Goal: Information Seeking & Learning: Learn about a topic

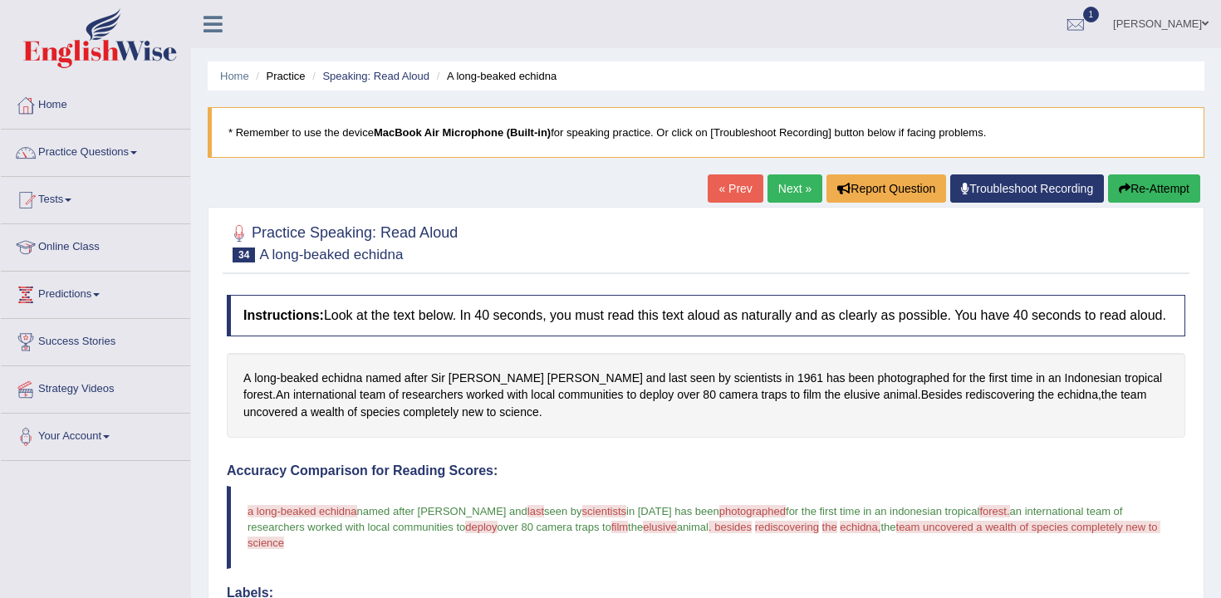
click at [793, 191] on link "Next »" at bounding box center [795, 188] width 55 height 28
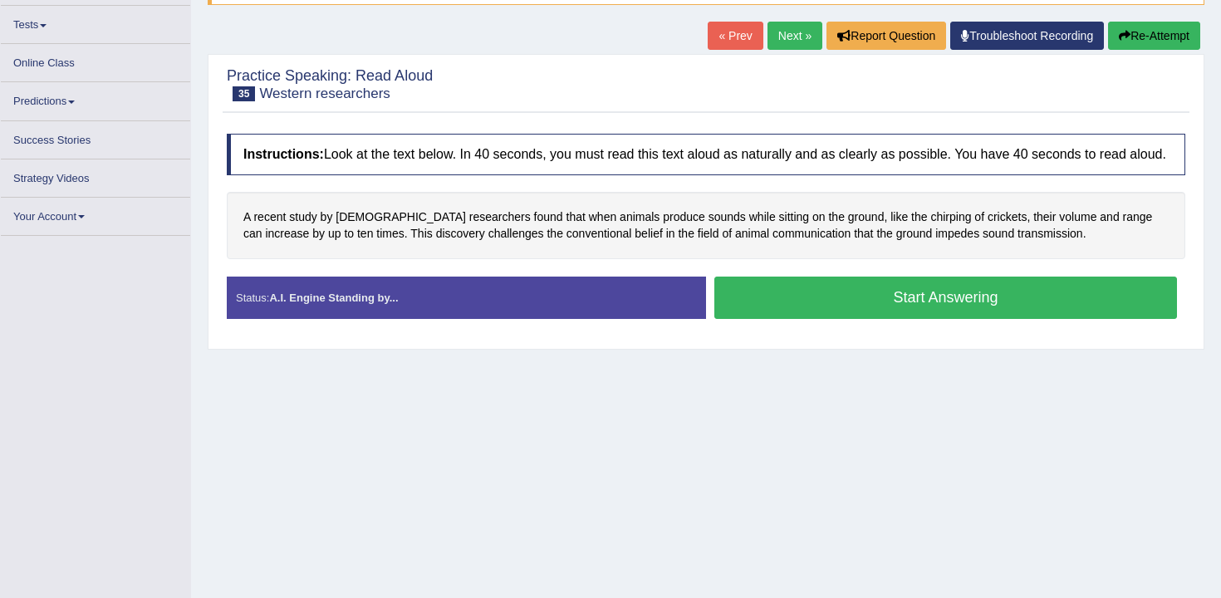
scroll to position [153, 0]
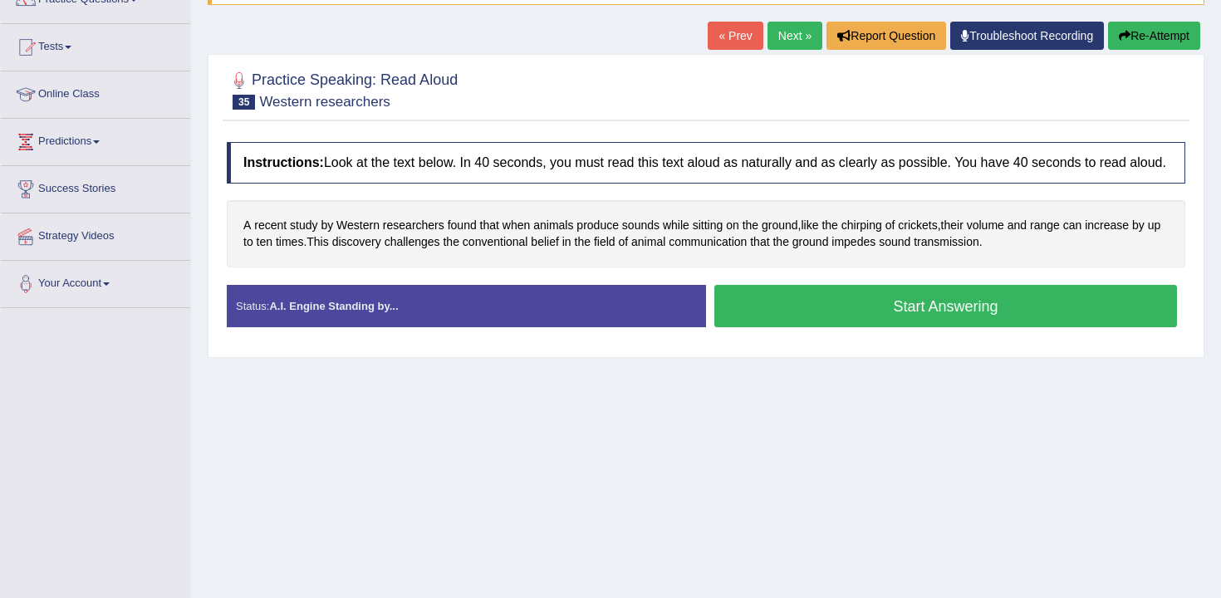
click at [866, 292] on div "Instructions: Look at the text below. In 40 seconds, you must read this text al…" at bounding box center [706, 241] width 967 height 215
click at [864, 317] on button "Start Answering" at bounding box center [945, 306] width 463 height 42
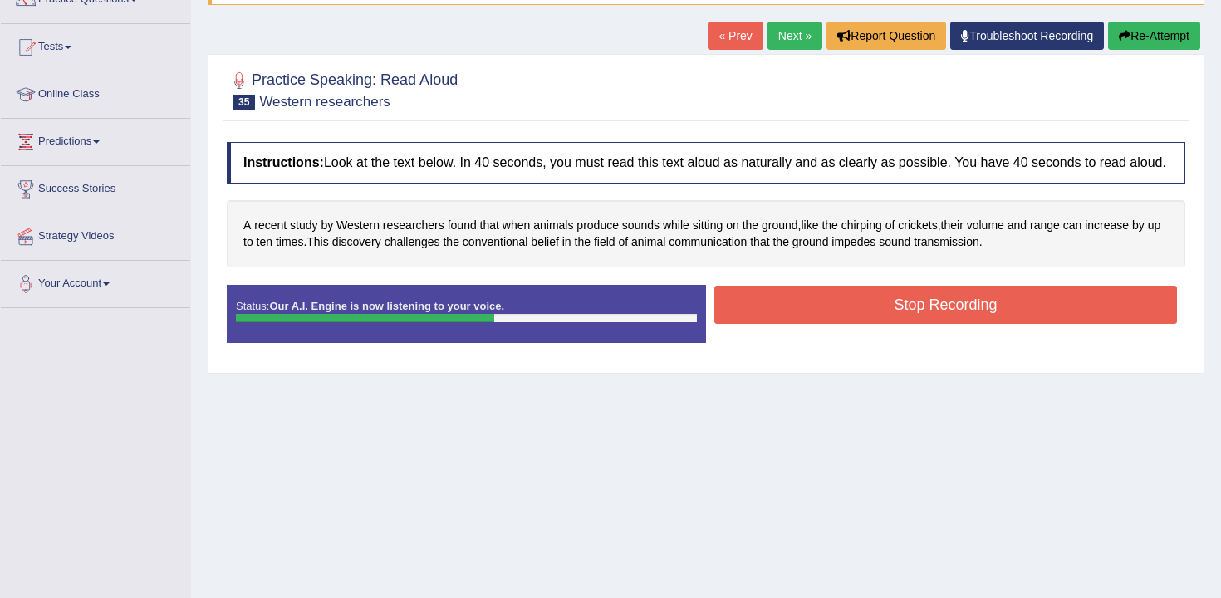
click at [864, 317] on button "Stop Recording" at bounding box center [945, 305] width 463 height 38
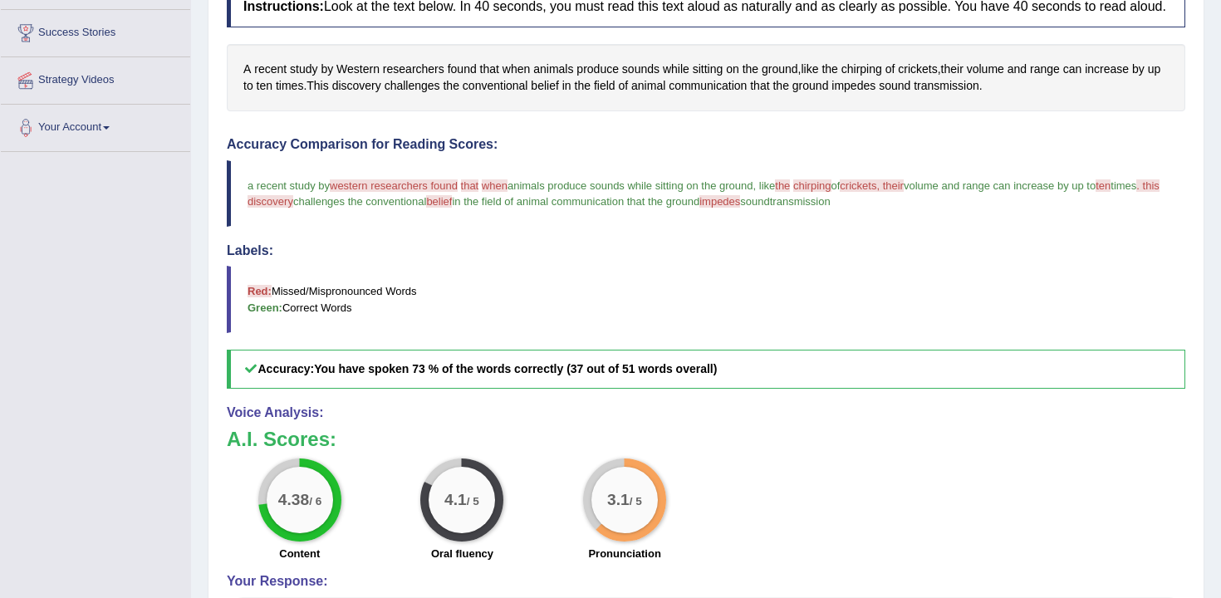
scroll to position [85, 0]
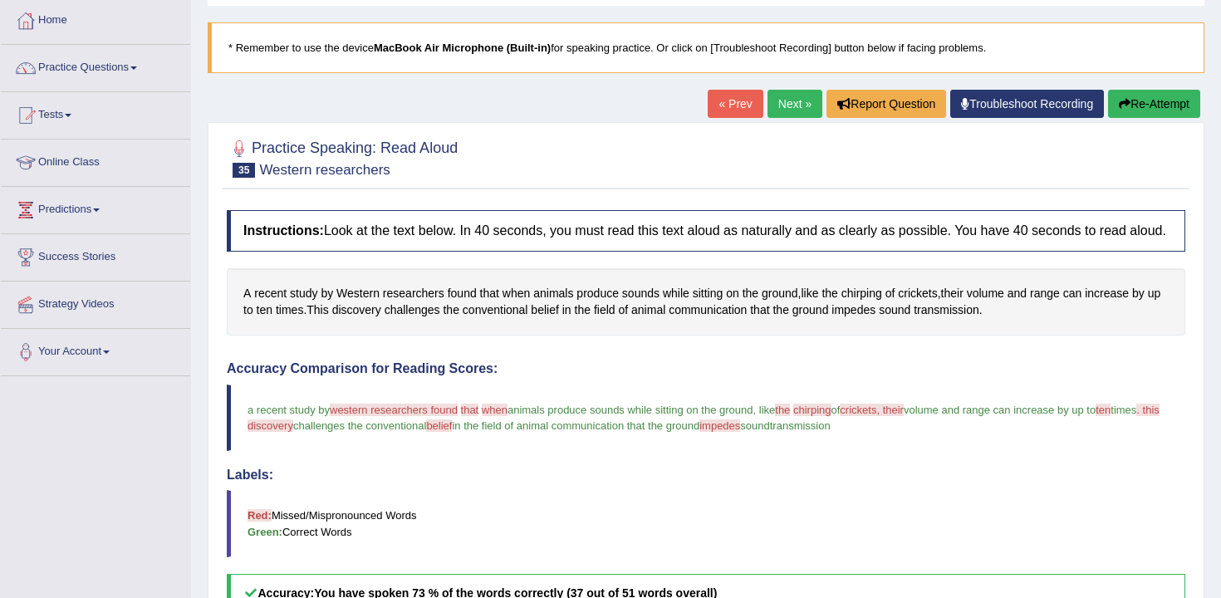
click at [797, 108] on link "Next »" at bounding box center [795, 104] width 55 height 28
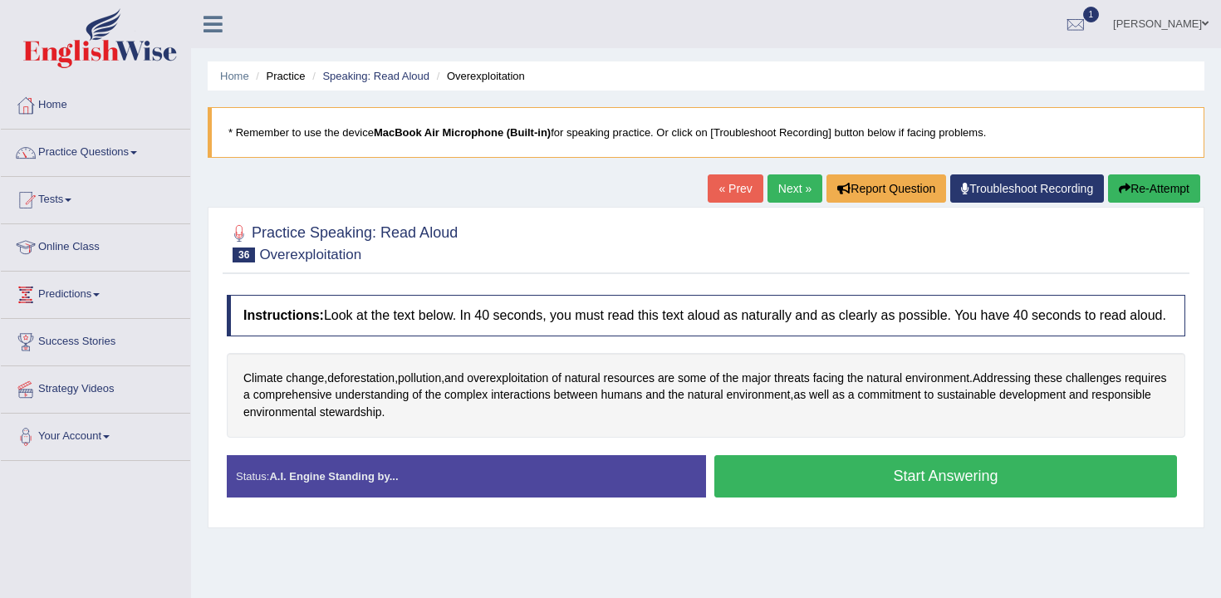
click at [808, 474] on button "Start Answering" at bounding box center [945, 476] width 463 height 42
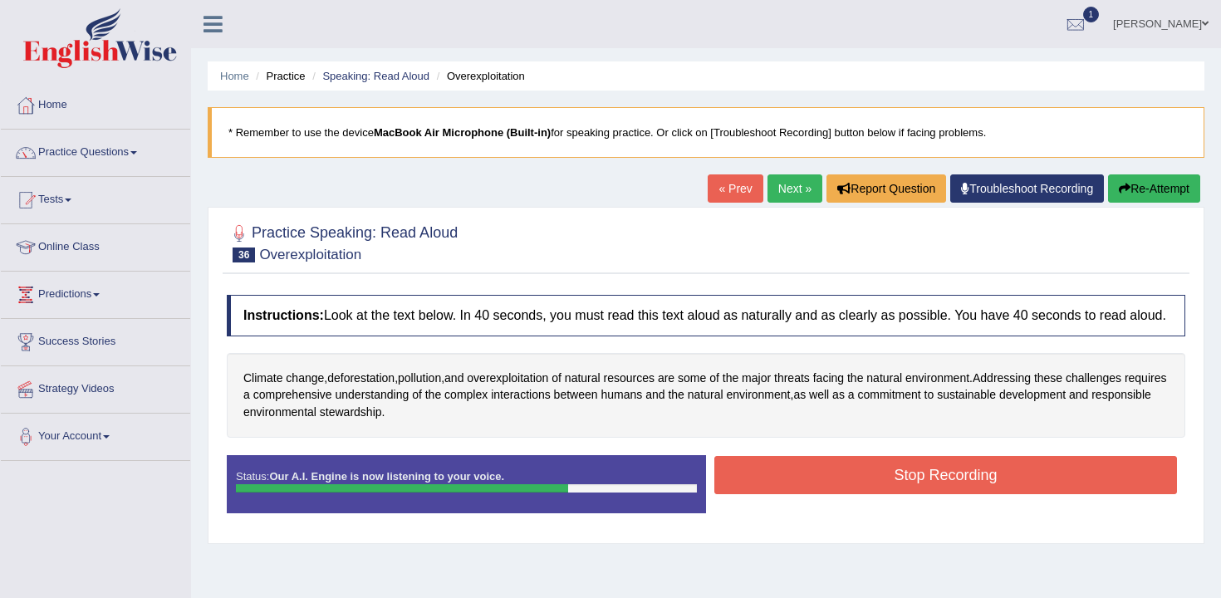
click at [808, 474] on button "Stop Recording" at bounding box center [945, 475] width 463 height 38
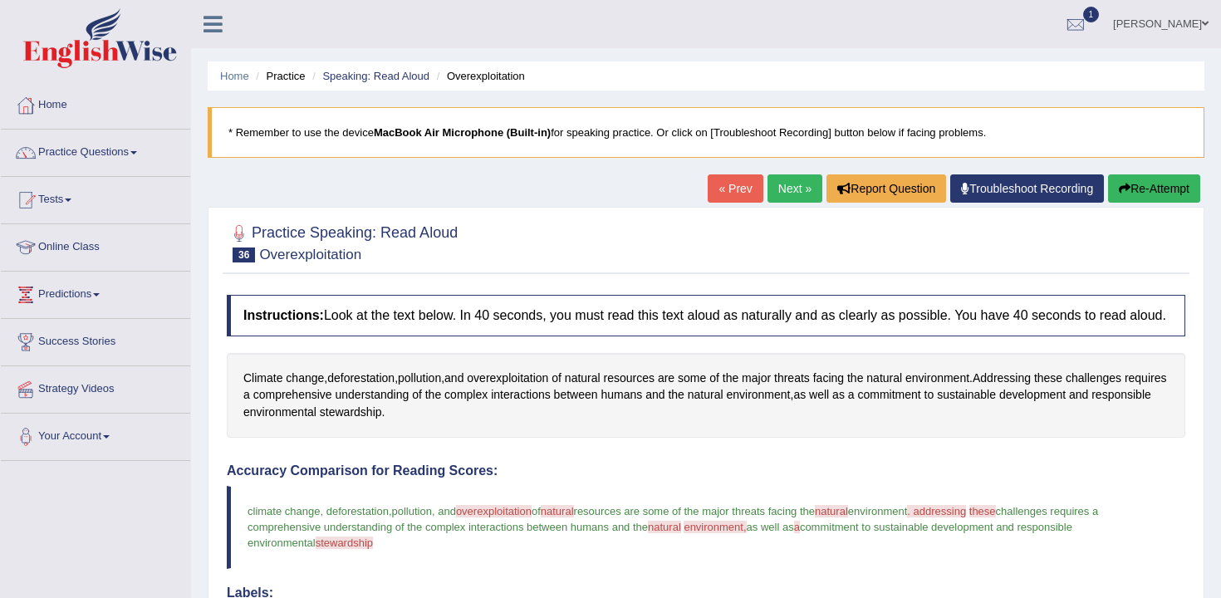
click at [1160, 182] on button "Re-Attempt" at bounding box center [1154, 188] width 92 height 28
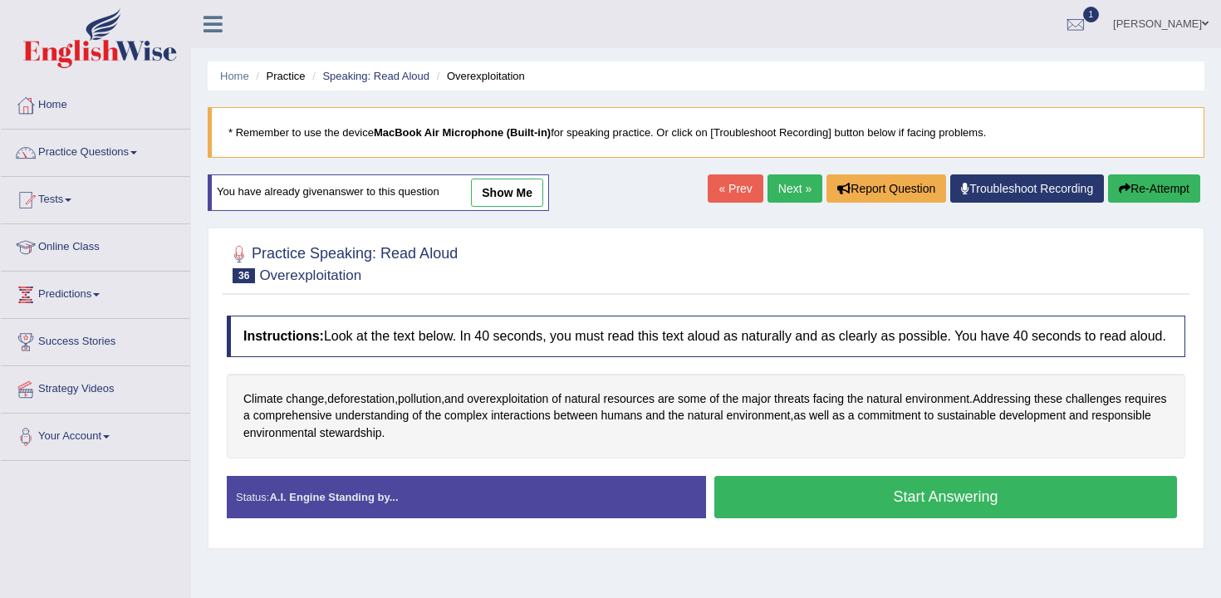
click at [1008, 535] on div "Status: A.I. Engine Standing by... Start Answering Stop Recording" at bounding box center [706, 505] width 959 height 59
click at [74, 164] on link "Practice Questions" at bounding box center [95, 151] width 189 height 42
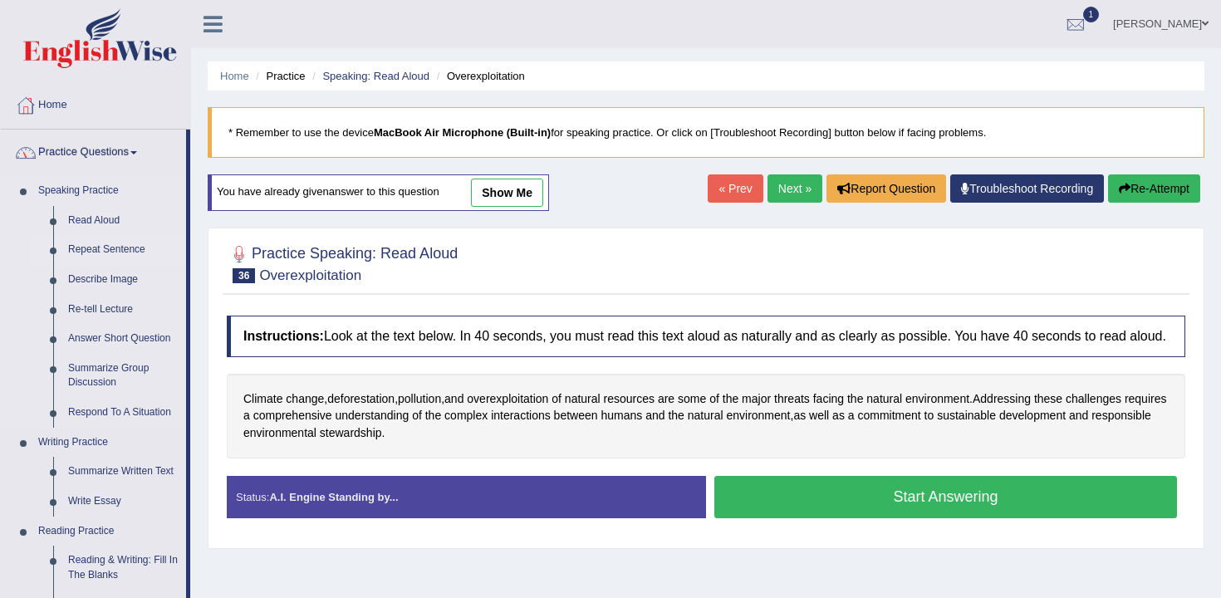
click at [130, 255] on link "Repeat Sentence" at bounding box center [123, 250] width 125 height 30
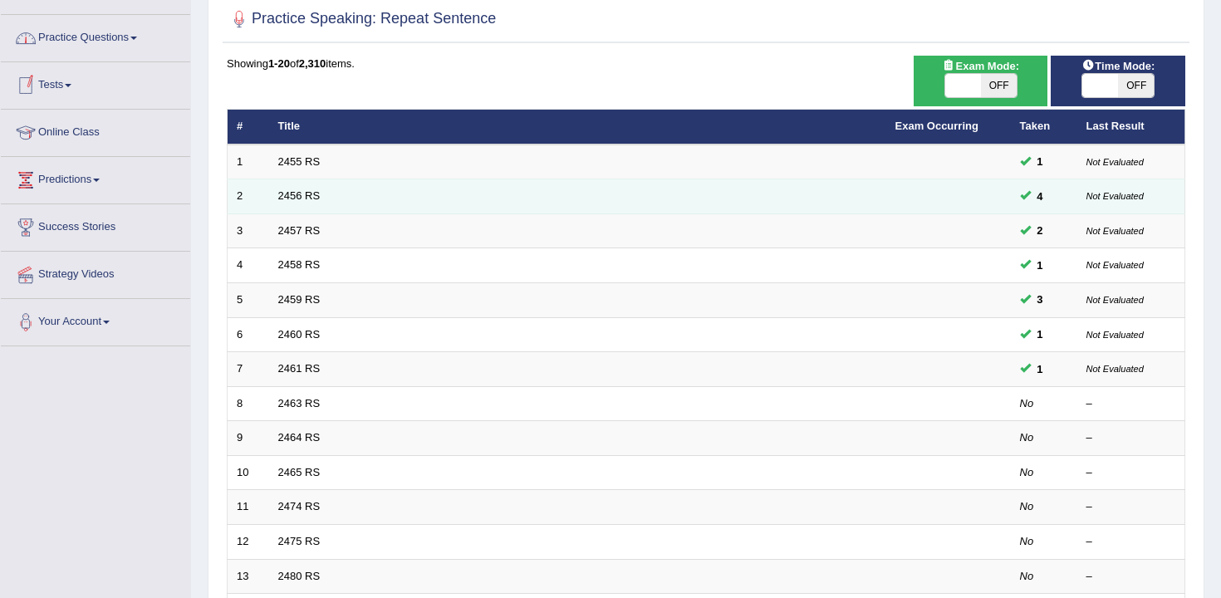
scroll to position [130, 0]
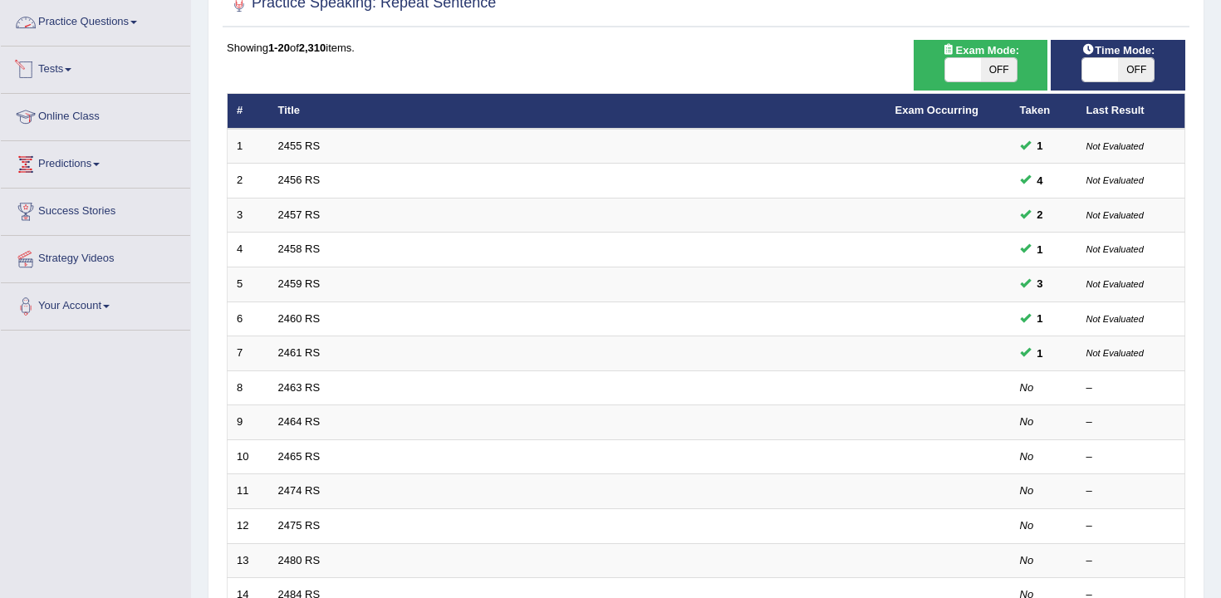
click at [97, 68] on link "Tests" at bounding box center [95, 68] width 189 height 42
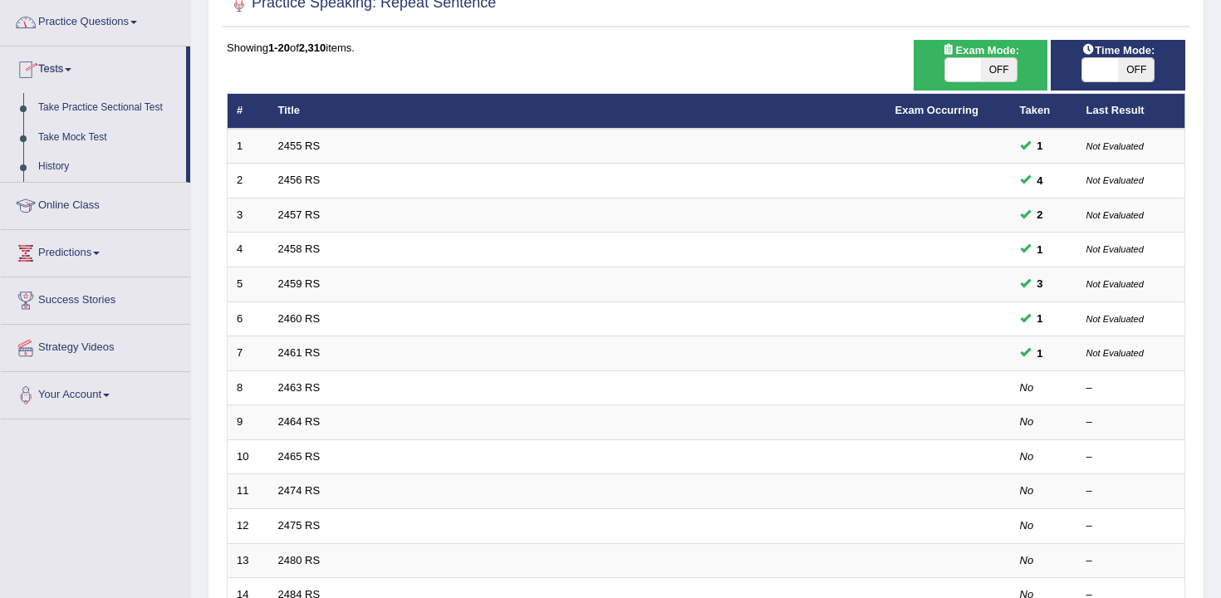
click at [126, 42] on li "Practice Questions Speaking Practice Read Aloud Repeat Sentence Describe Image …" at bounding box center [95, 22] width 189 height 47
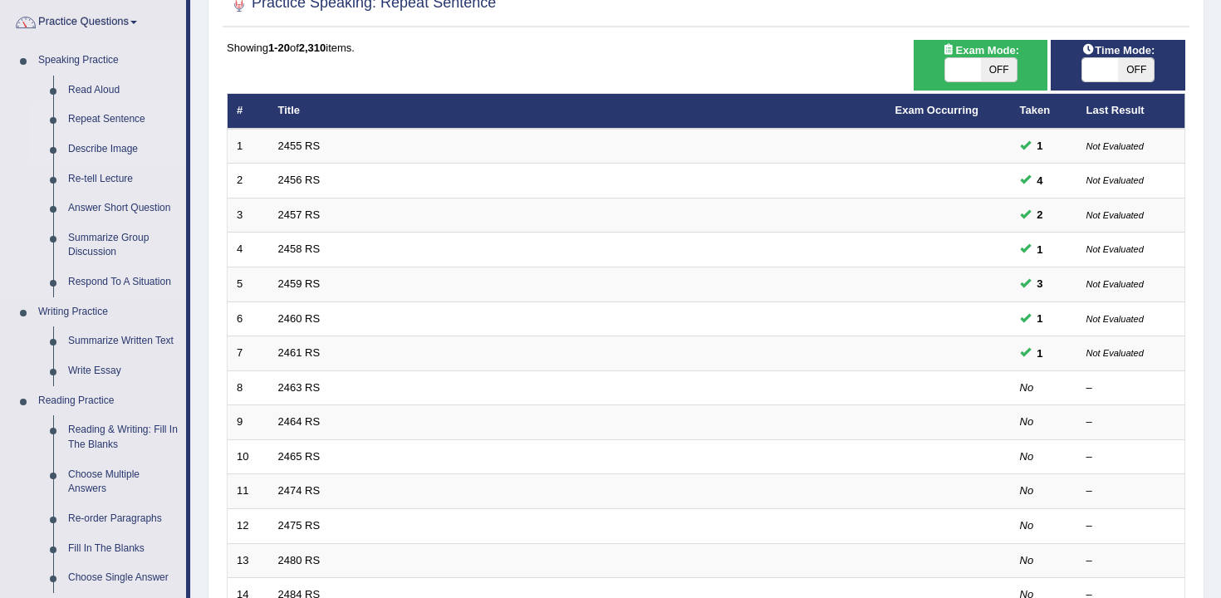
click at [125, 158] on link "Describe Image" at bounding box center [123, 150] width 125 height 30
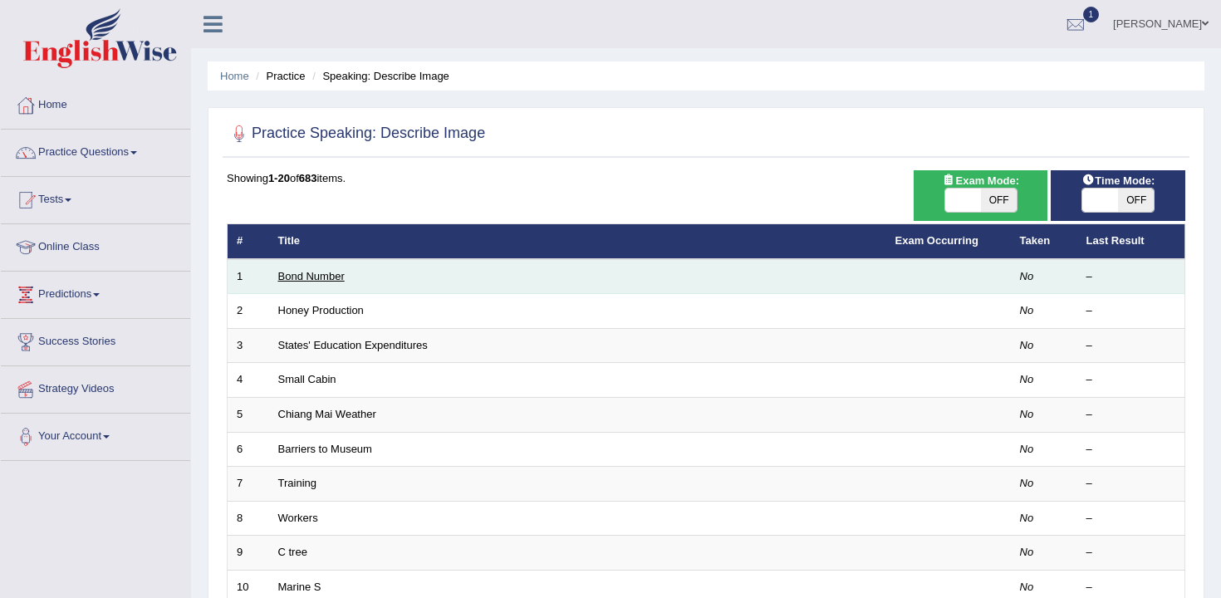
click at [297, 279] on link "Bond Number" at bounding box center [311, 276] width 66 height 12
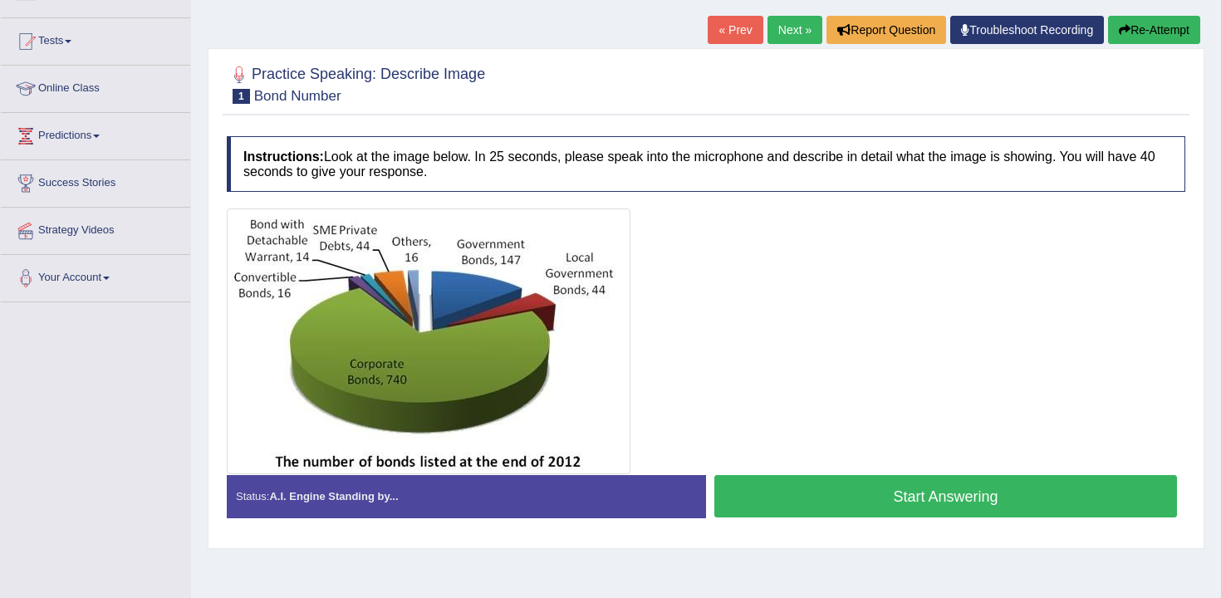
scroll to position [158, 0]
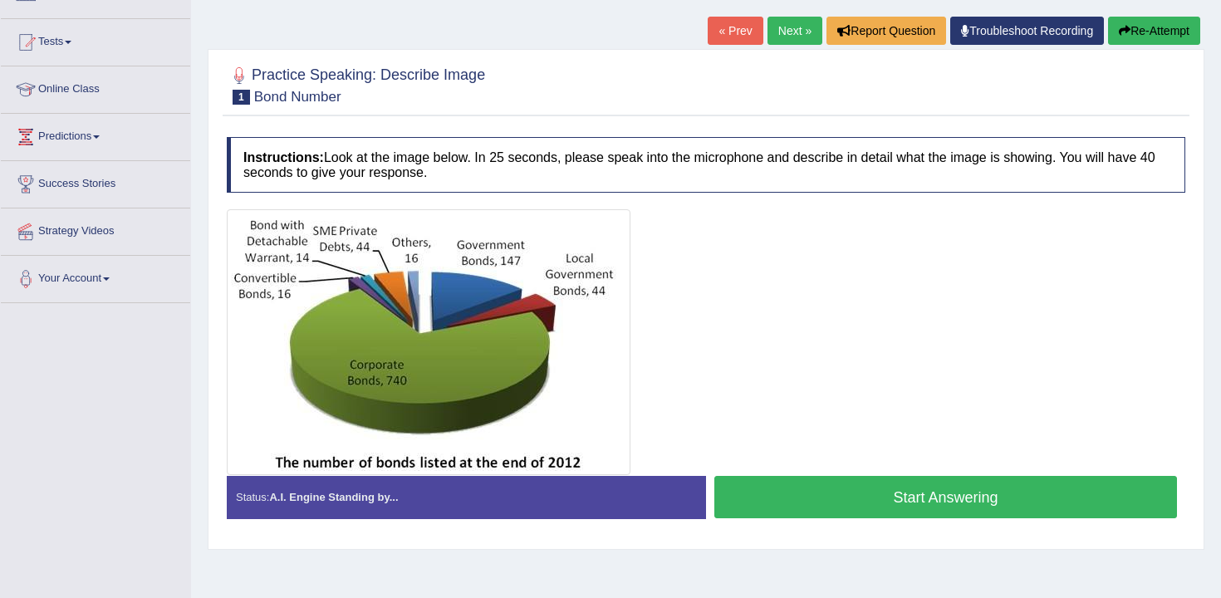
click at [822, 506] on button "Start Answering" at bounding box center [945, 497] width 463 height 42
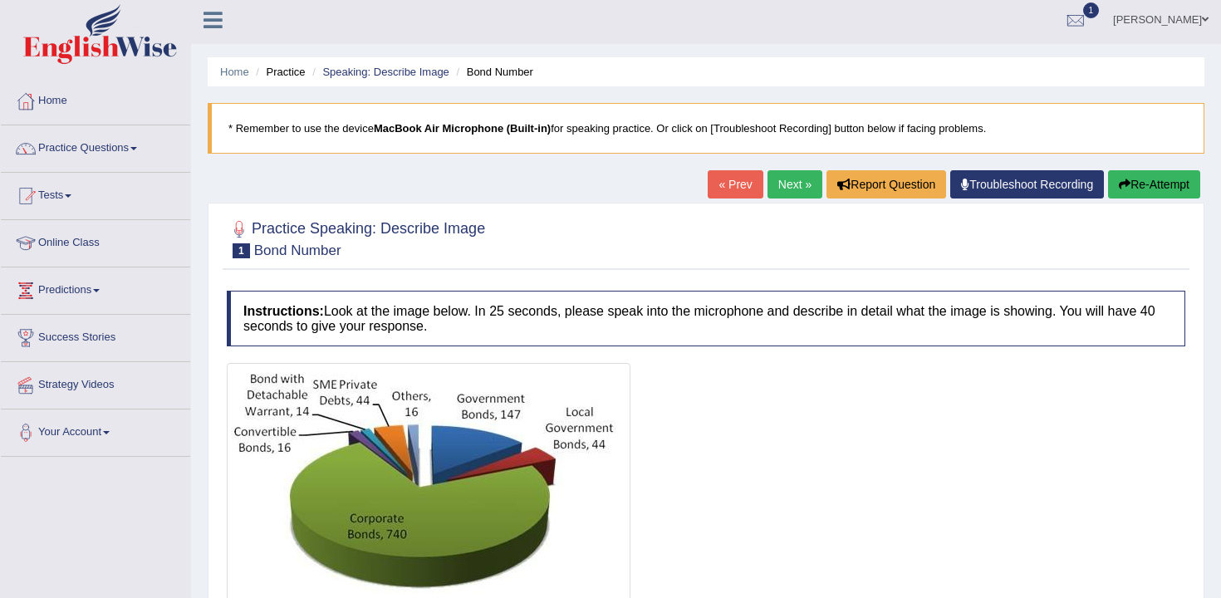
scroll to position [0, 0]
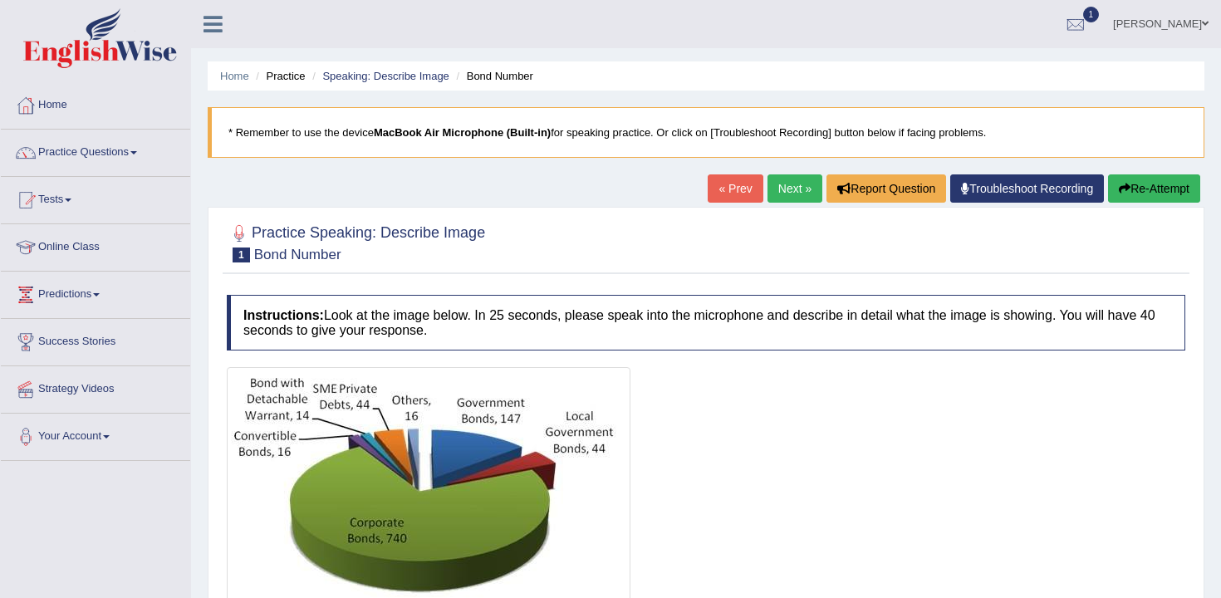
click at [289, 76] on li "Practice" at bounding box center [278, 76] width 53 height 16
click at [243, 86] on ul "Home Practice Speaking: Describe Image Bond Number" at bounding box center [706, 75] width 997 height 29
click at [234, 83] on li "Home" at bounding box center [234, 76] width 29 height 16
click at [116, 170] on link "Practice Questions" at bounding box center [95, 151] width 189 height 42
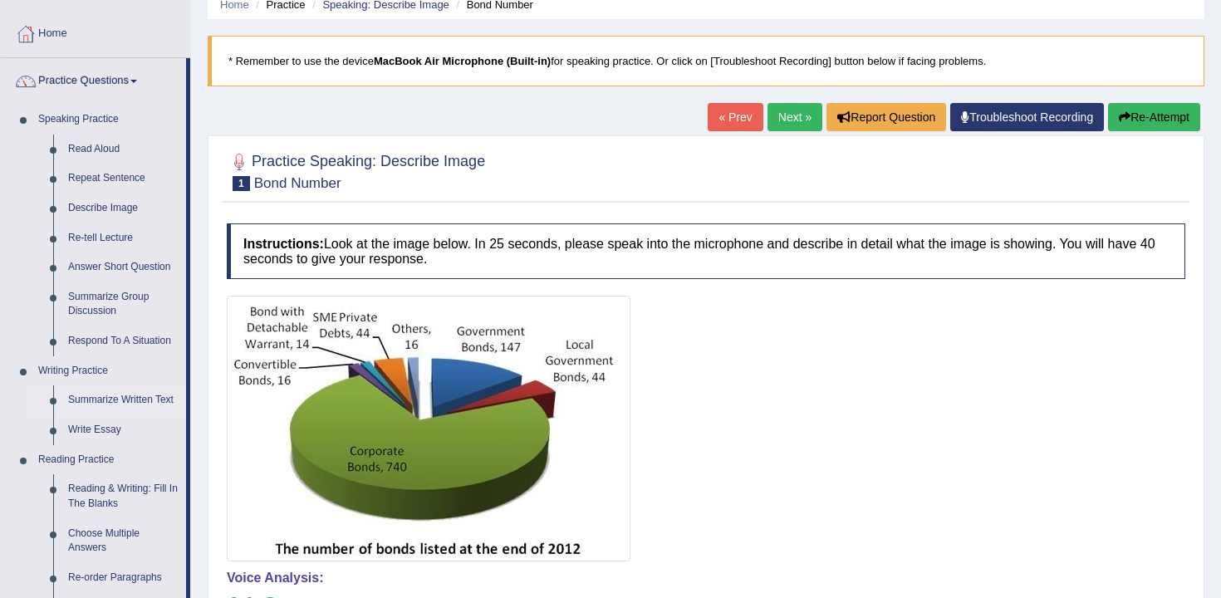
scroll to position [107, 0]
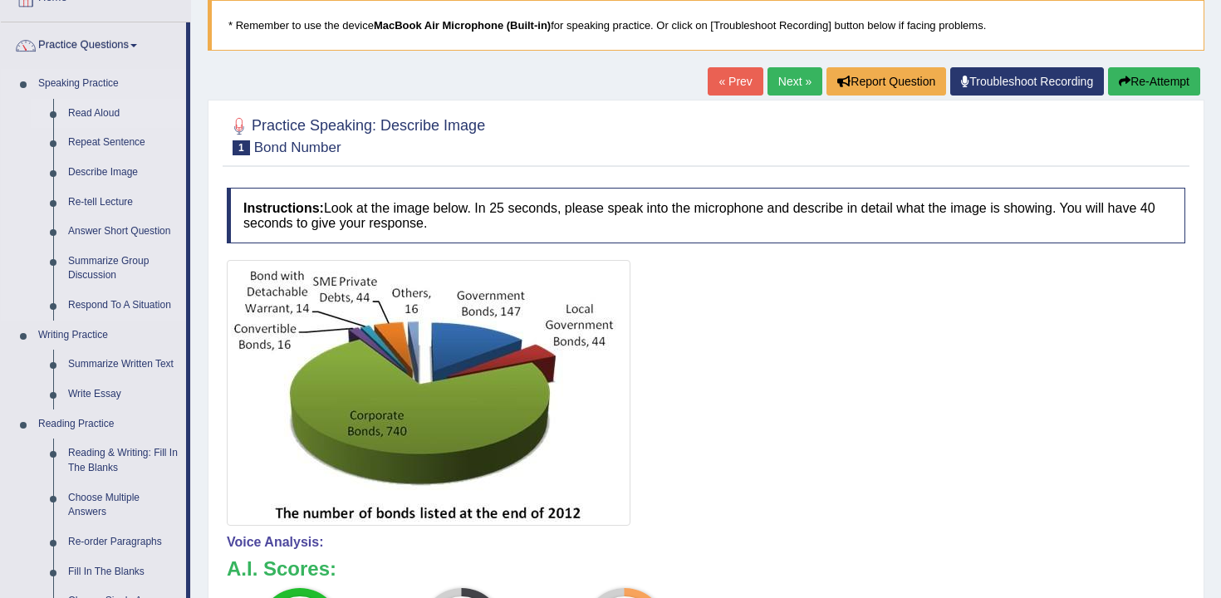
click at [110, 121] on link "Read Aloud" at bounding box center [123, 114] width 125 height 30
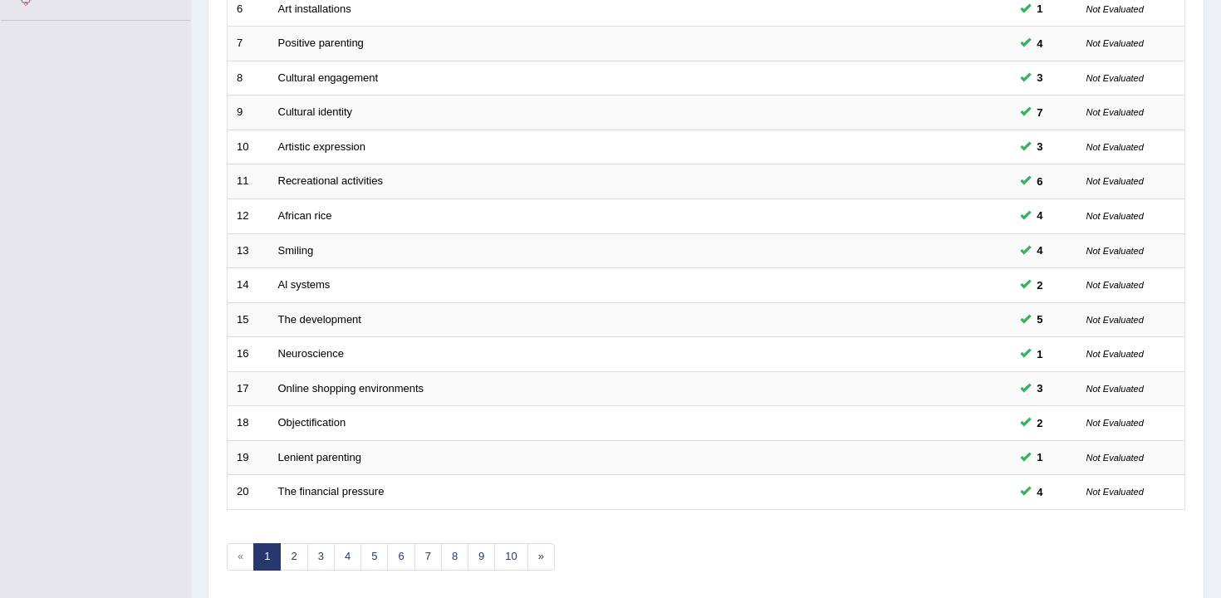
scroll to position [502, 0]
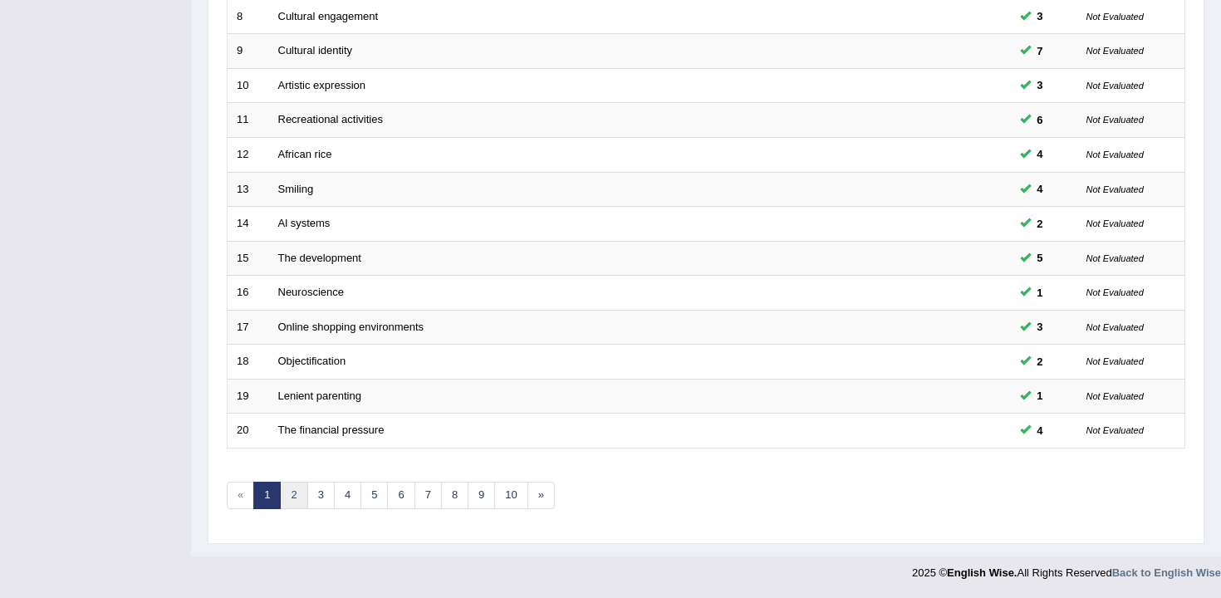
click at [303, 488] on link "2" at bounding box center [293, 495] width 27 height 27
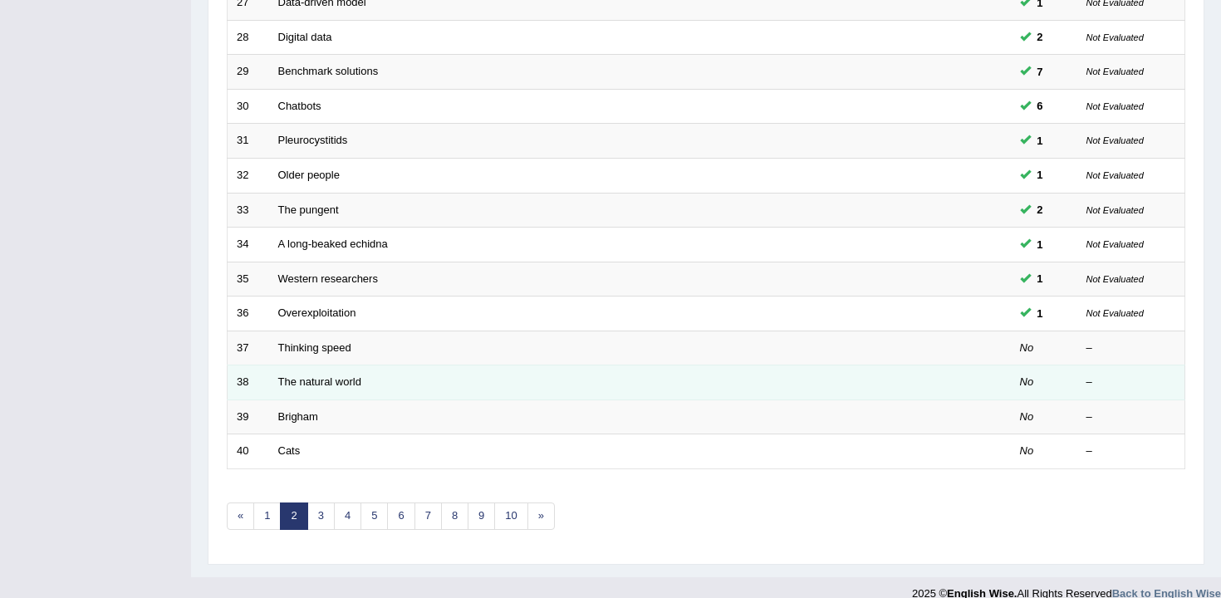
scroll to position [472, 0]
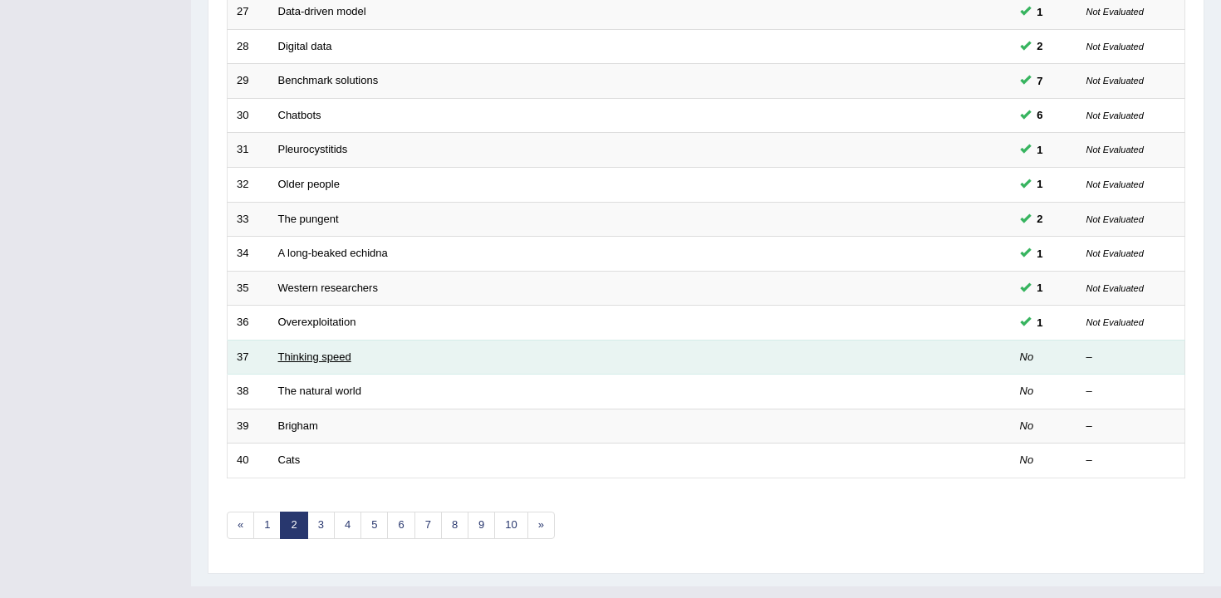
click at [305, 361] on link "Thinking speed" at bounding box center [314, 357] width 73 height 12
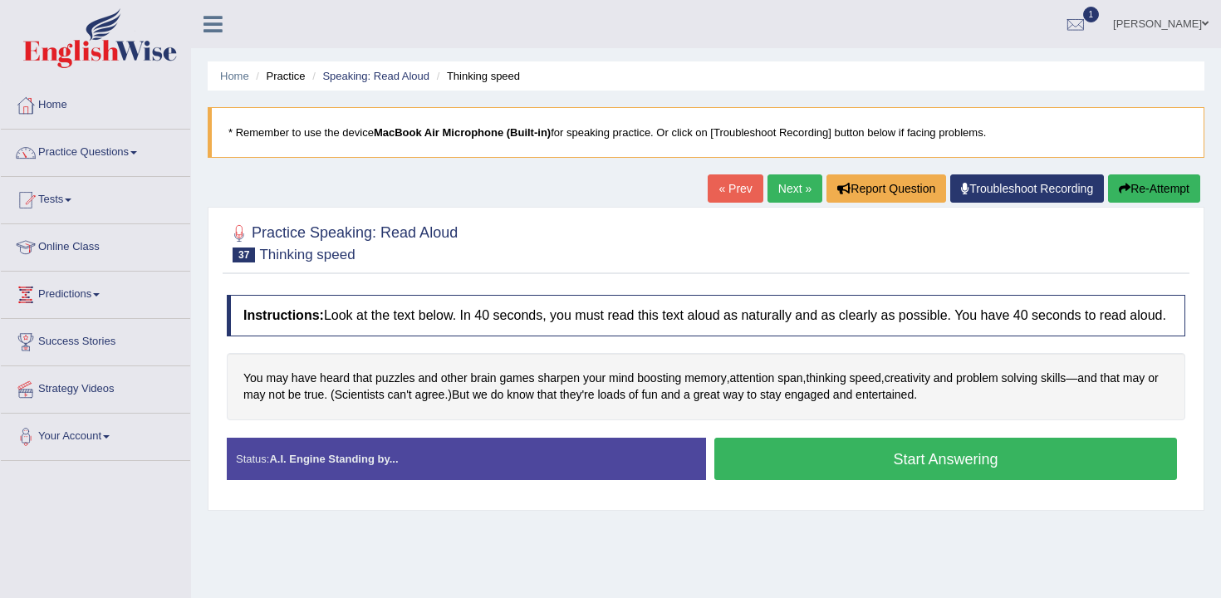
click at [851, 469] on button "Start Answering" at bounding box center [945, 459] width 463 height 42
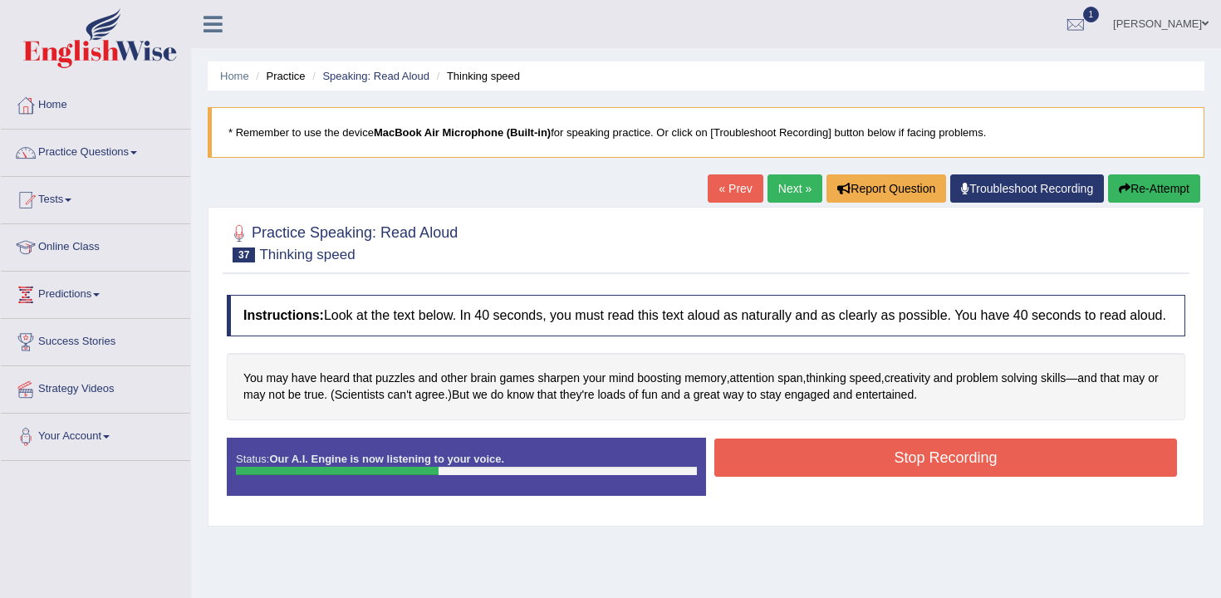
click at [851, 469] on button "Stop Recording" at bounding box center [945, 458] width 463 height 38
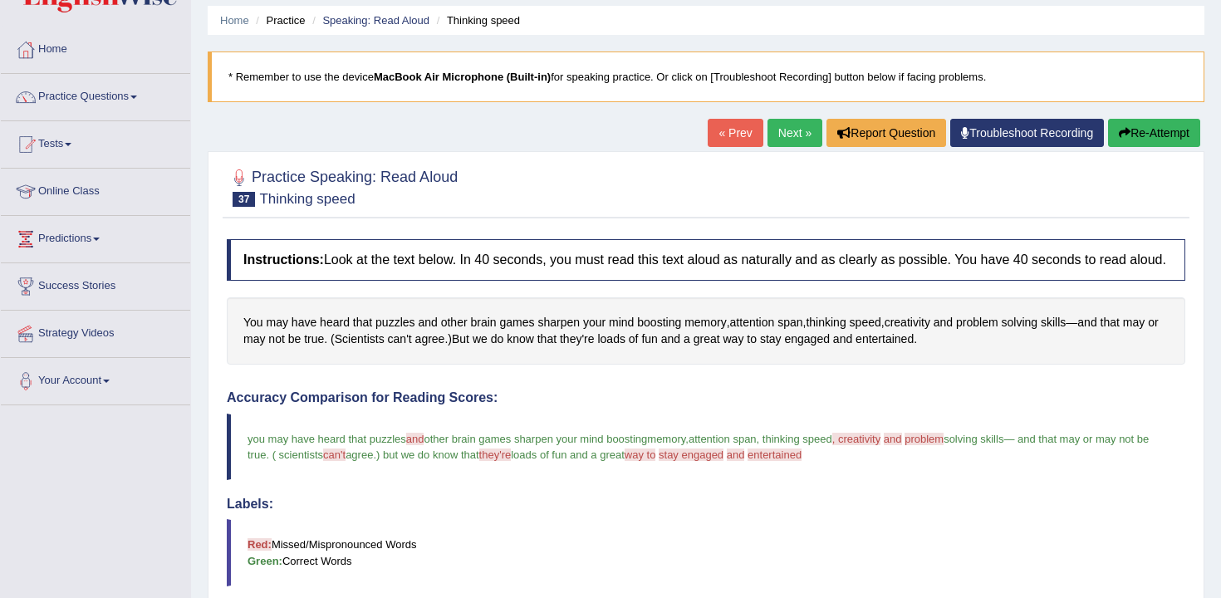
scroll to position [50, 0]
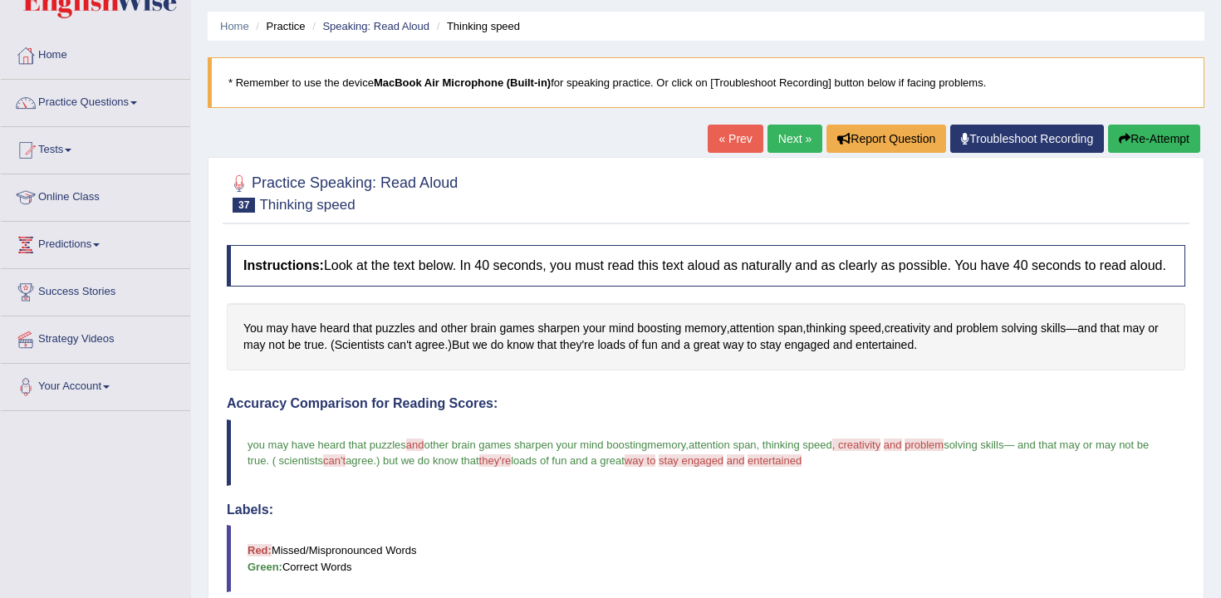
click at [1135, 138] on button "Re-Attempt" at bounding box center [1154, 139] width 92 height 28
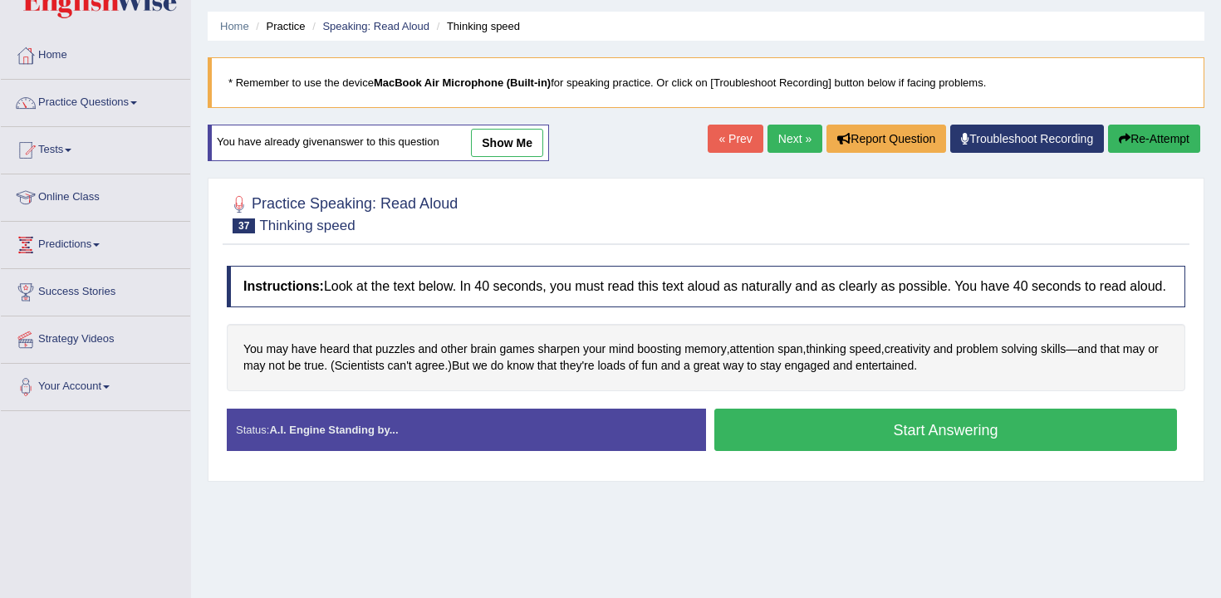
click at [841, 451] on button "Start Answering" at bounding box center [945, 430] width 463 height 42
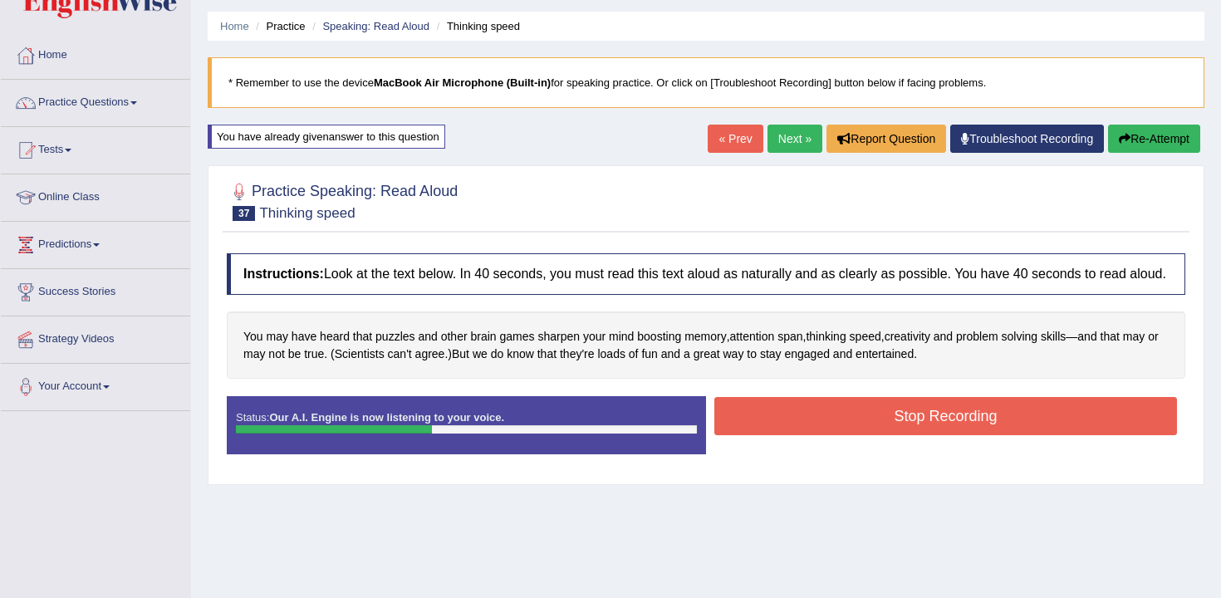
click at [871, 435] on button "Stop Recording" at bounding box center [945, 416] width 463 height 38
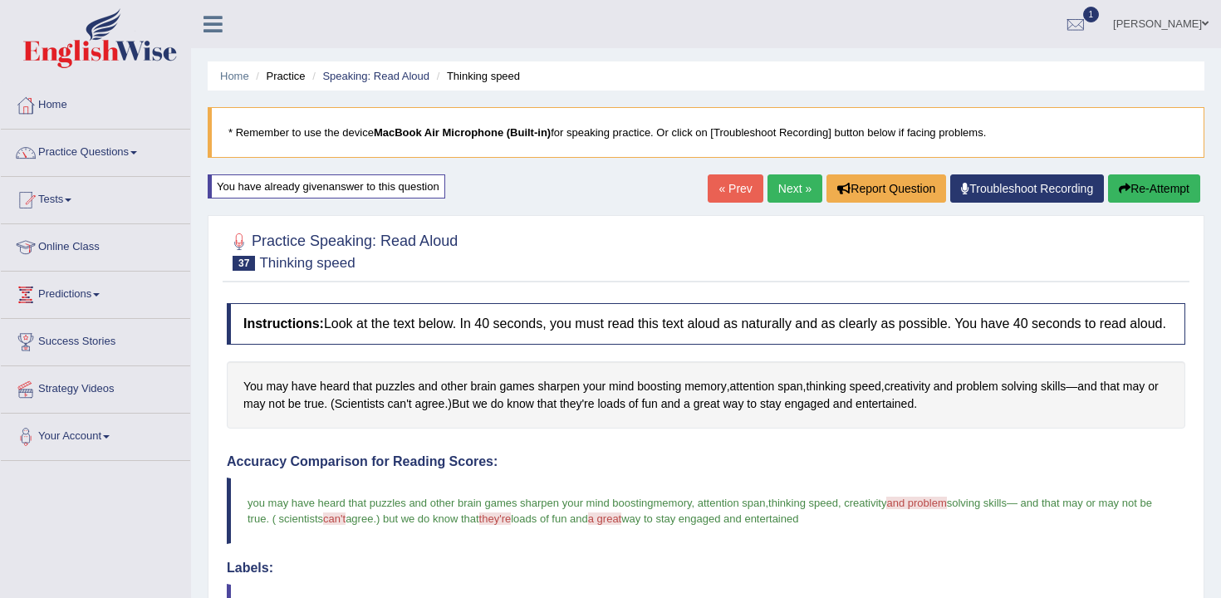
click at [770, 189] on link "Next »" at bounding box center [795, 188] width 55 height 28
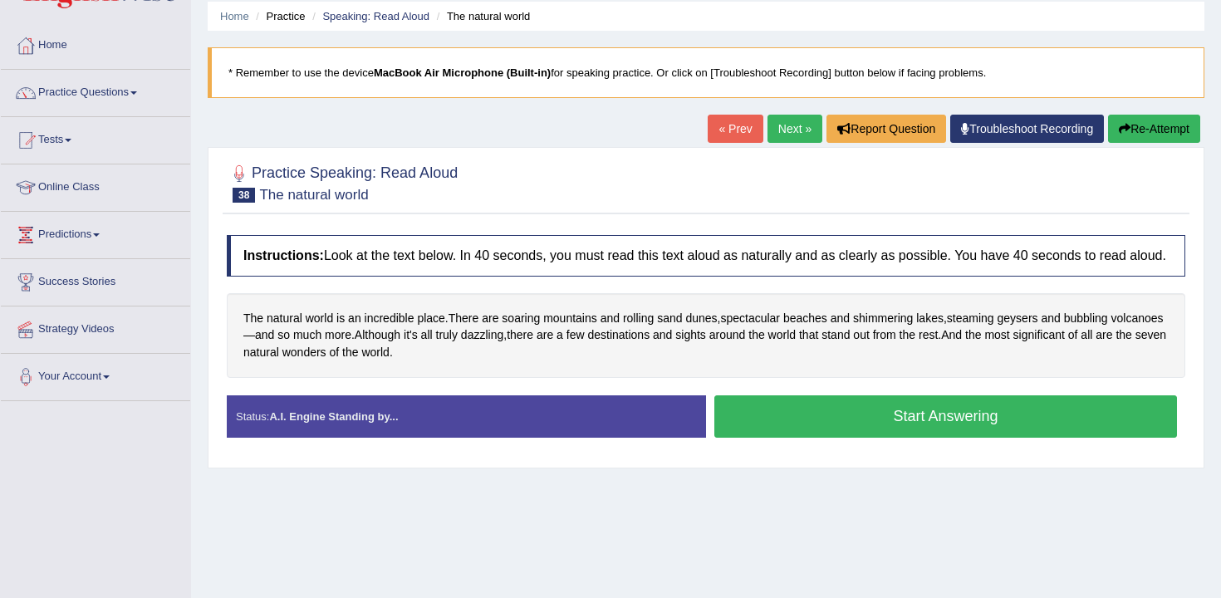
scroll to position [93, 0]
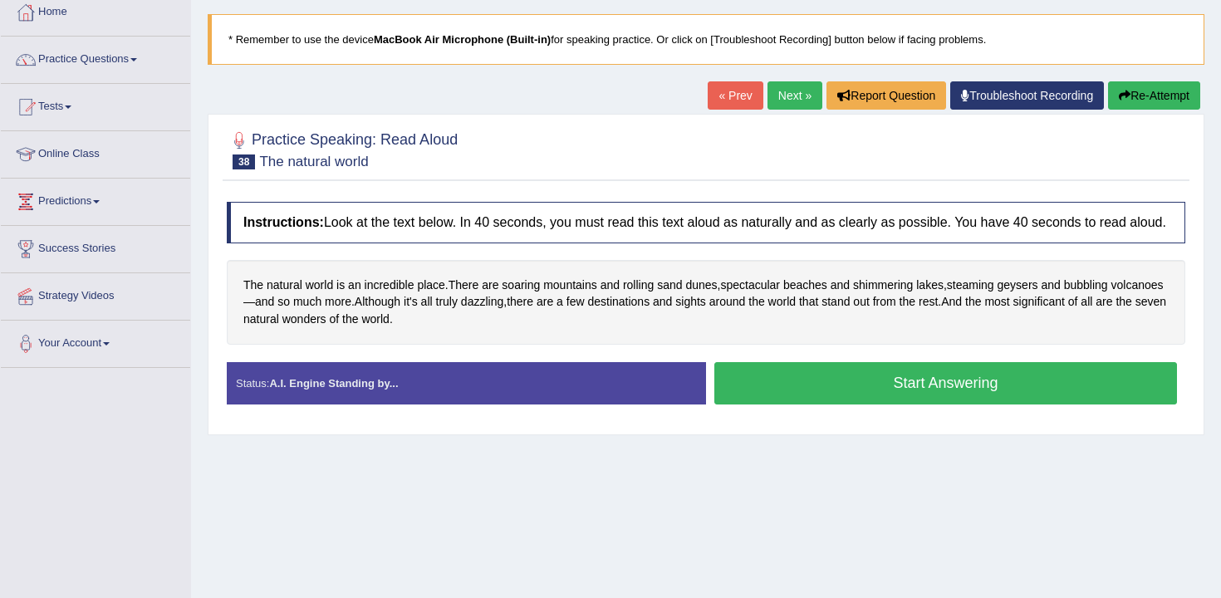
click at [770, 400] on button "Start Answering" at bounding box center [945, 383] width 463 height 42
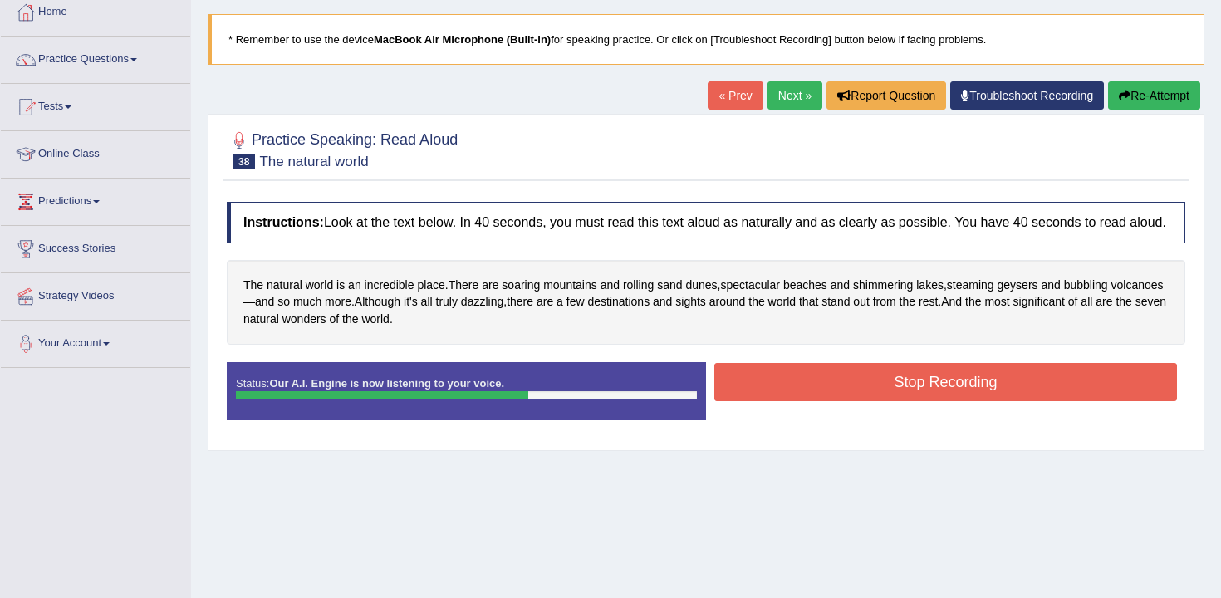
click at [770, 400] on button "Stop Recording" at bounding box center [945, 382] width 463 height 38
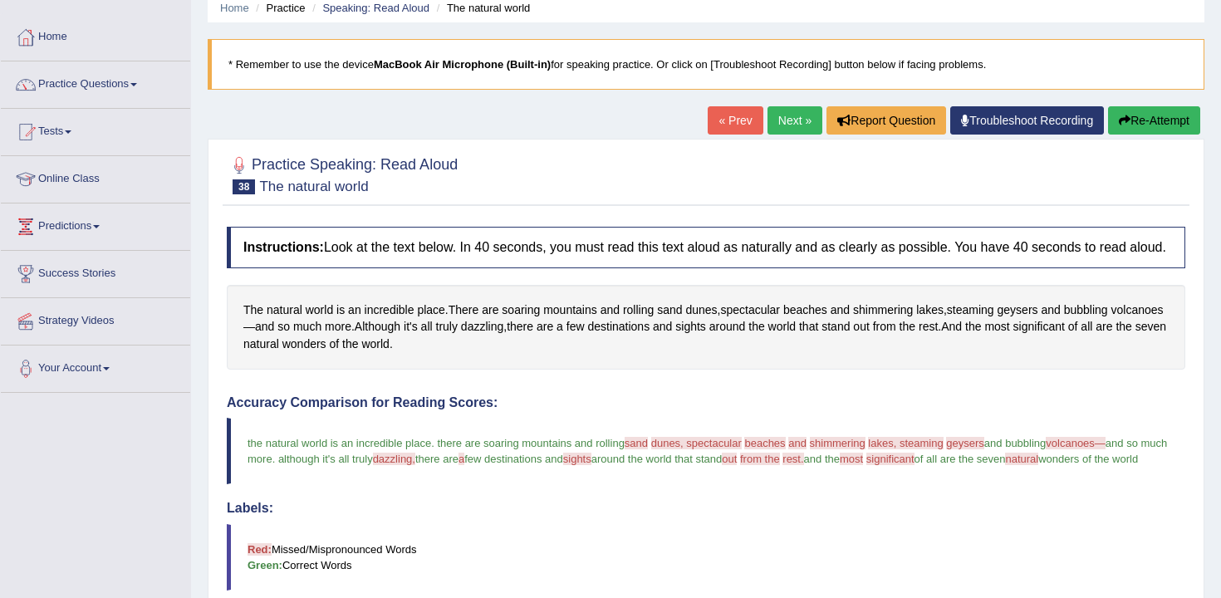
scroll to position [63, 0]
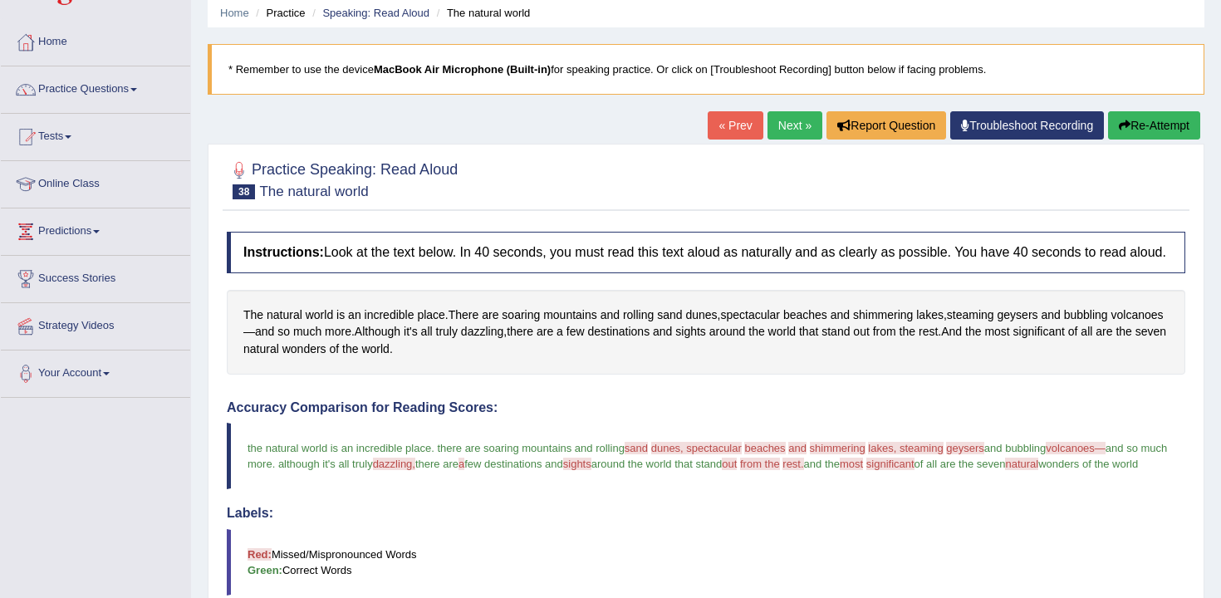
click at [1156, 131] on button "Re-Attempt" at bounding box center [1154, 125] width 92 height 28
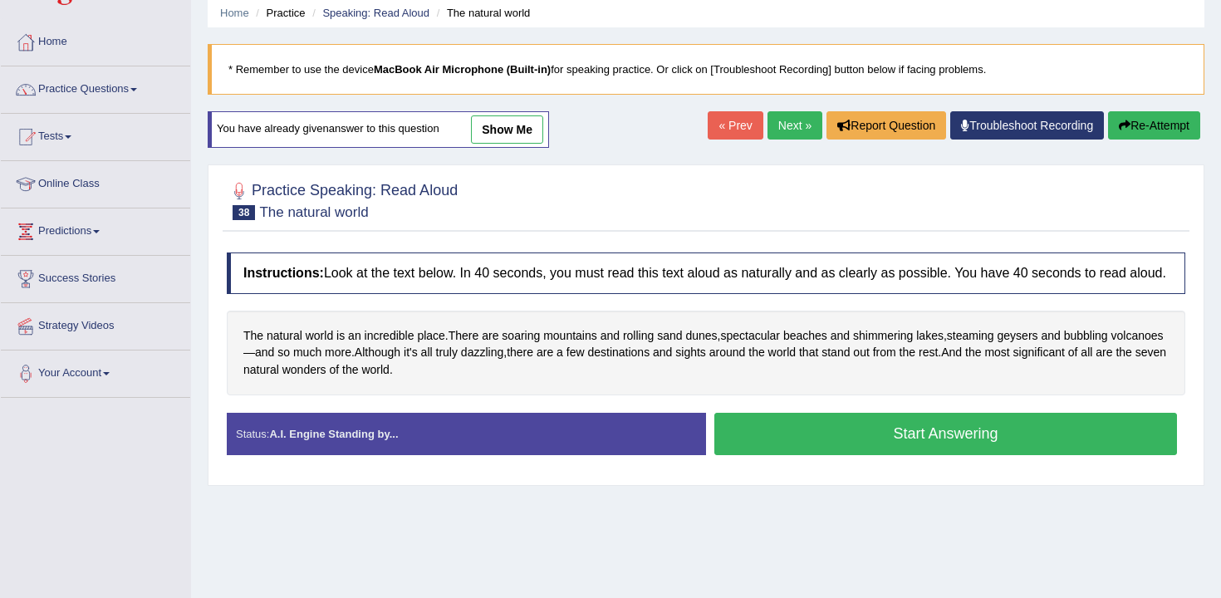
click at [755, 472] on div "Status: A.I. Engine Standing by... Start Answering Stop Recording" at bounding box center [706, 442] width 959 height 59
click at [773, 455] on button "Start Answering" at bounding box center [945, 434] width 463 height 42
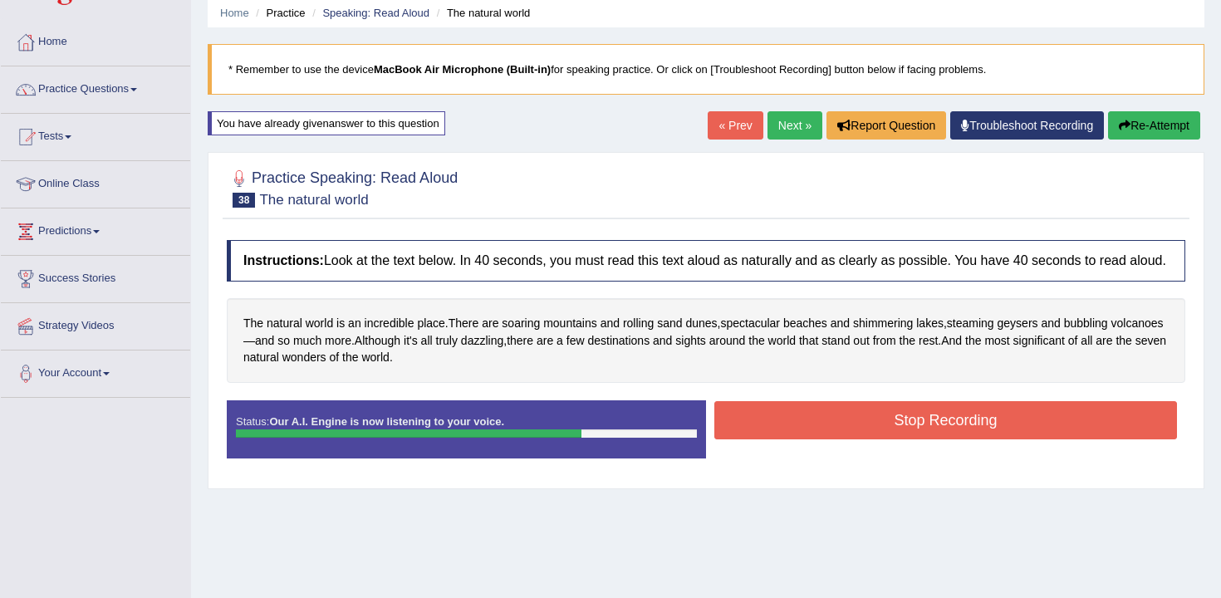
click at [793, 437] on button "Stop Recording" at bounding box center [945, 420] width 463 height 38
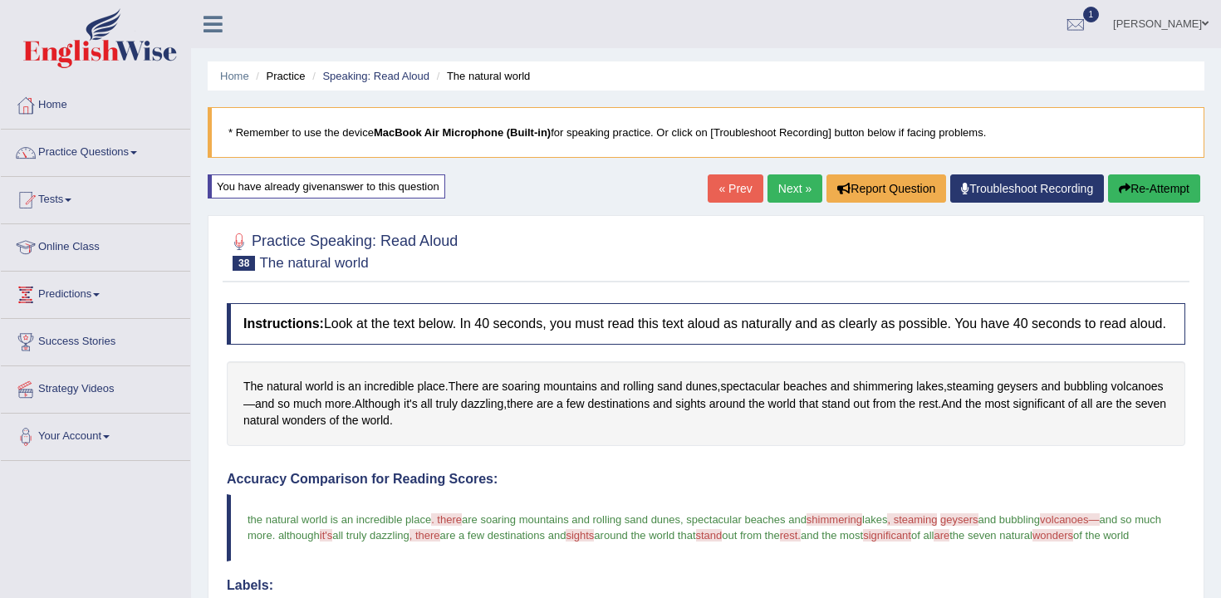
click at [793, 187] on link "Next »" at bounding box center [795, 188] width 55 height 28
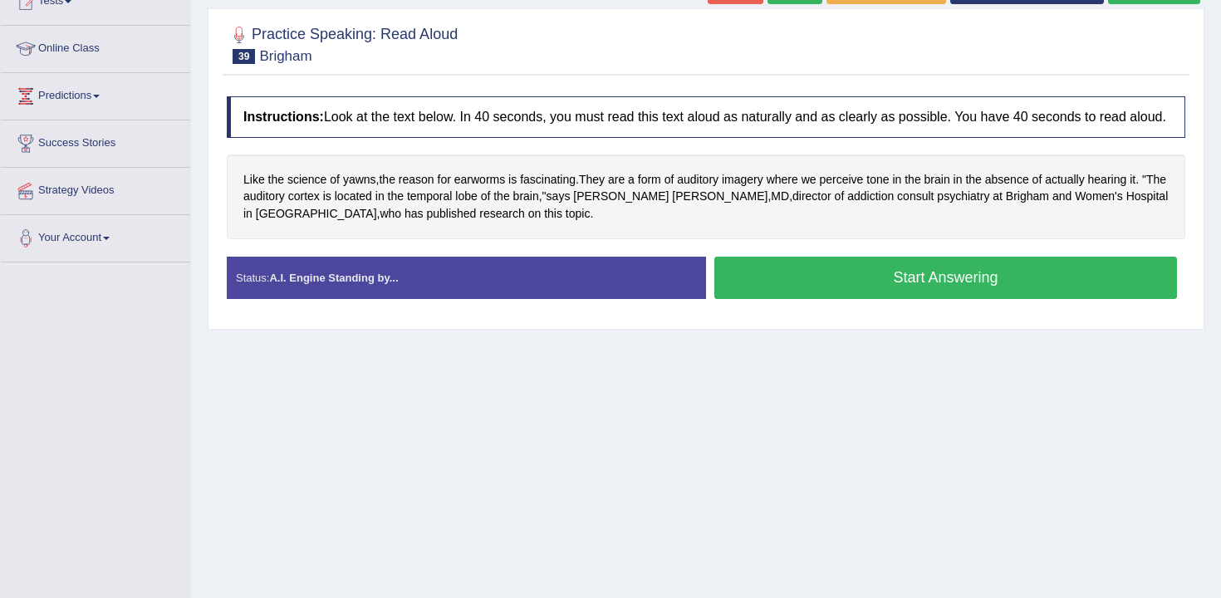
scroll to position [264, 0]
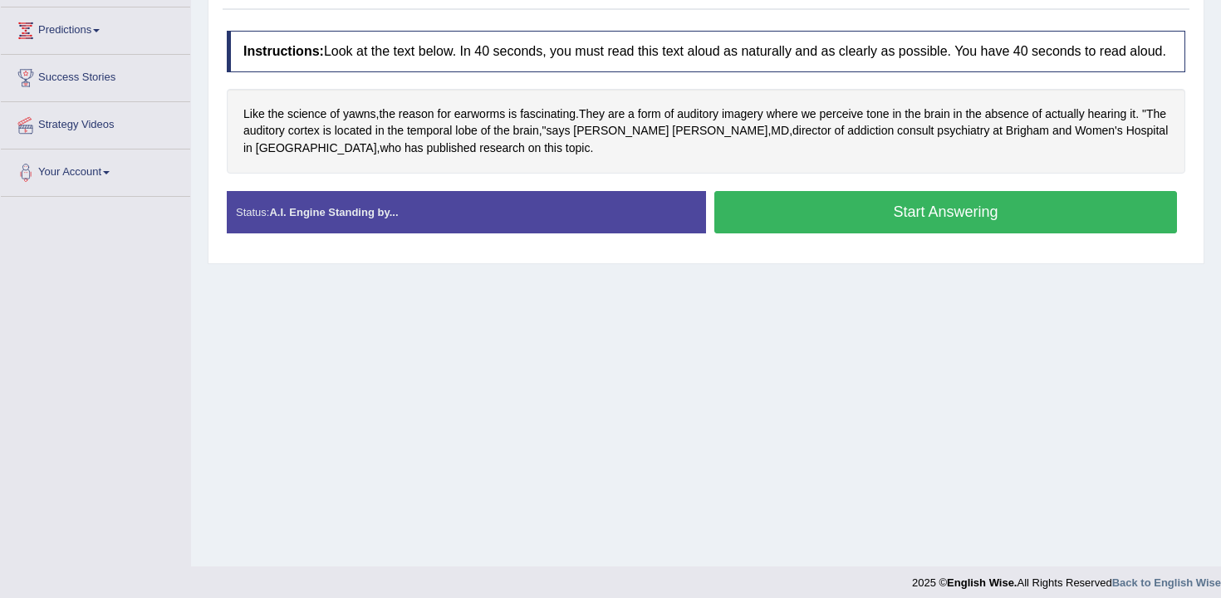
click at [820, 230] on button "Start Answering" at bounding box center [945, 212] width 463 height 42
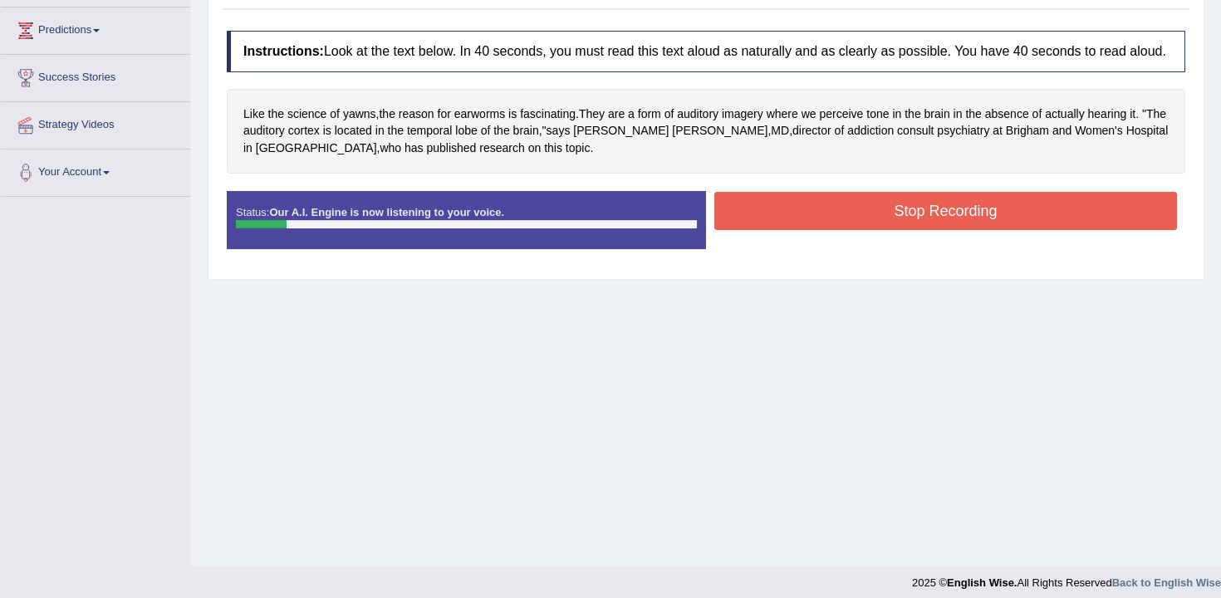
click at [820, 230] on button "Stop Recording" at bounding box center [945, 211] width 463 height 38
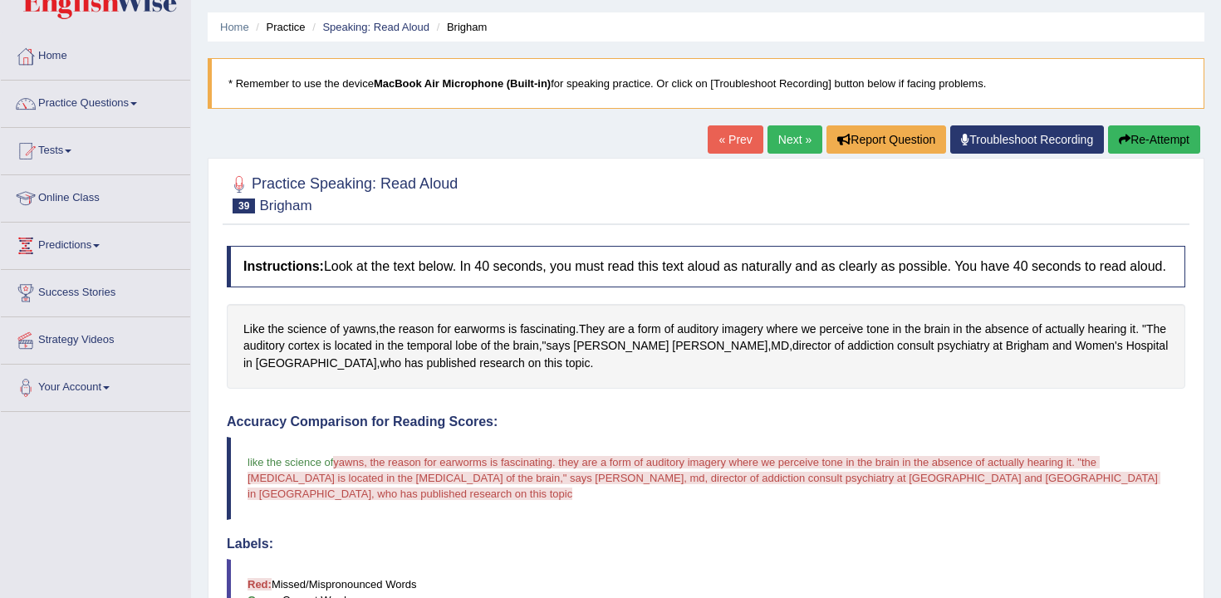
scroll to position [0, 0]
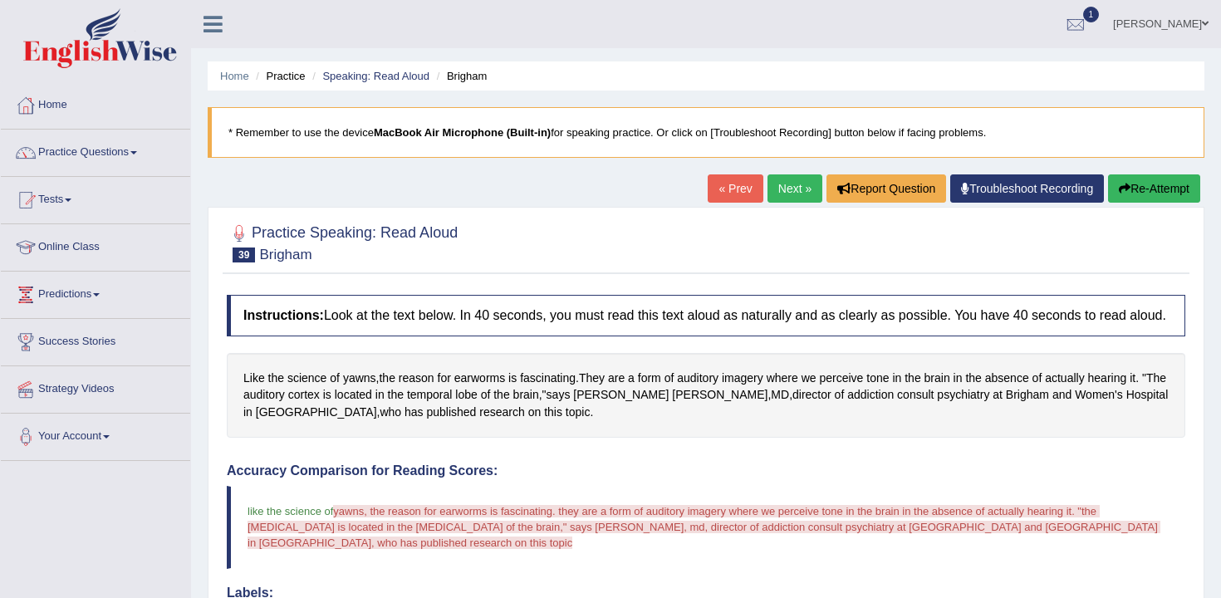
click at [1126, 194] on button "Re-Attempt" at bounding box center [1154, 188] width 92 height 28
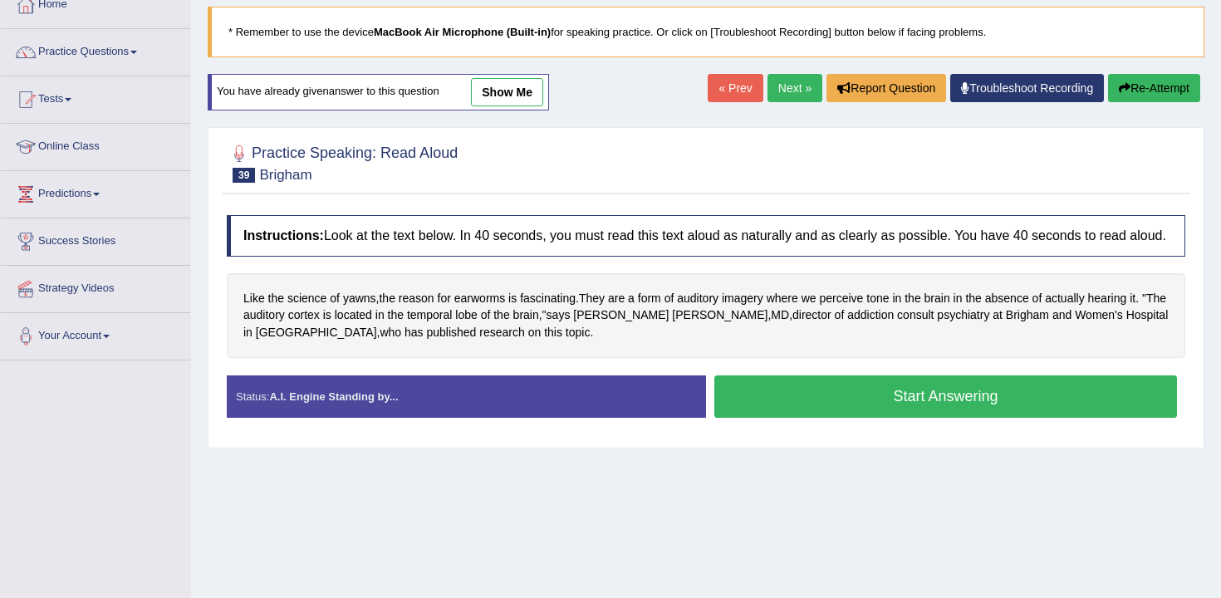
scroll to position [133, 0]
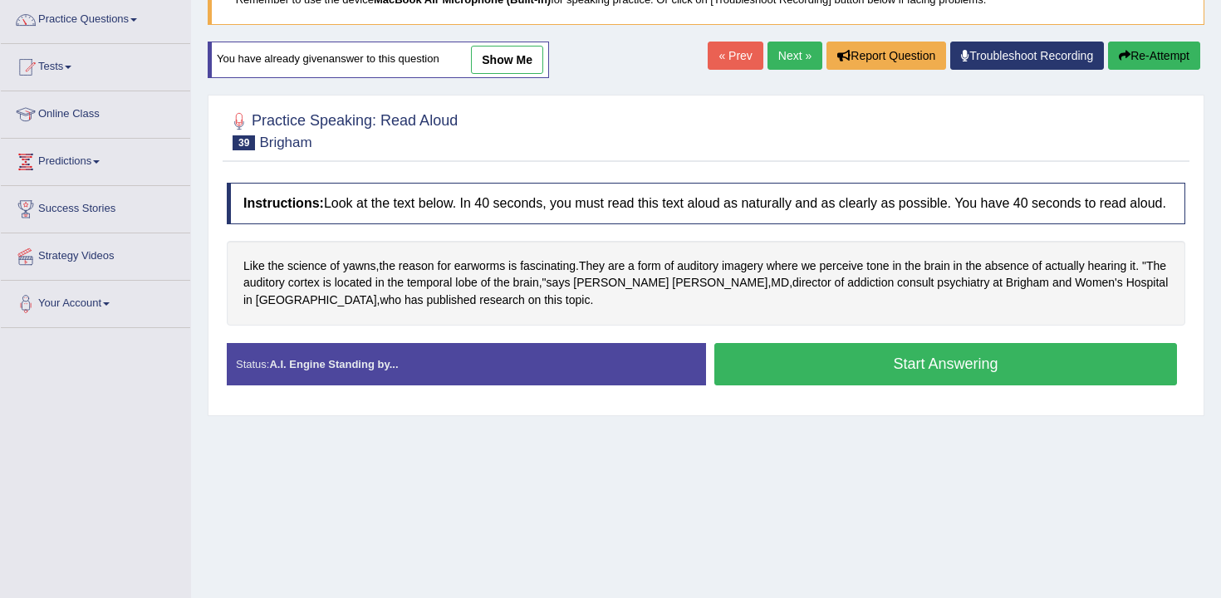
click at [779, 343] on div "Created with Highcharts 7.1.2 Great Too slow Too fast Time Speech pace meter: 0…" at bounding box center [950, 342] width 488 height 1
click at [827, 369] on button "Start Answering" at bounding box center [945, 364] width 463 height 42
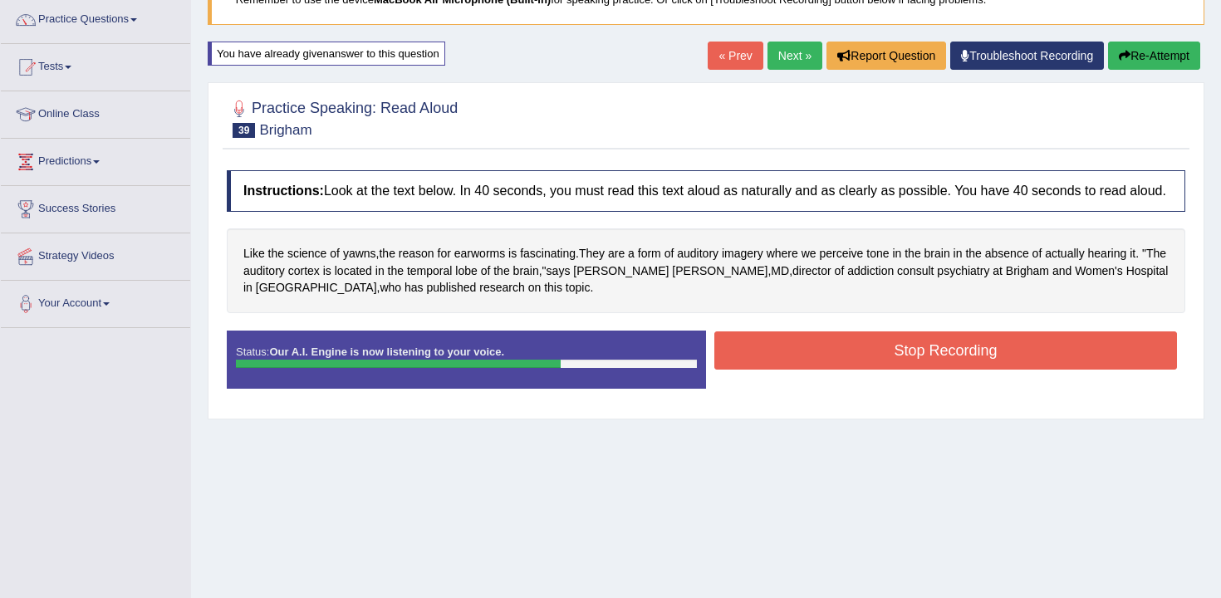
click at [888, 364] on button "Stop Recording" at bounding box center [945, 350] width 463 height 38
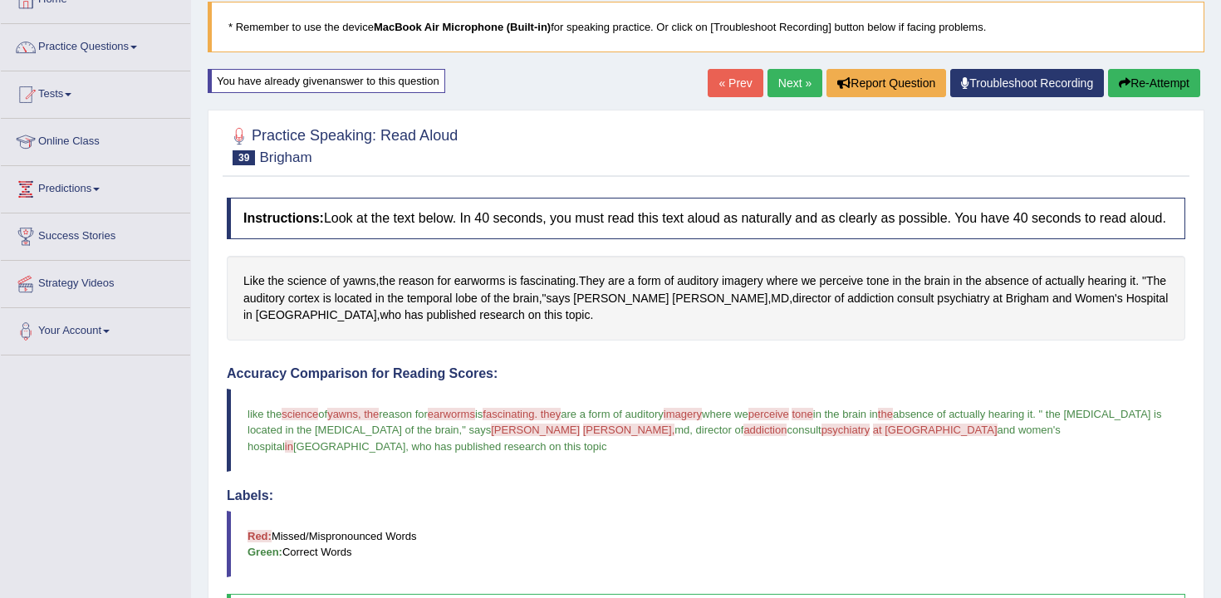
scroll to position [101, 0]
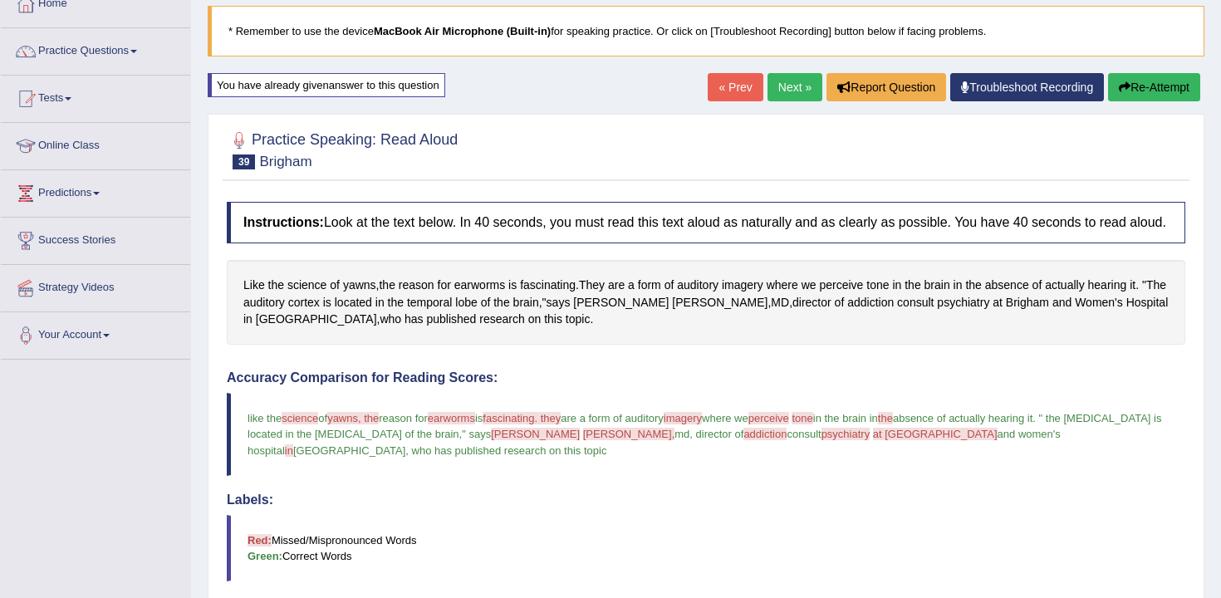
click at [1157, 87] on button "Re-Attempt" at bounding box center [1154, 87] width 92 height 28
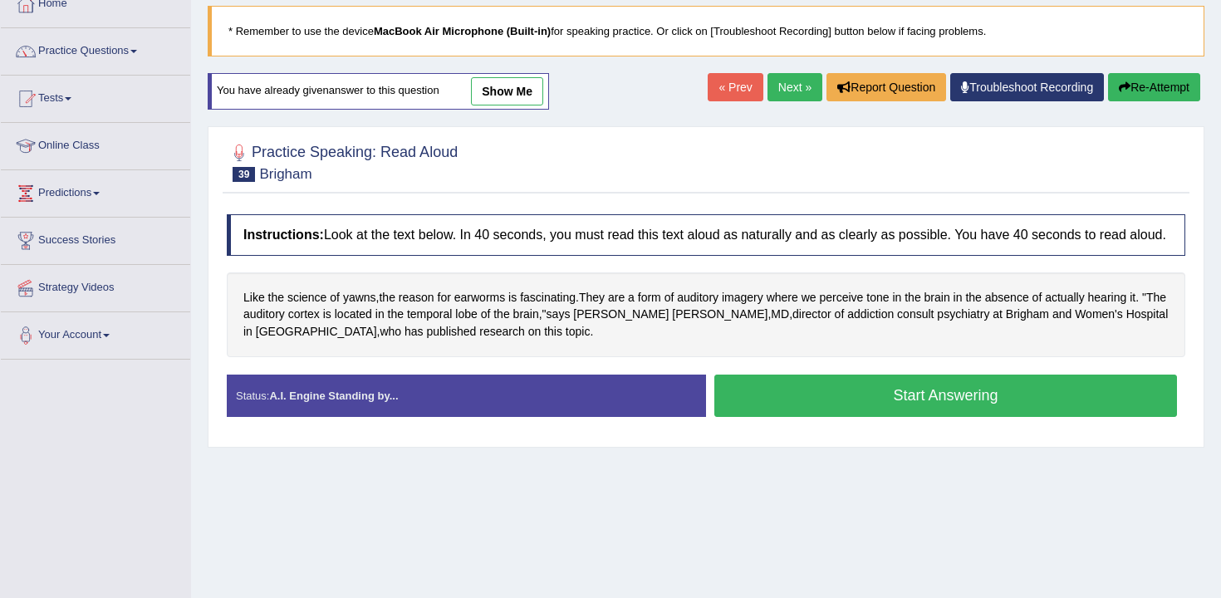
click at [1020, 400] on button "Start Answering" at bounding box center [945, 396] width 463 height 42
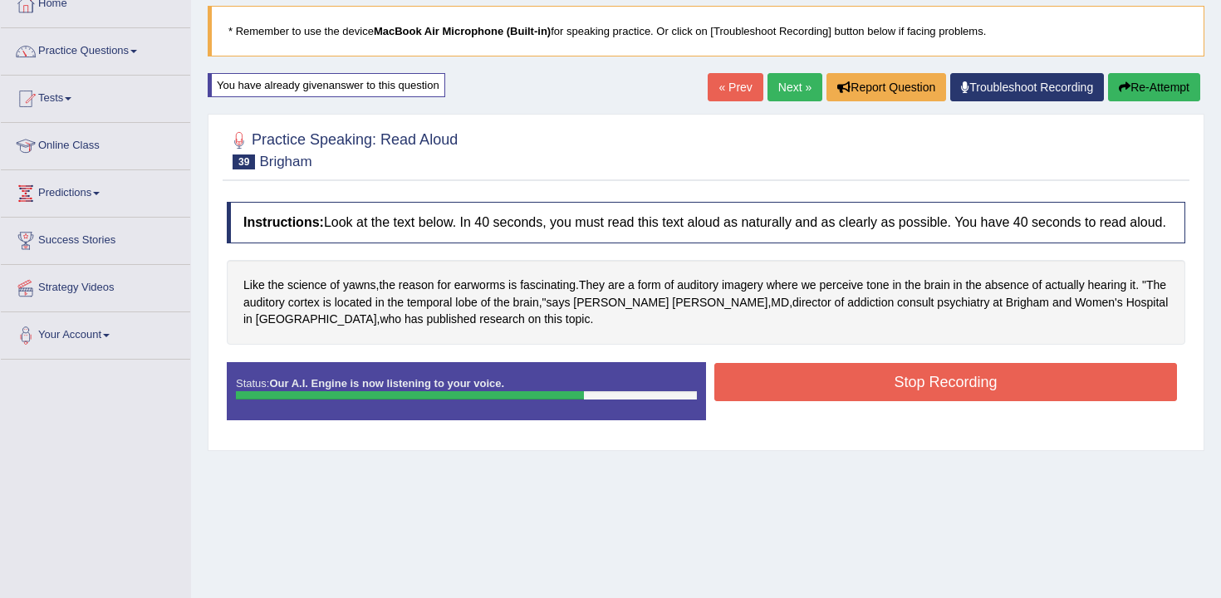
click at [1004, 395] on button "Stop Recording" at bounding box center [945, 382] width 463 height 38
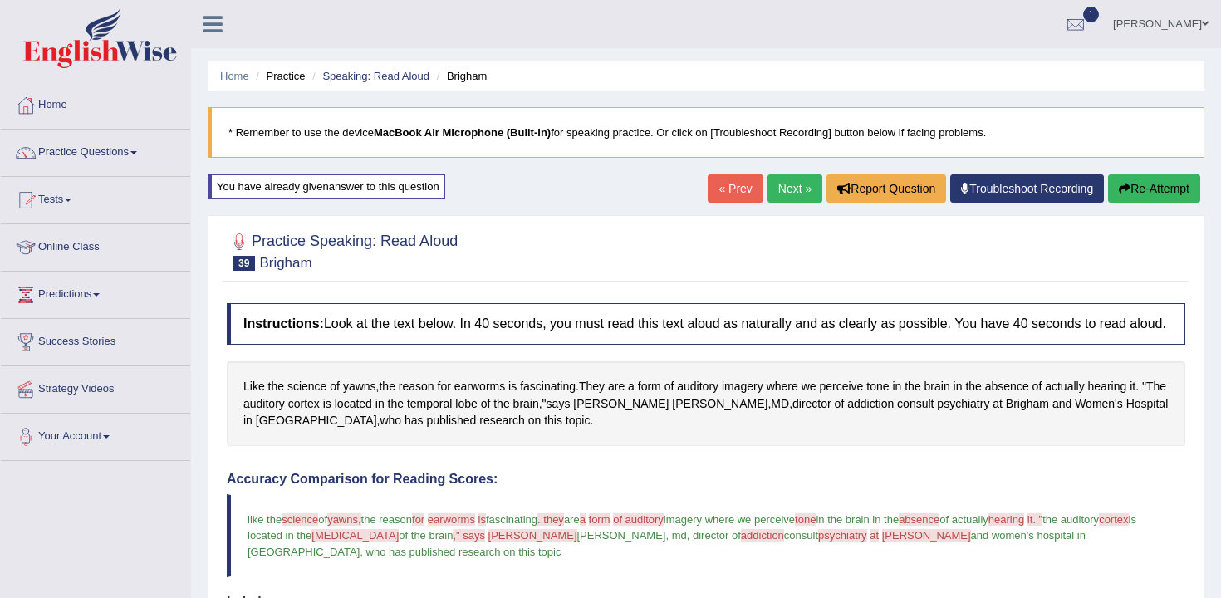
click at [805, 186] on link "Next »" at bounding box center [795, 188] width 55 height 28
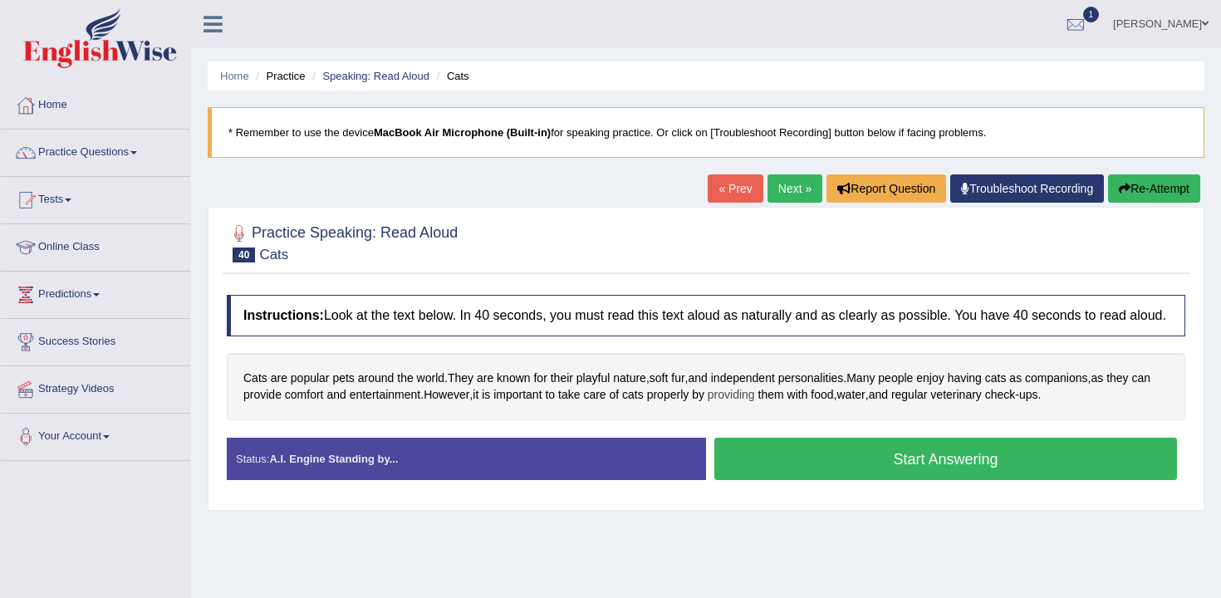
scroll to position [3, 0]
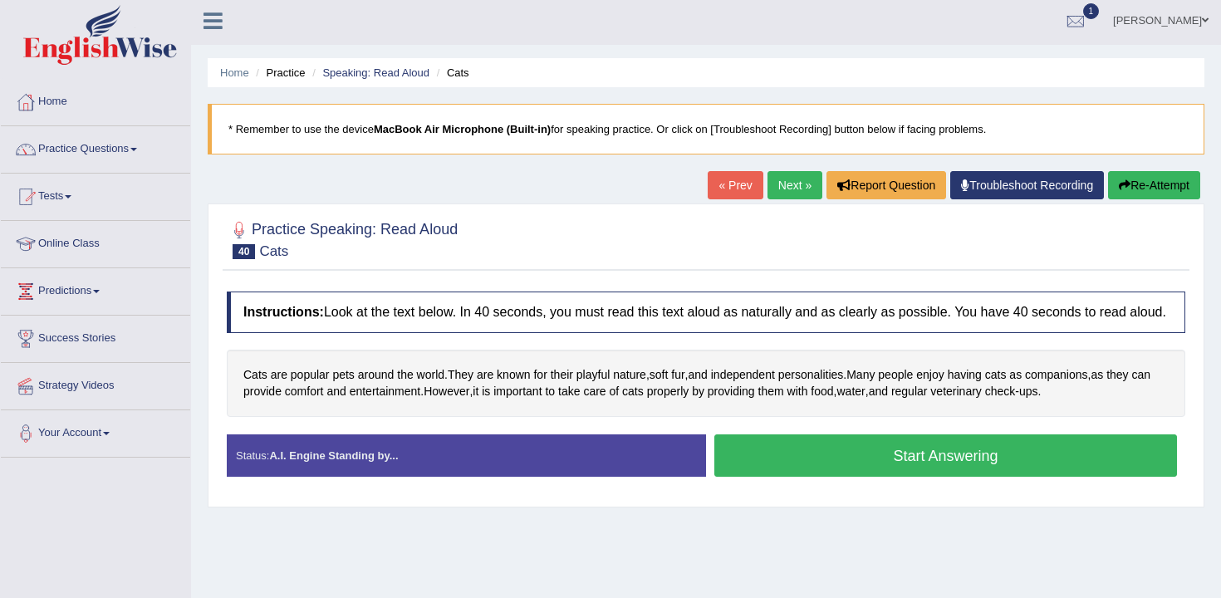
click at [841, 461] on button "Start Answering" at bounding box center [945, 455] width 463 height 42
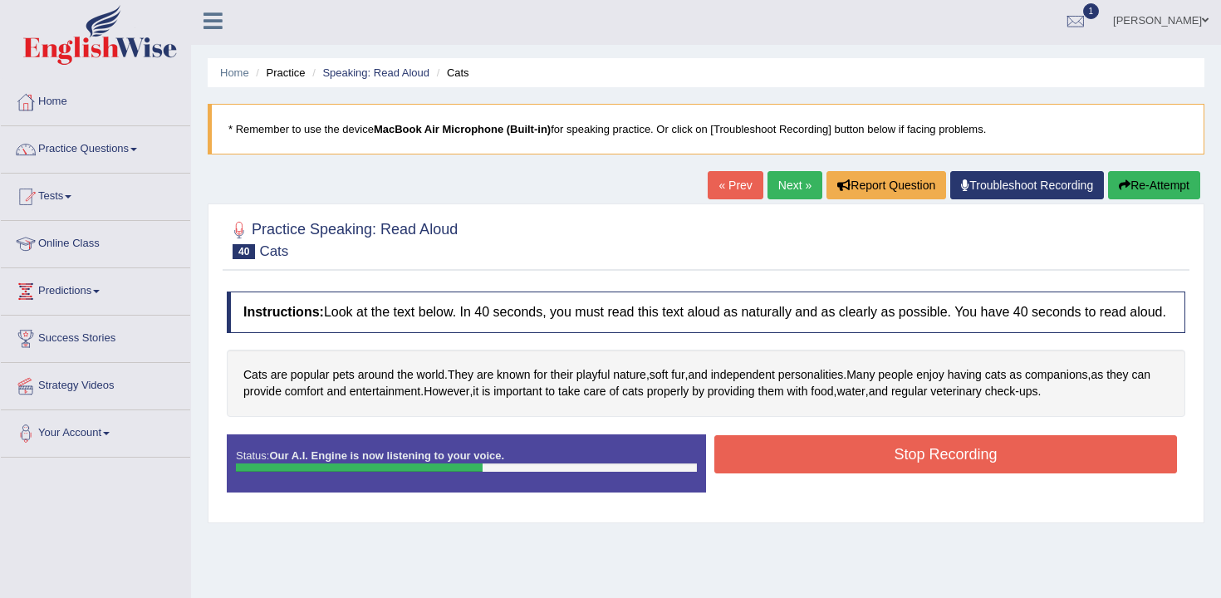
click at [841, 461] on button "Stop Recording" at bounding box center [945, 454] width 463 height 38
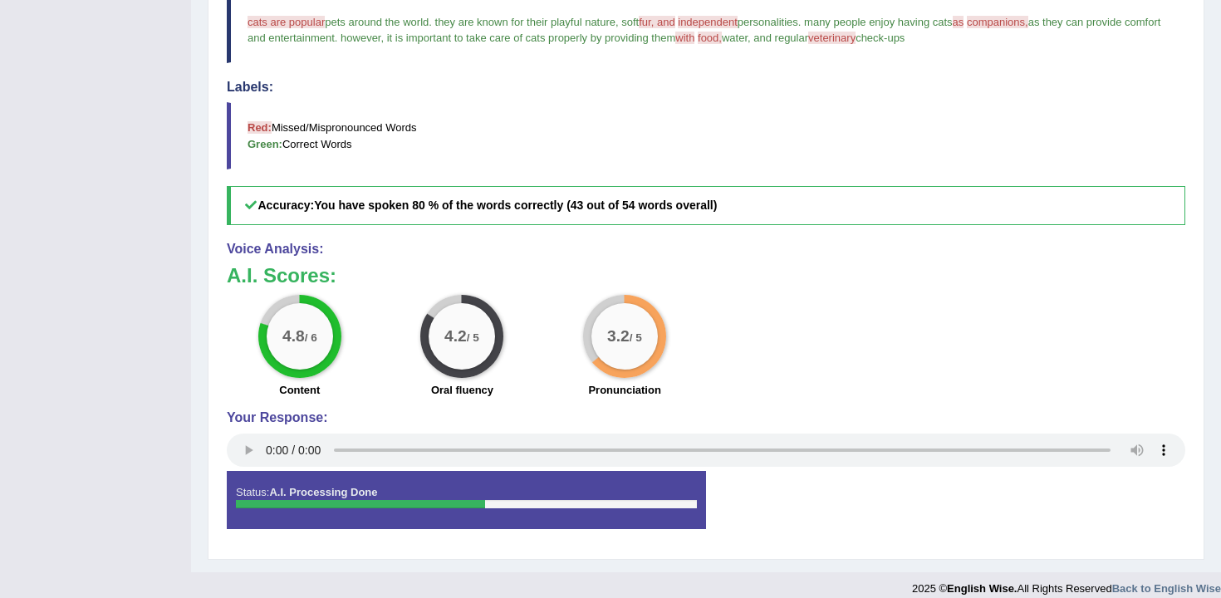
scroll to position [0, 0]
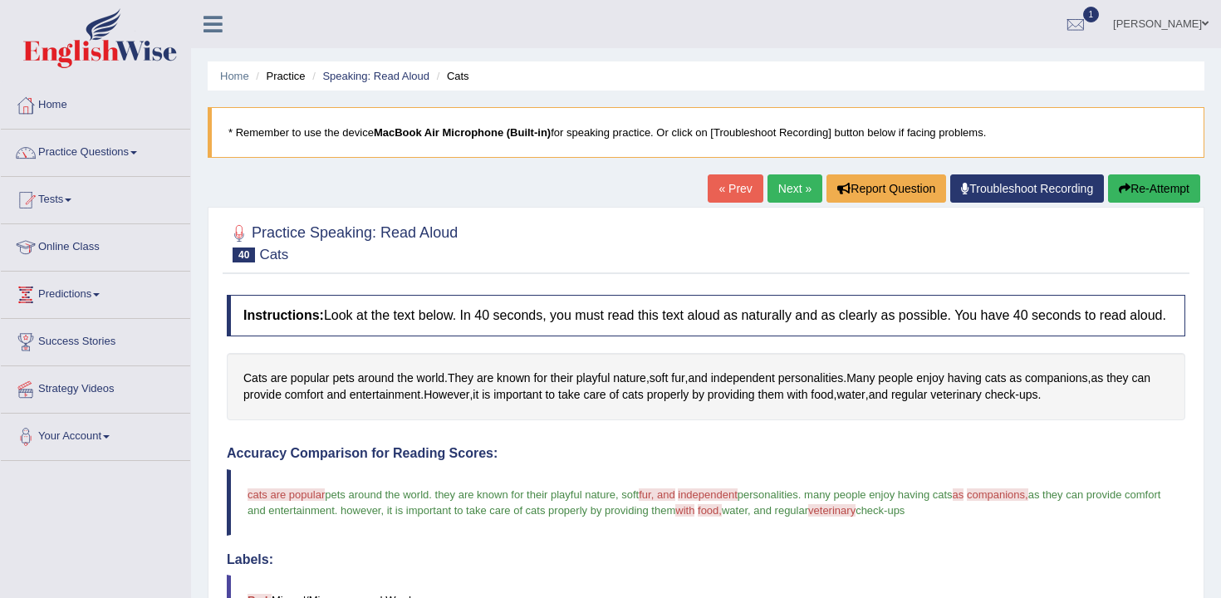
click at [1144, 175] on button "Re-Attempt" at bounding box center [1154, 188] width 92 height 28
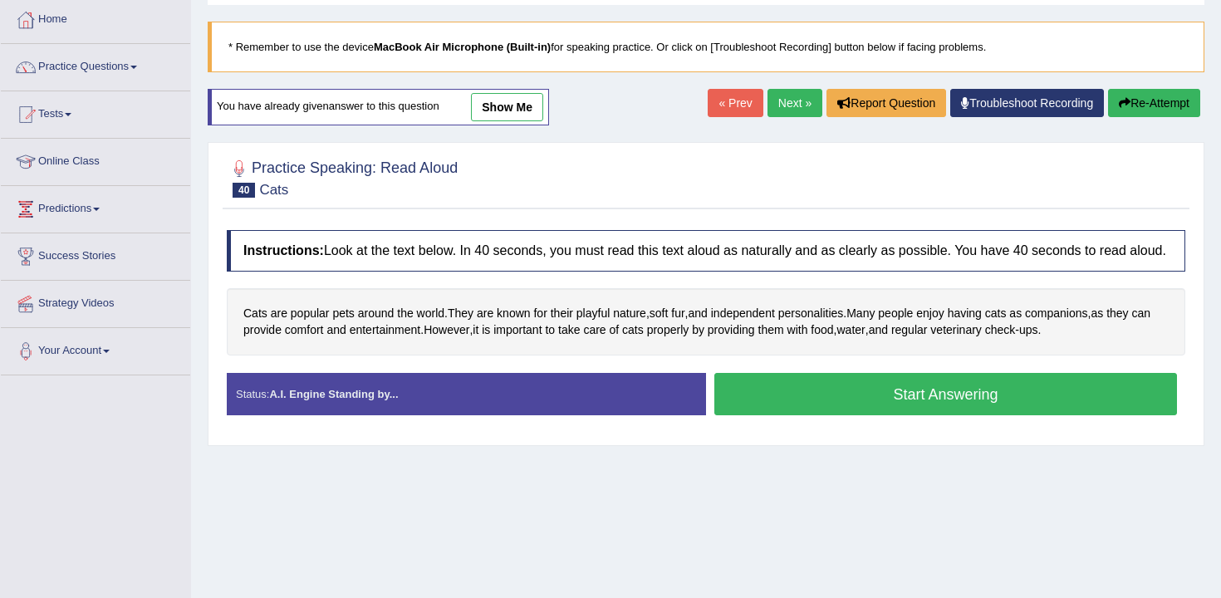
scroll to position [86, 0]
click at [792, 413] on button "Start Answering" at bounding box center [945, 394] width 463 height 42
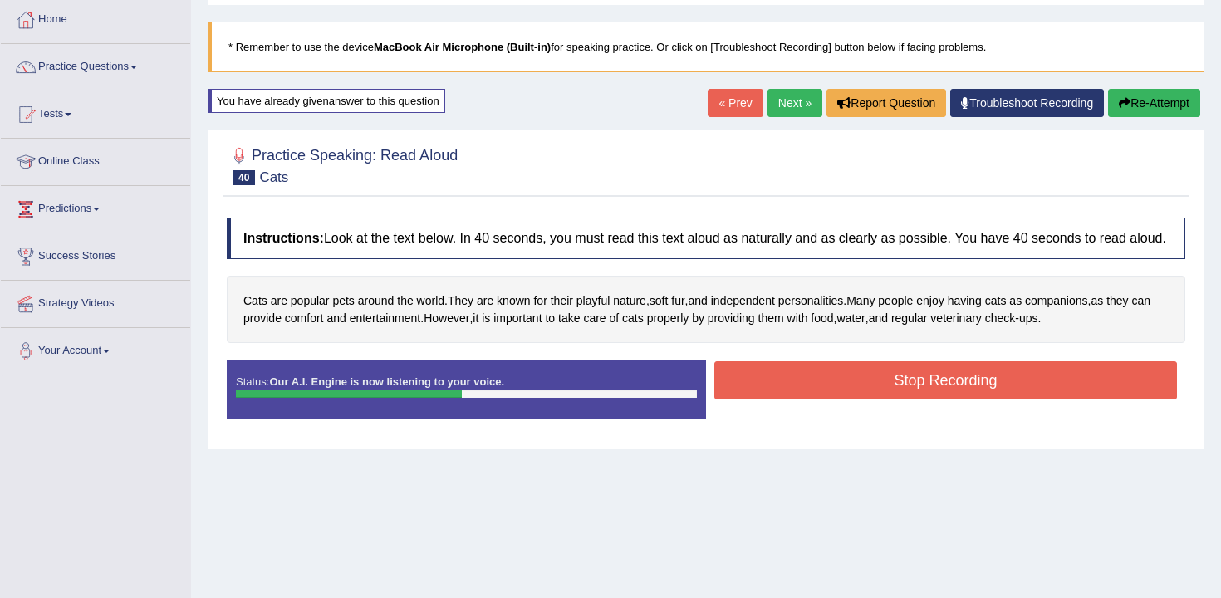
click at [792, 400] on button "Stop Recording" at bounding box center [945, 380] width 463 height 38
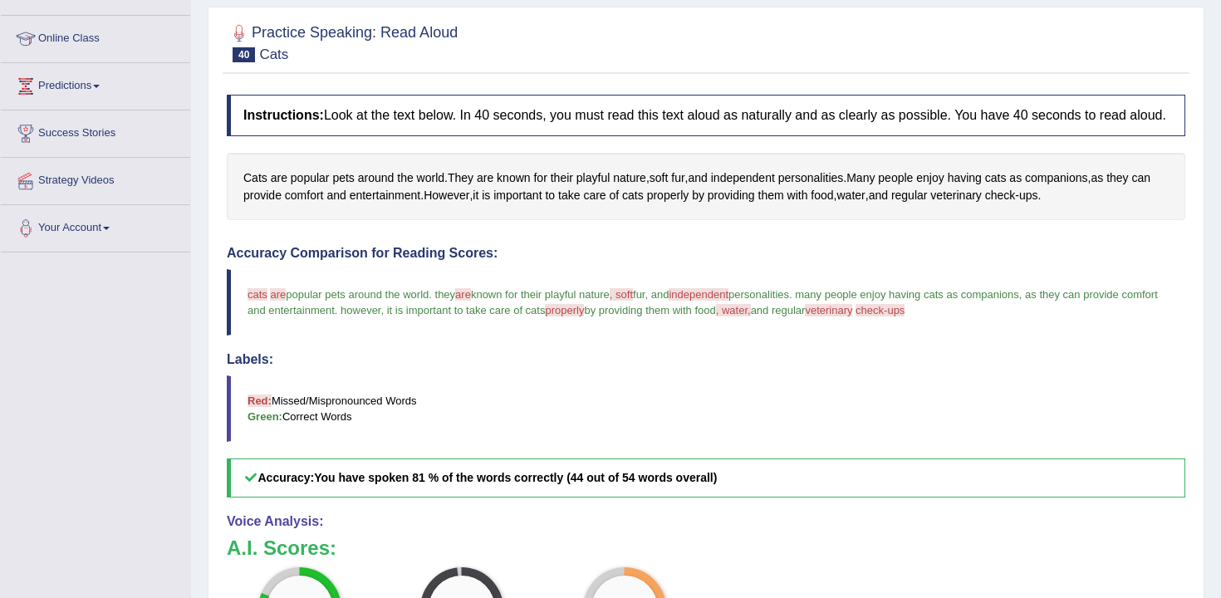
scroll to position [186, 0]
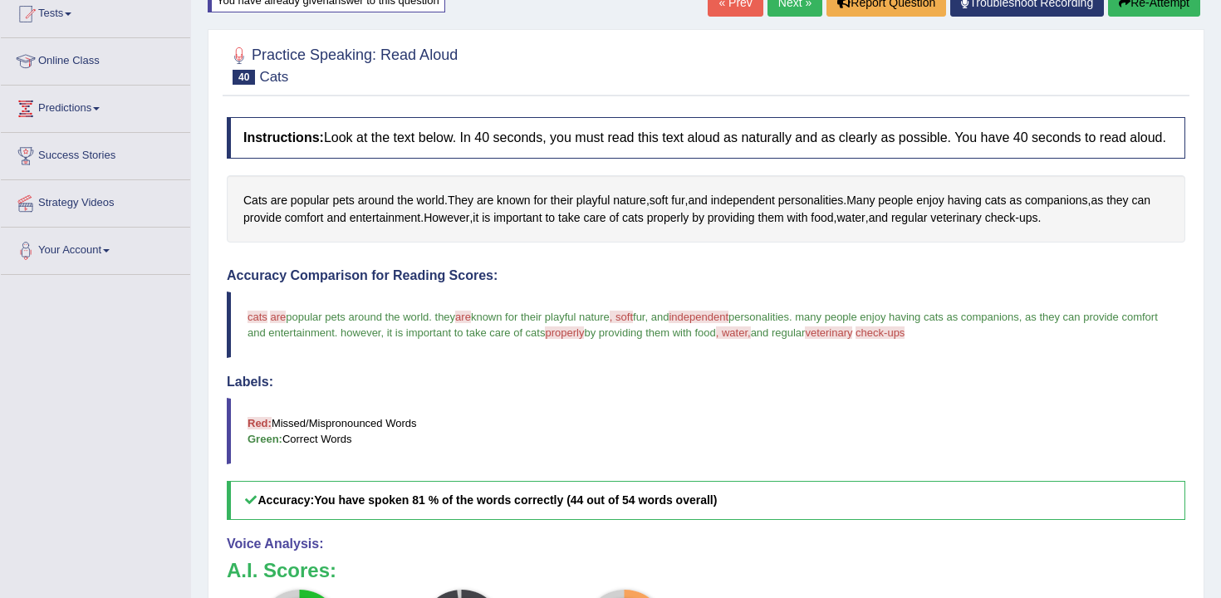
click at [787, 15] on link "Next »" at bounding box center [795, 2] width 55 height 28
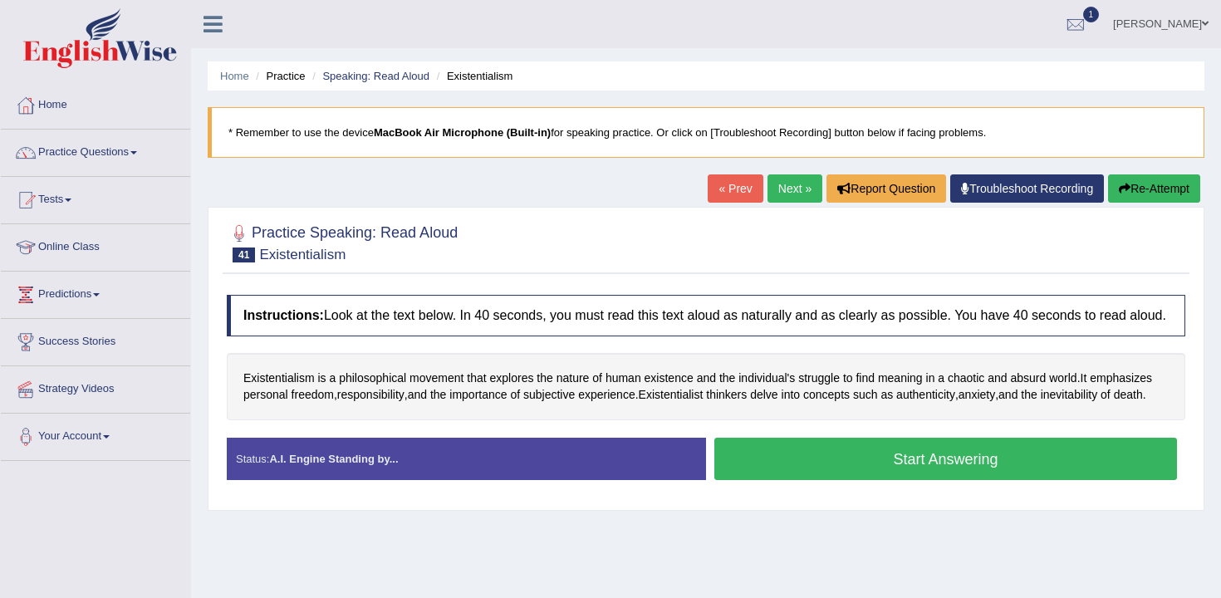
click at [760, 480] on button "Start Answering" at bounding box center [945, 459] width 463 height 42
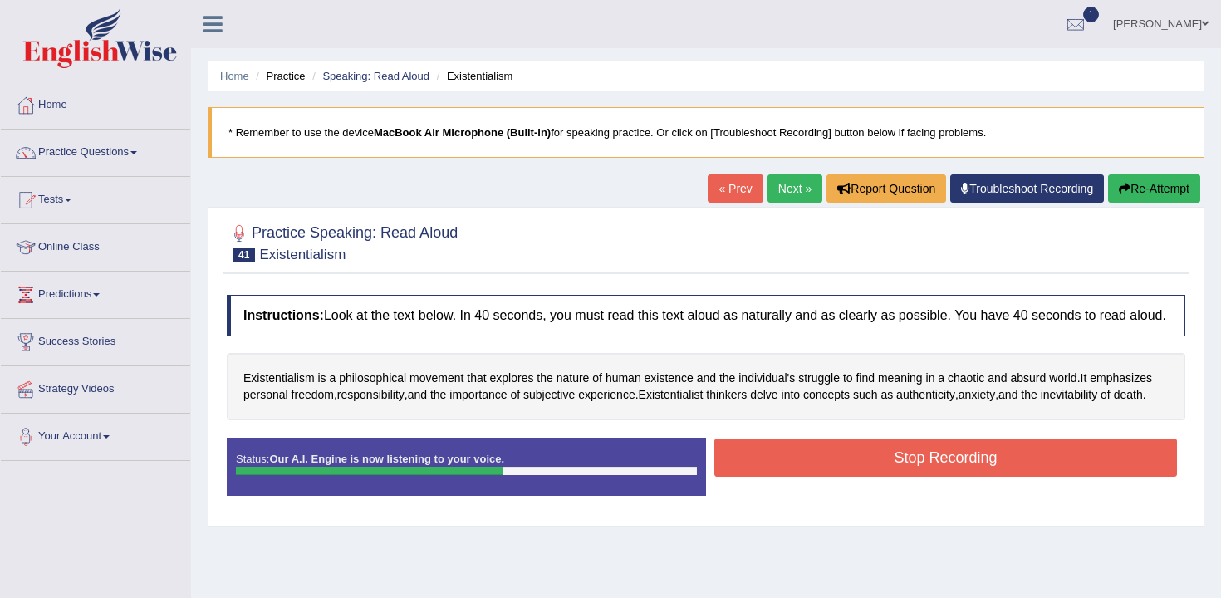
click at [760, 477] on button "Stop Recording" at bounding box center [945, 458] width 463 height 38
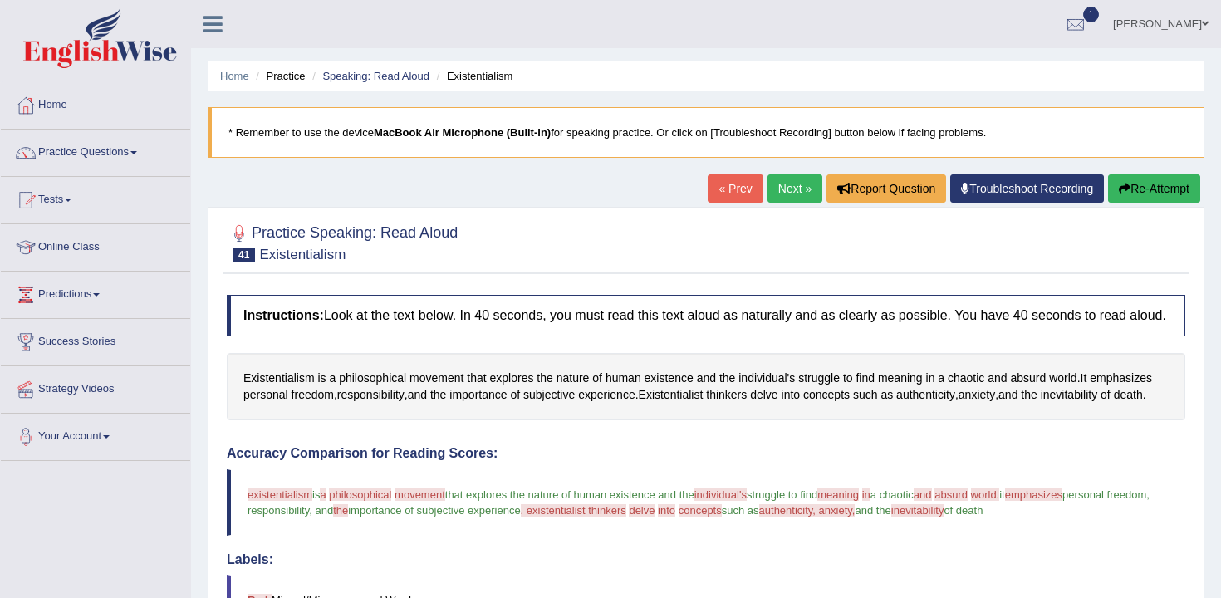
click at [780, 202] on link "Next »" at bounding box center [795, 188] width 55 height 28
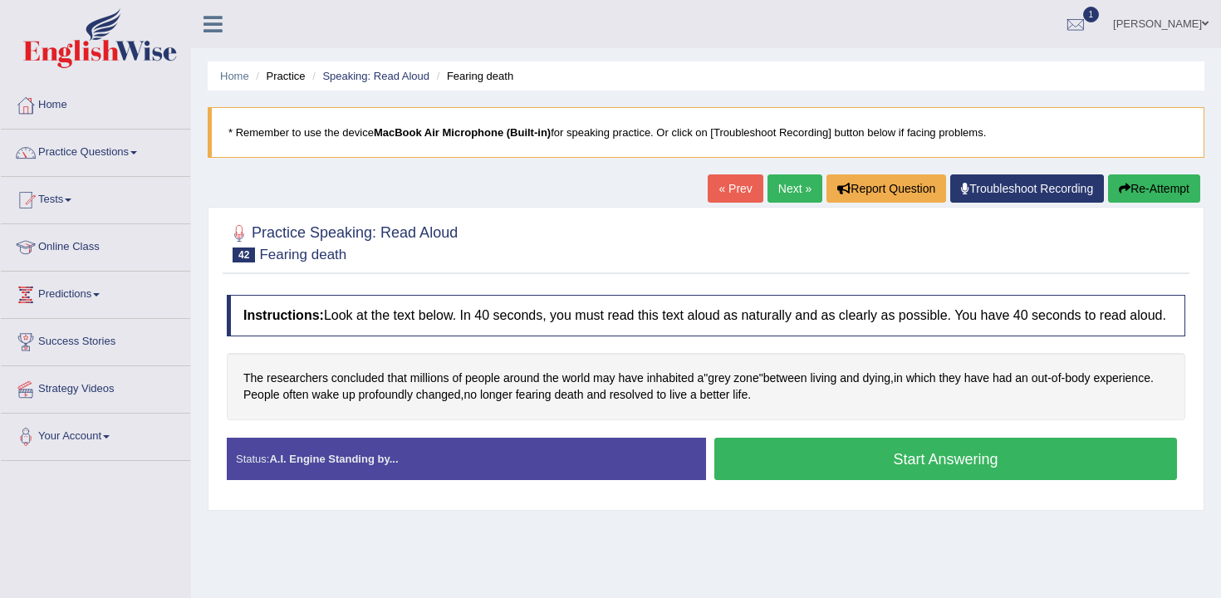
click at [740, 480] on button "Start Answering" at bounding box center [945, 459] width 463 height 42
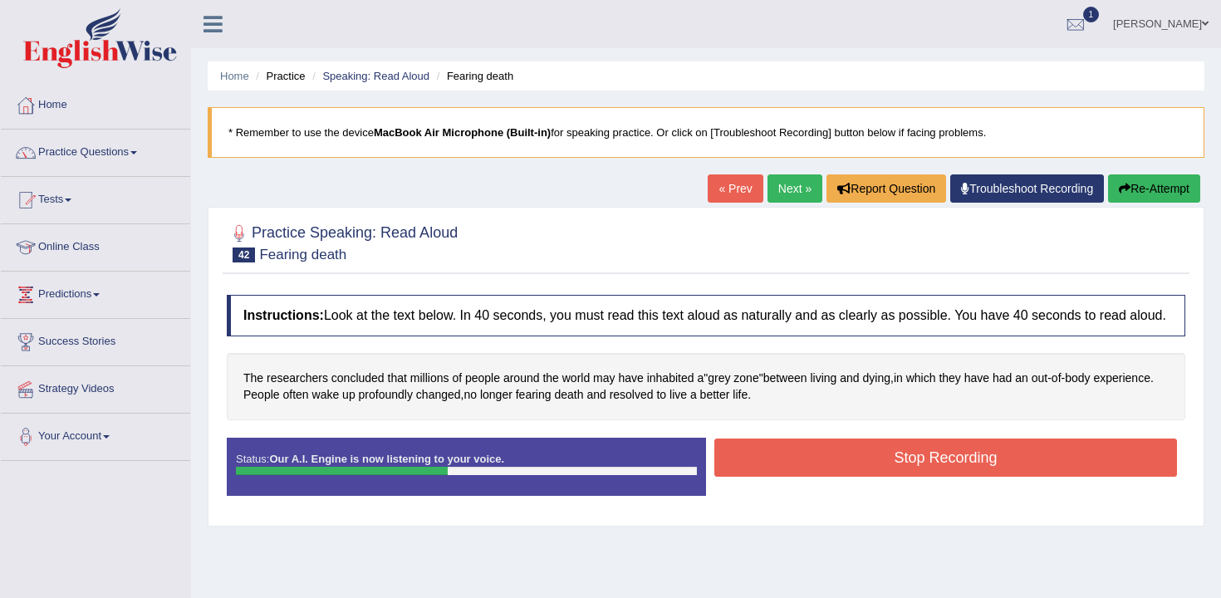
click at [822, 477] on button "Stop Recording" at bounding box center [945, 458] width 463 height 38
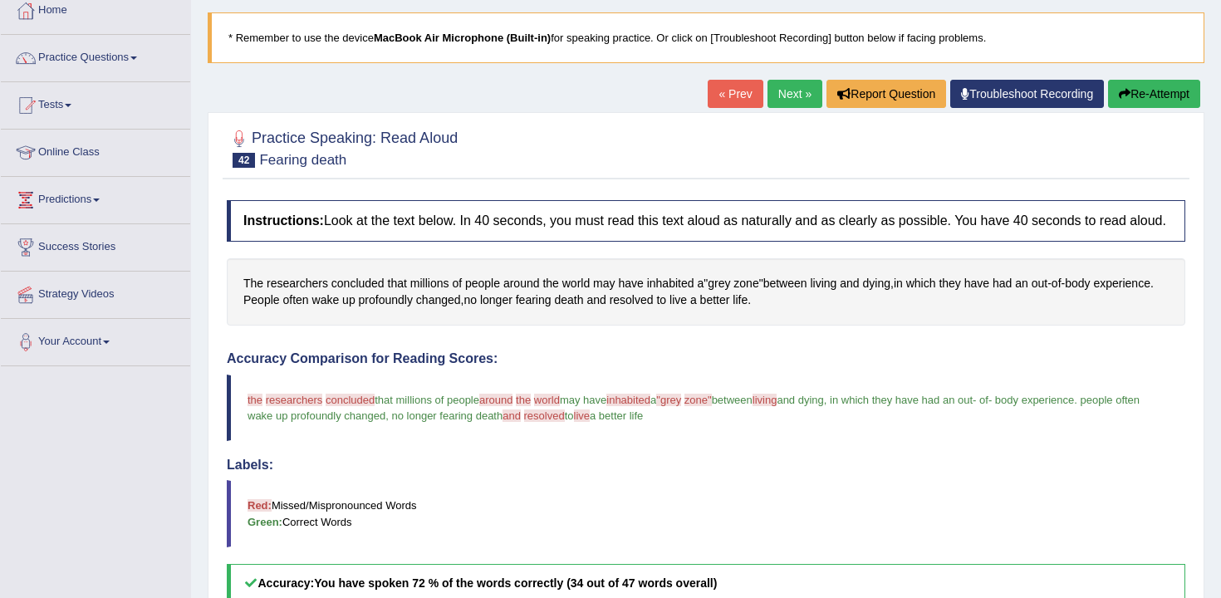
scroll to position [56, 0]
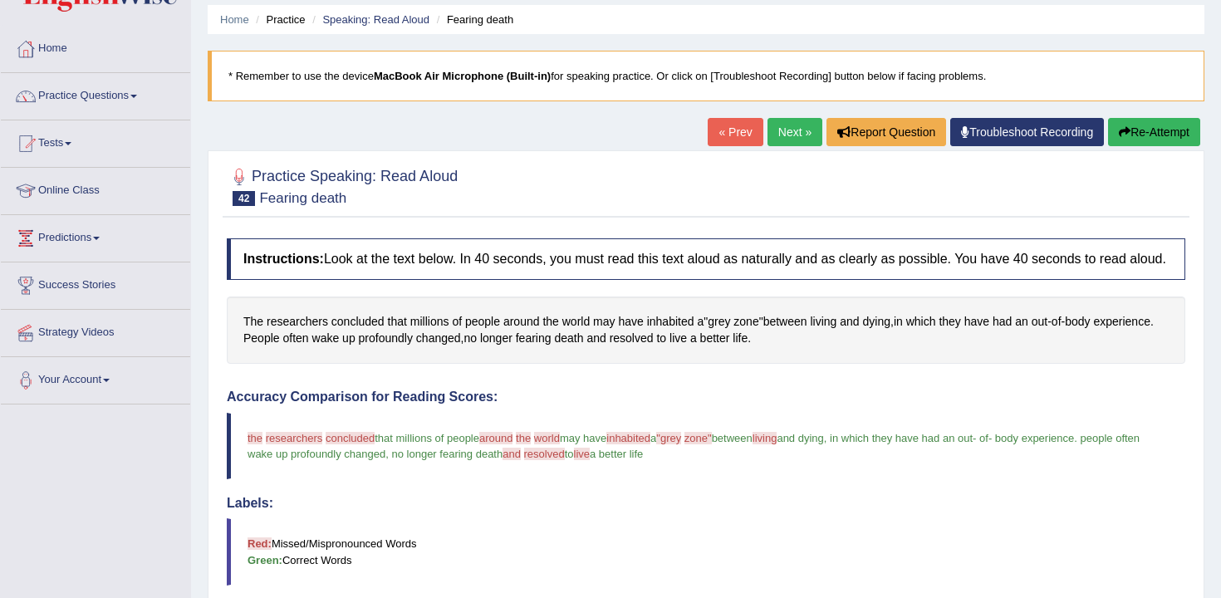
click at [1176, 145] on button "Re-Attempt" at bounding box center [1154, 132] width 92 height 28
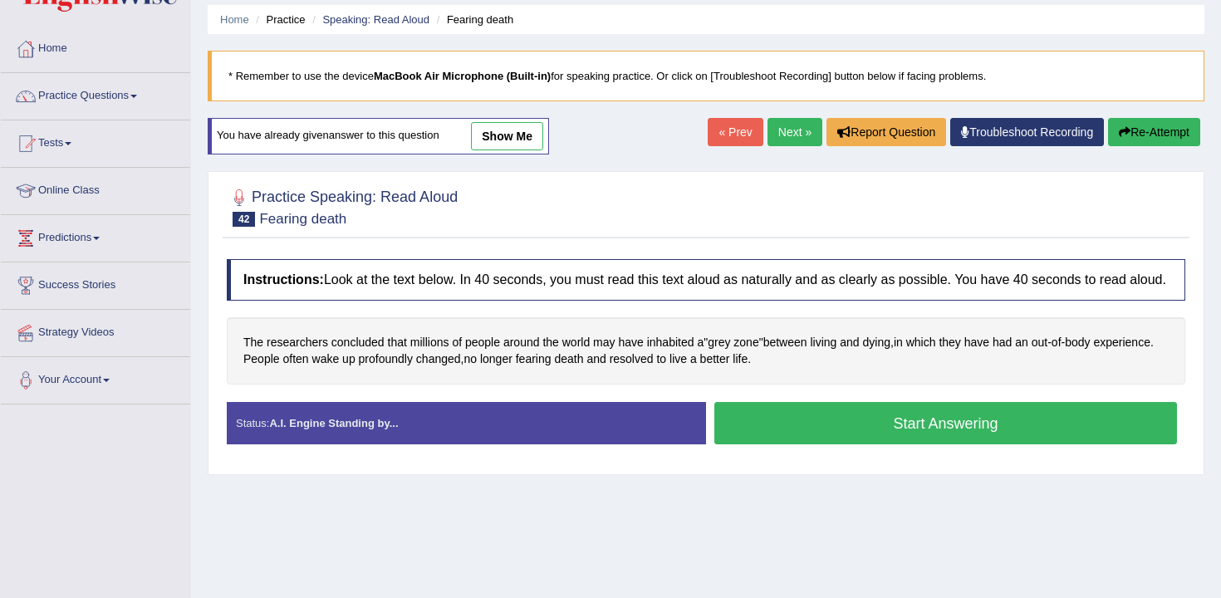
click at [763, 444] on button "Start Answering" at bounding box center [945, 423] width 463 height 42
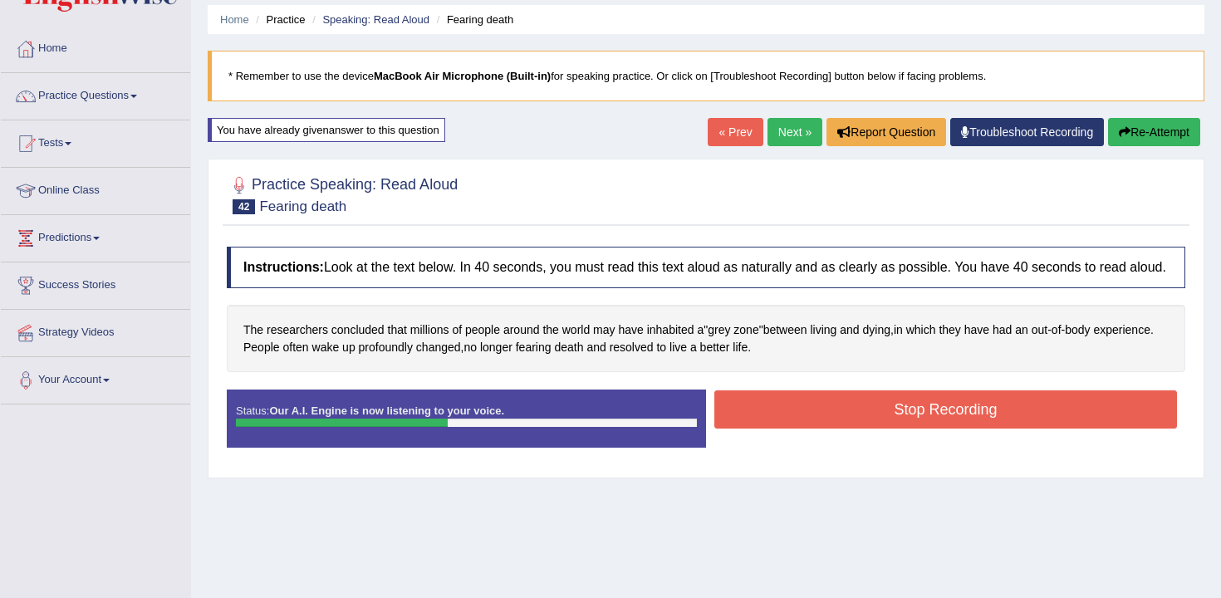
click at [789, 429] on button "Stop Recording" at bounding box center [945, 409] width 463 height 38
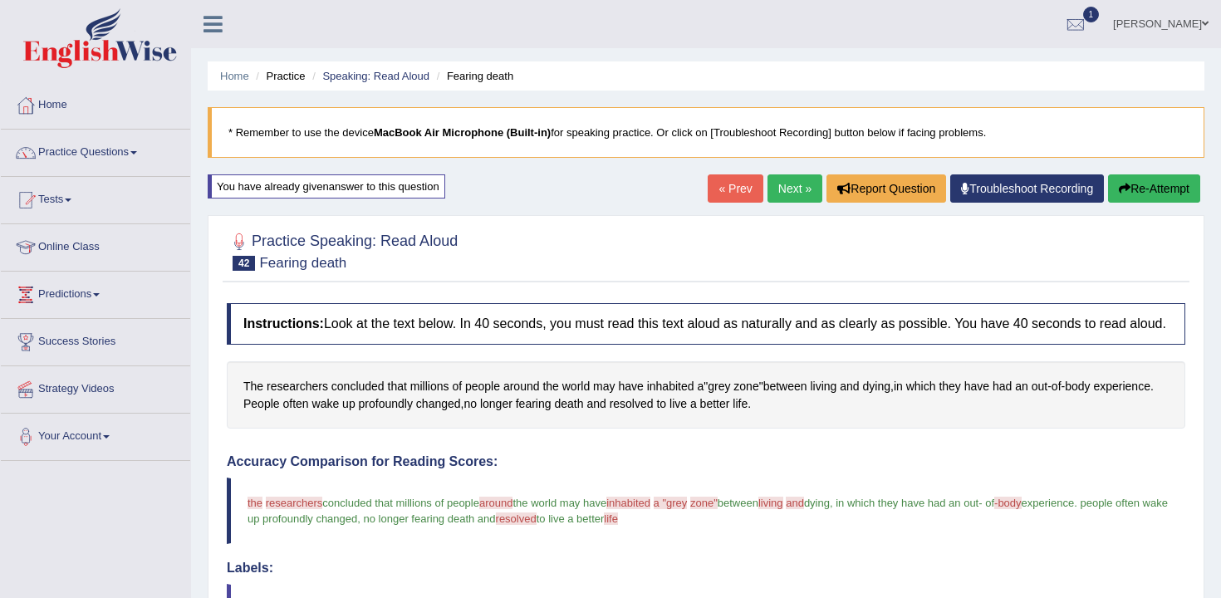
click at [777, 199] on link "Next »" at bounding box center [795, 188] width 55 height 28
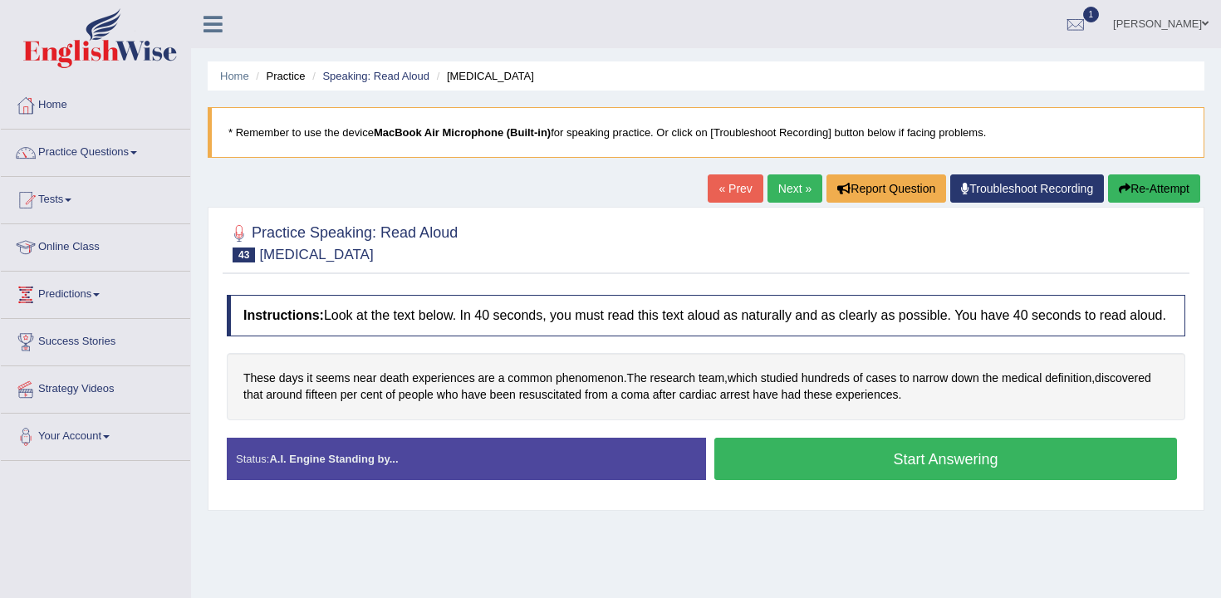
click at [899, 474] on button "Start Answering" at bounding box center [945, 459] width 463 height 42
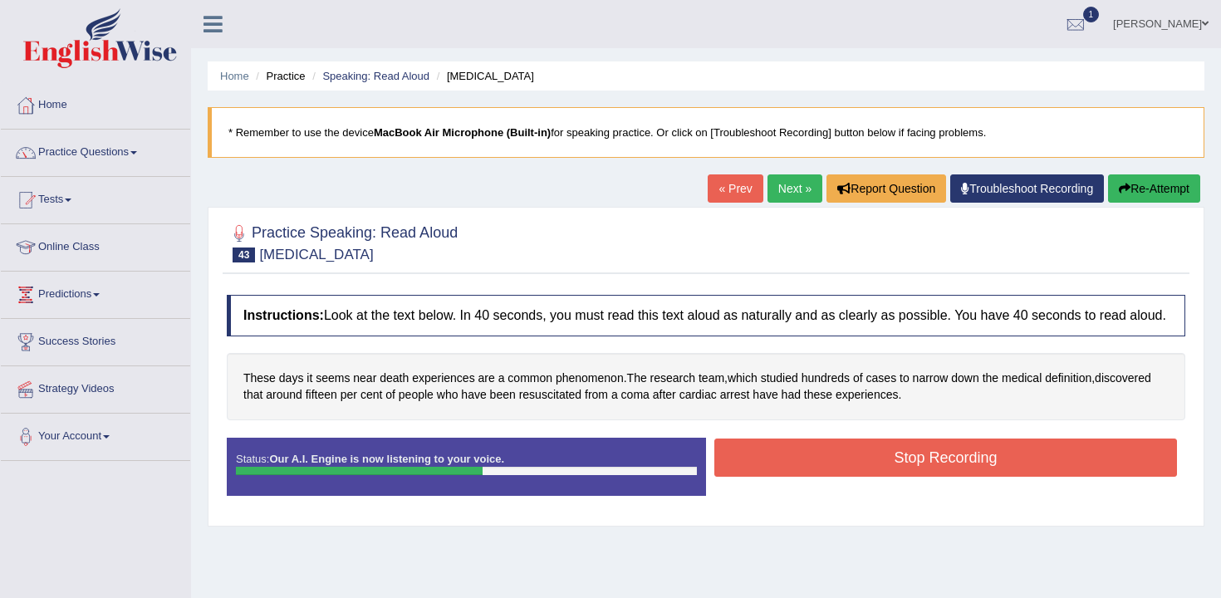
click at [894, 472] on button "Stop Recording" at bounding box center [945, 458] width 463 height 38
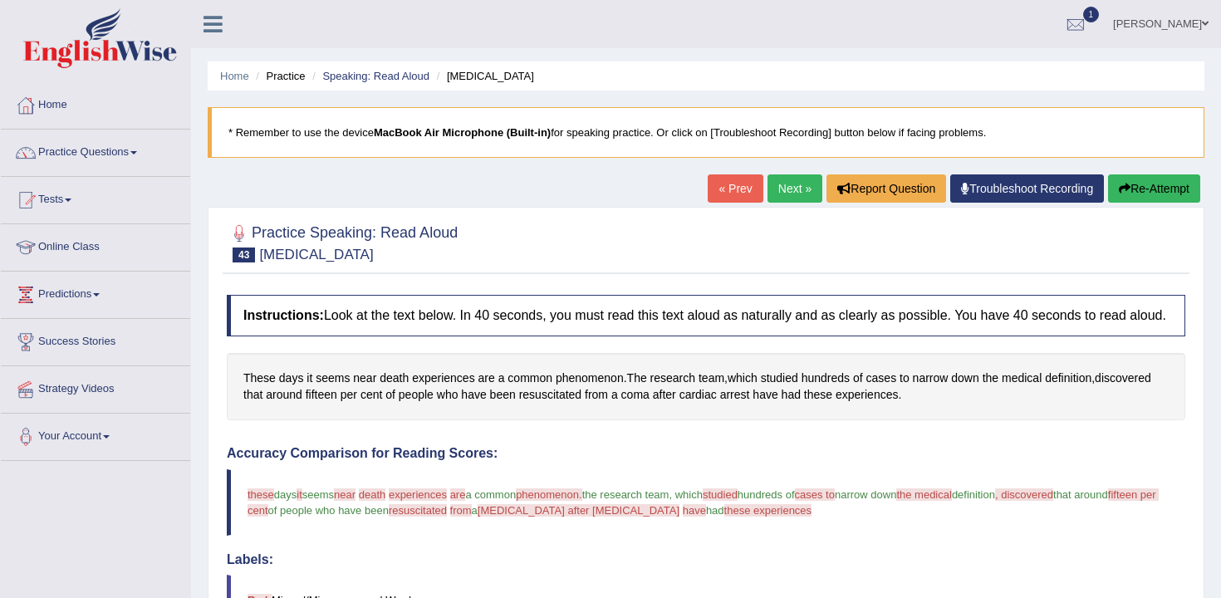
click at [1148, 186] on button "Re-Attempt" at bounding box center [1154, 188] width 92 height 28
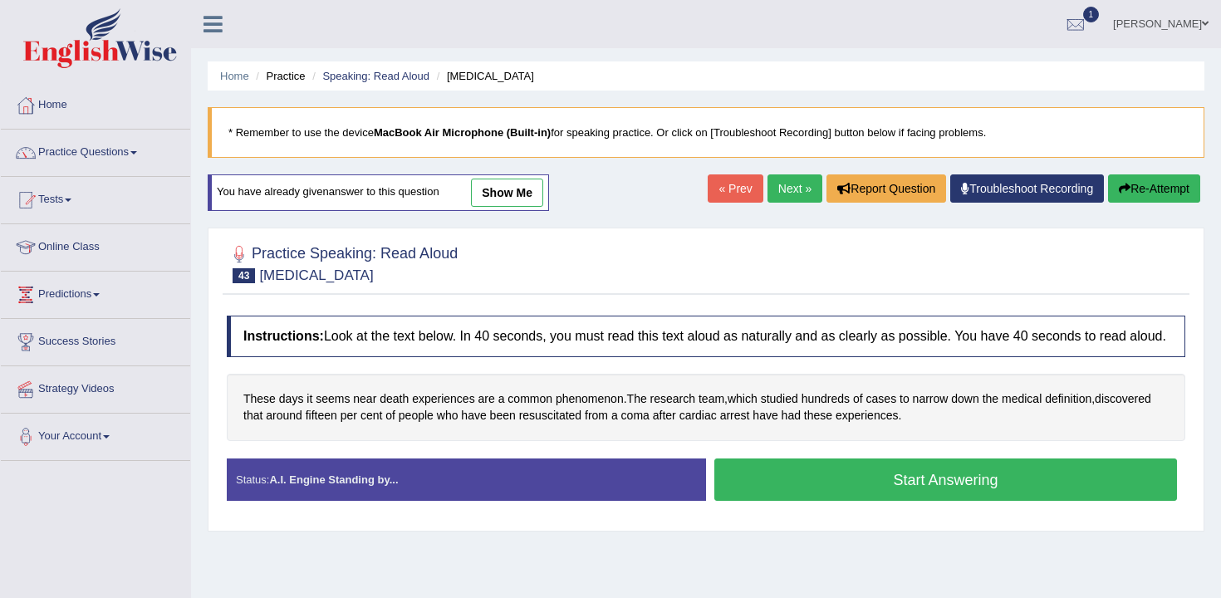
click at [798, 501] on button "Start Answering" at bounding box center [945, 480] width 463 height 42
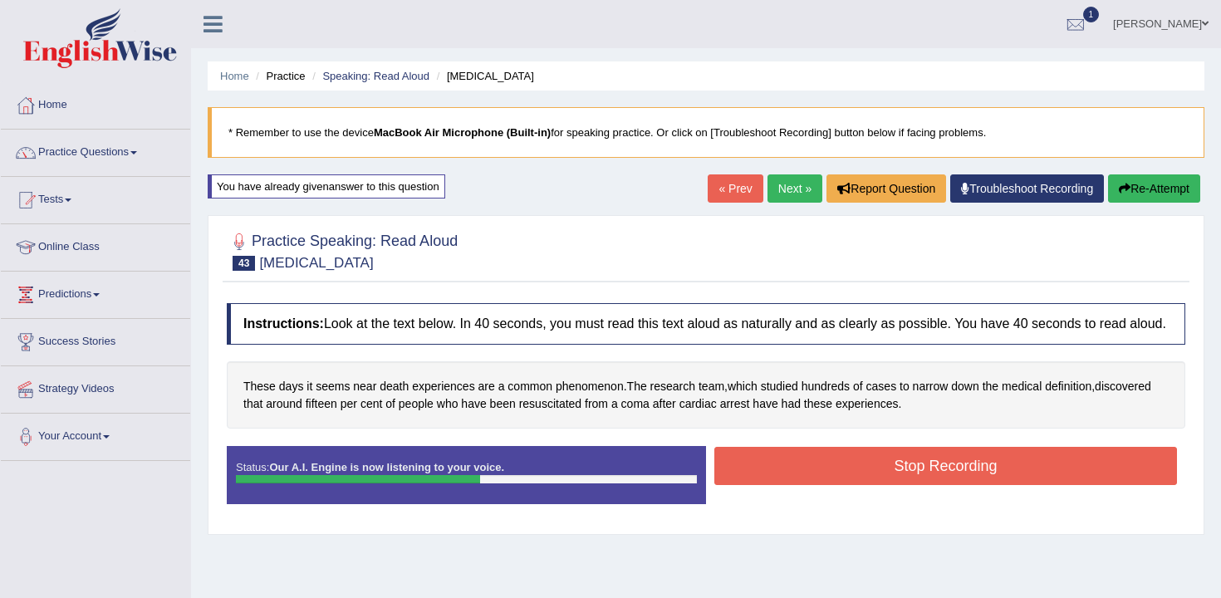
click at [789, 485] on button "Stop Recording" at bounding box center [945, 466] width 463 height 38
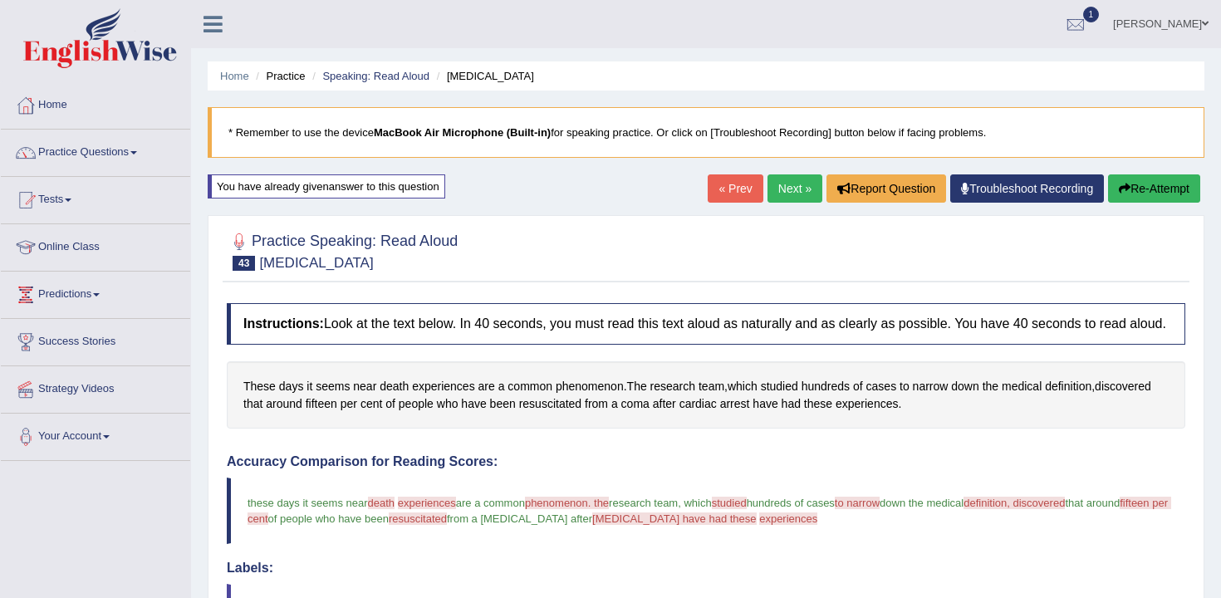
click at [1141, 195] on button "Re-Attempt" at bounding box center [1154, 188] width 92 height 28
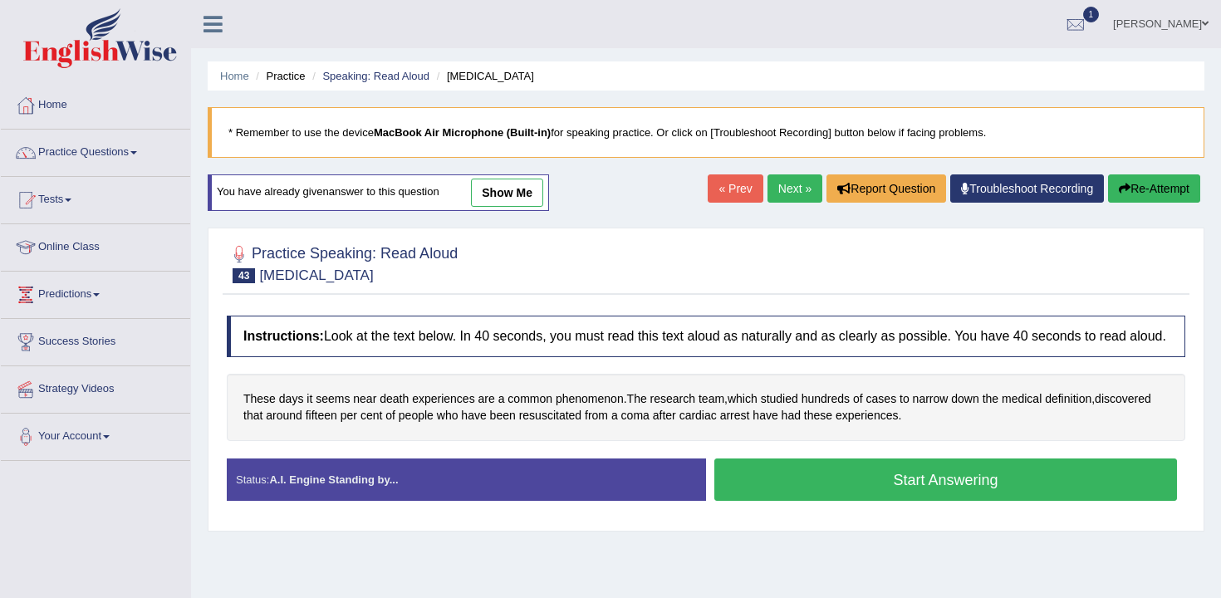
click at [763, 501] on button "Start Answering" at bounding box center [945, 480] width 463 height 42
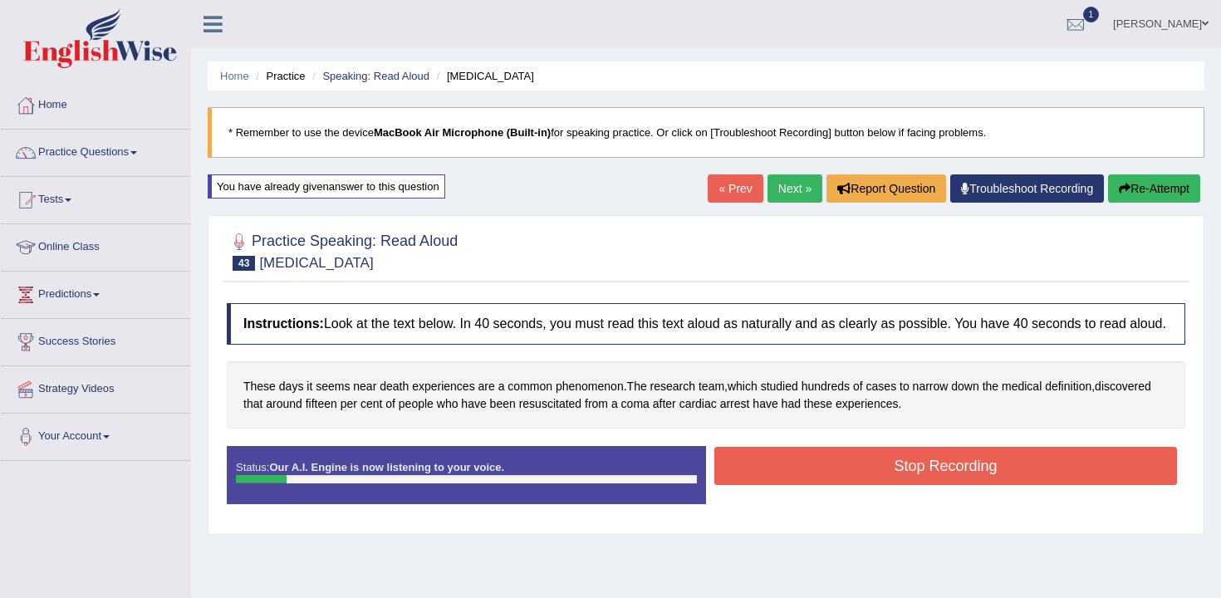
click at [1153, 209] on div "Home Practice Speaking: Read Aloud Cardiac arrest * Remember to use the device …" at bounding box center [706, 415] width 1030 height 831
click at [1155, 196] on button "Re-Attempt" at bounding box center [1154, 188] width 92 height 28
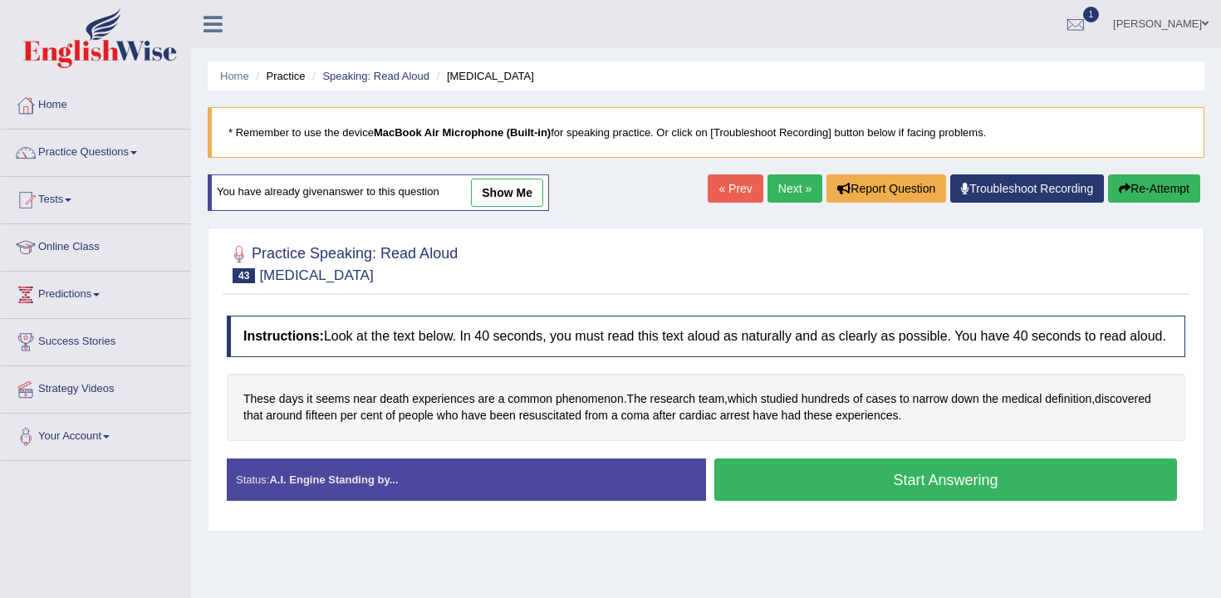
click at [809, 501] on button "Start Answering" at bounding box center [945, 480] width 463 height 42
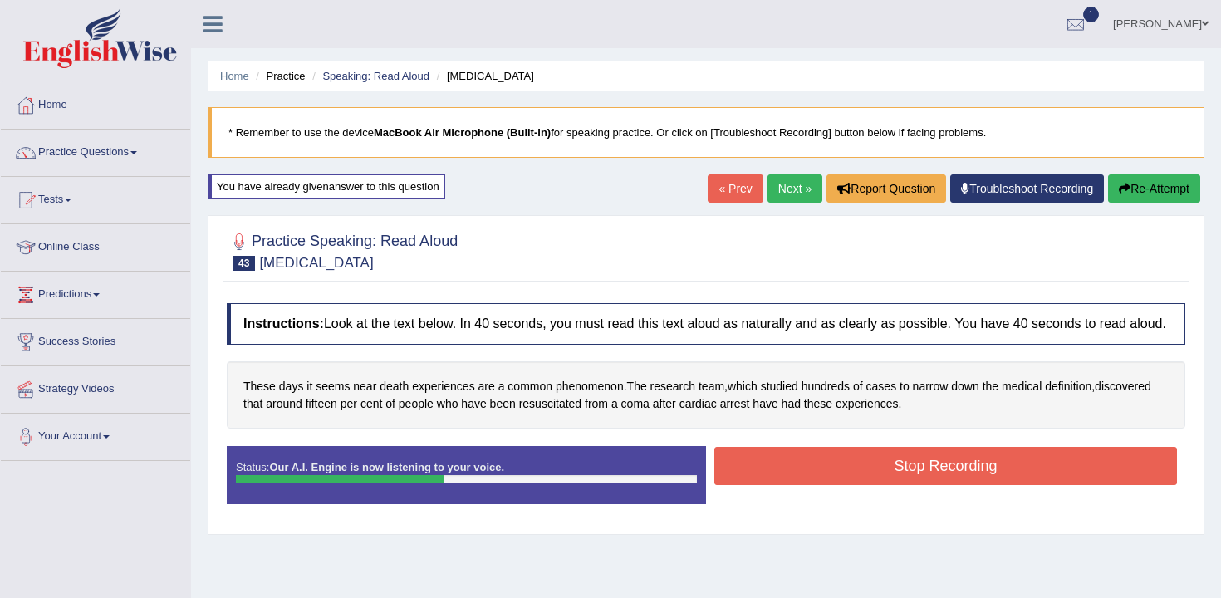
click at [817, 482] on button "Stop Recording" at bounding box center [945, 466] width 463 height 38
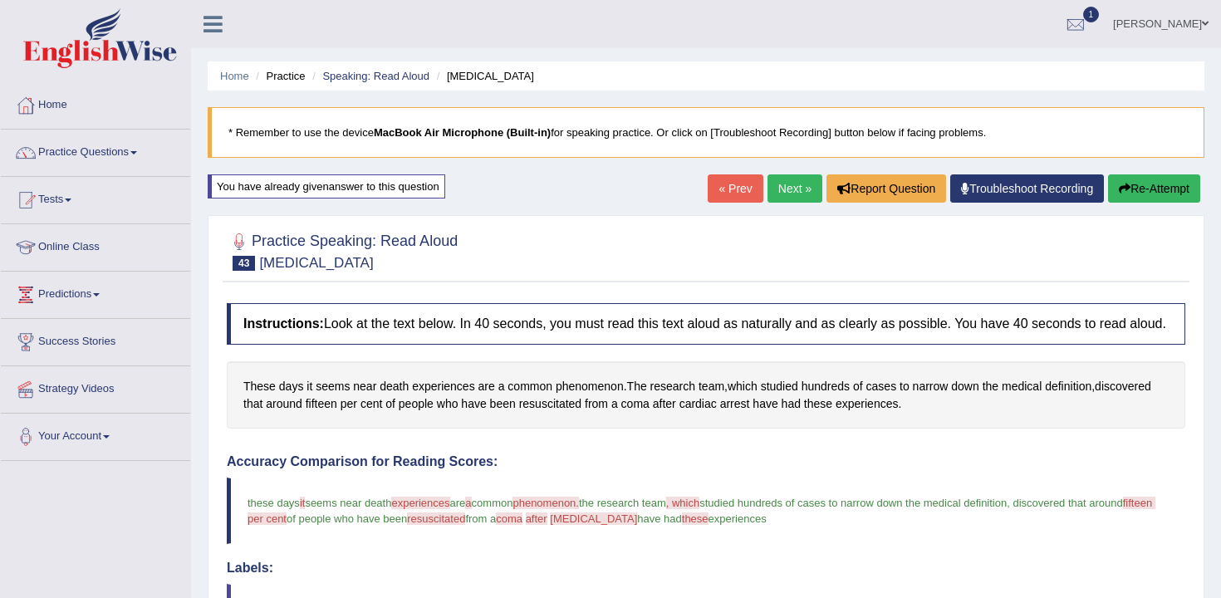
click at [788, 187] on link "Next »" at bounding box center [795, 188] width 55 height 28
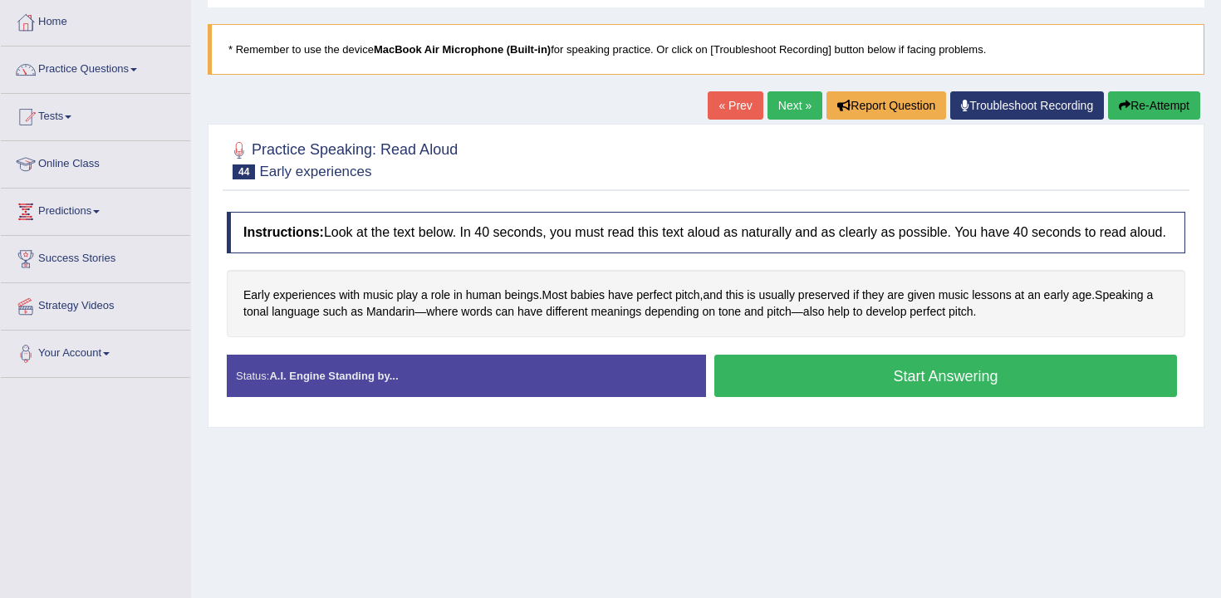
scroll to position [162, 0]
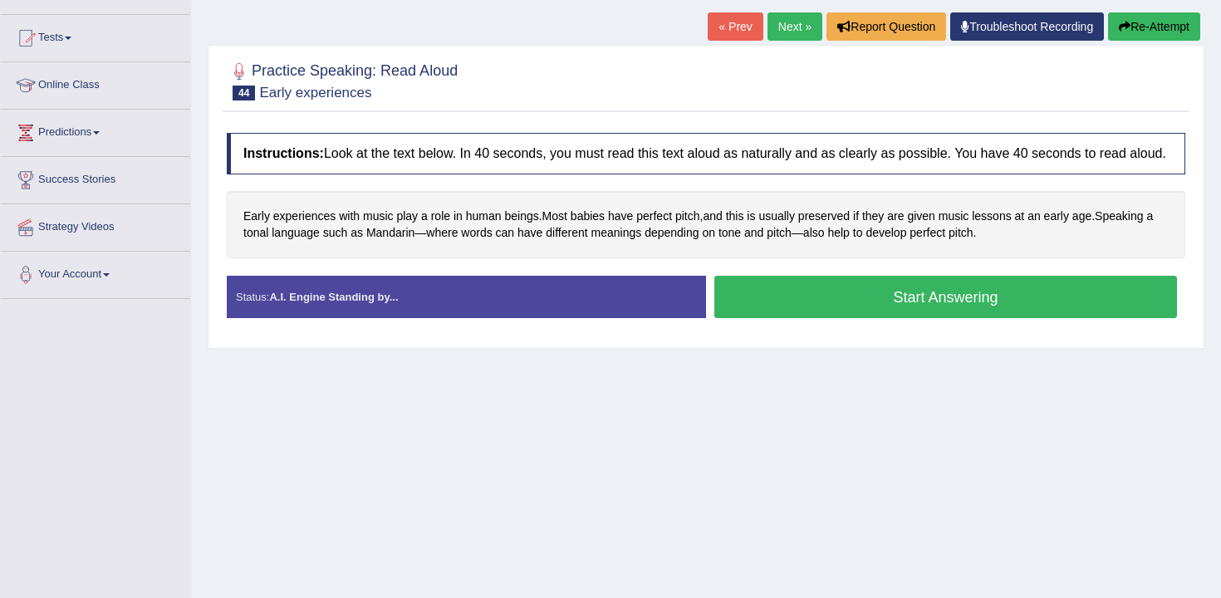
click at [775, 318] on button "Start Answering" at bounding box center [945, 297] width 463 height 42
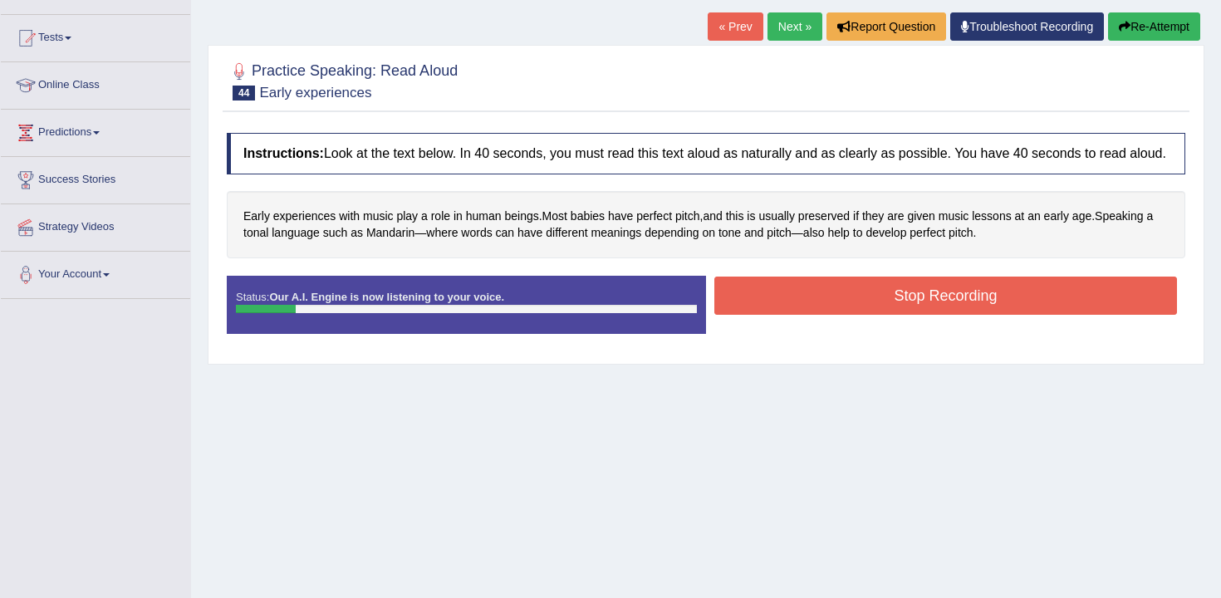
click at [1129, 40] on button "Re-Attempt" at bounding box center [1154, 26] width 92 height 28
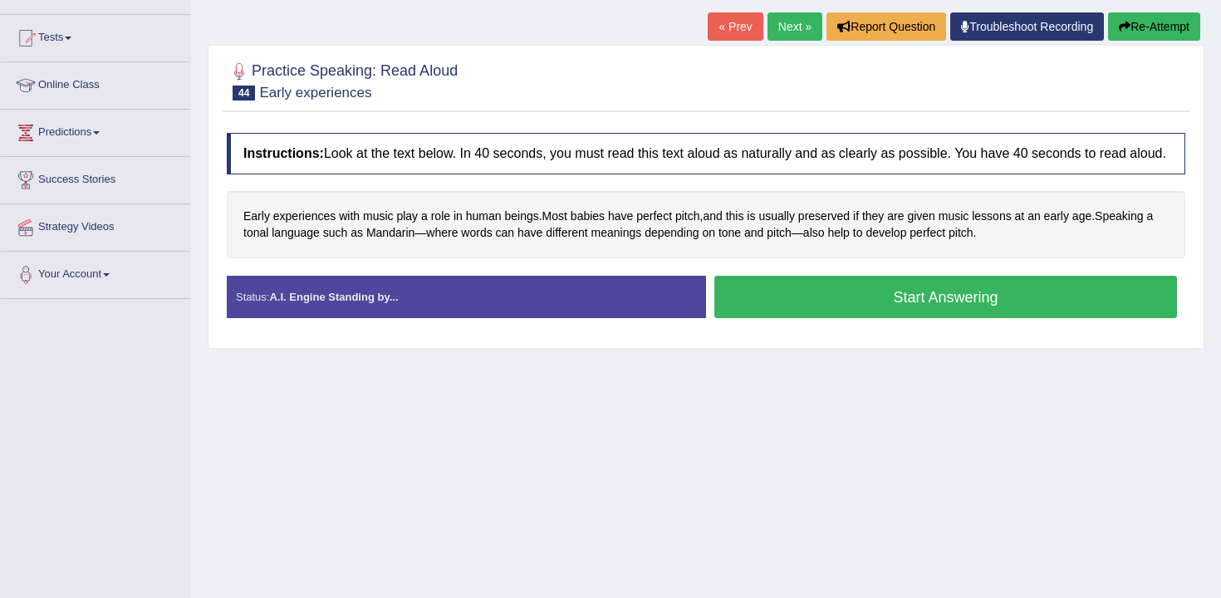
click at [815, 307] on button "Start Answering" at bounding box center [945, 297] width 463 height 42
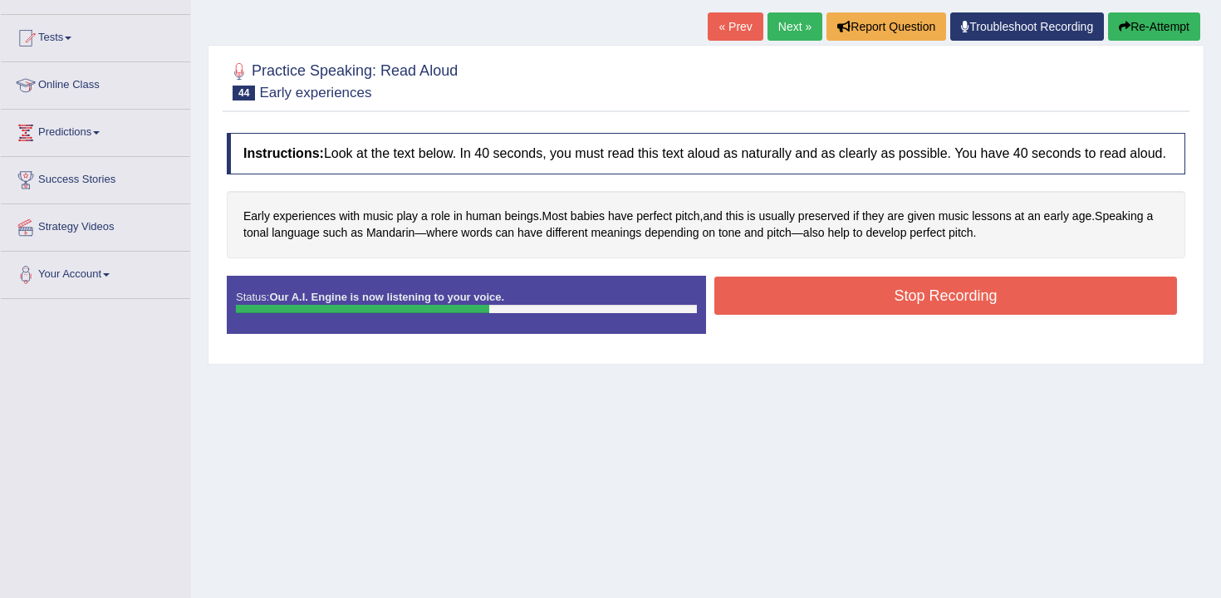
click at [815, 307] on button "Stop Recording" at bounding box center [945, 296] width 463 height 38
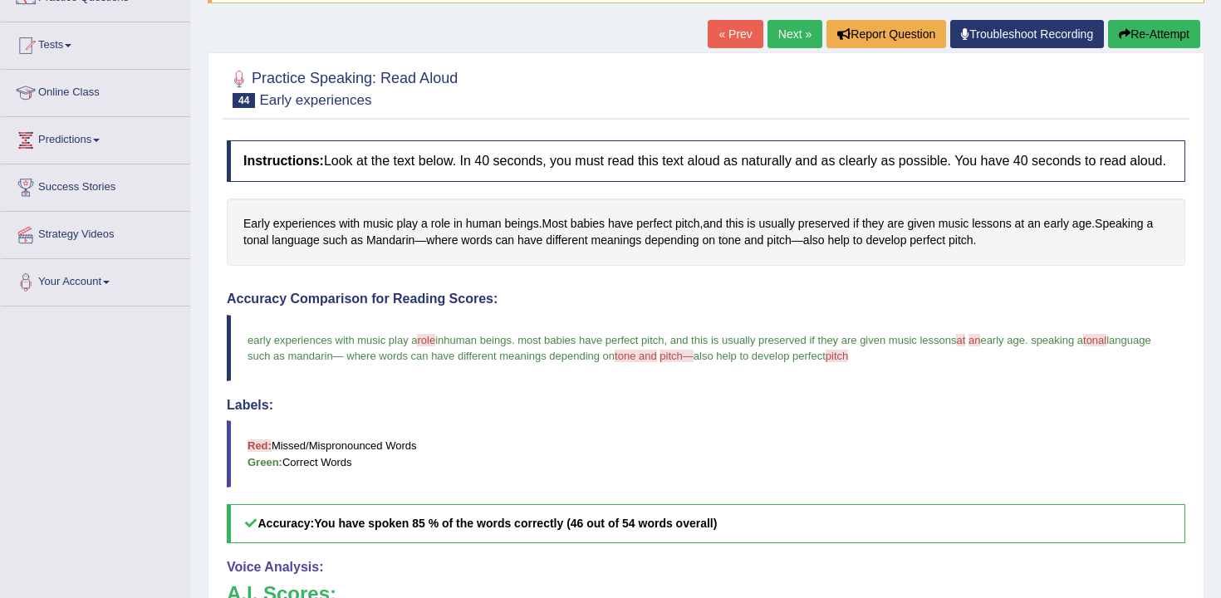
scroll to position [81, 0]
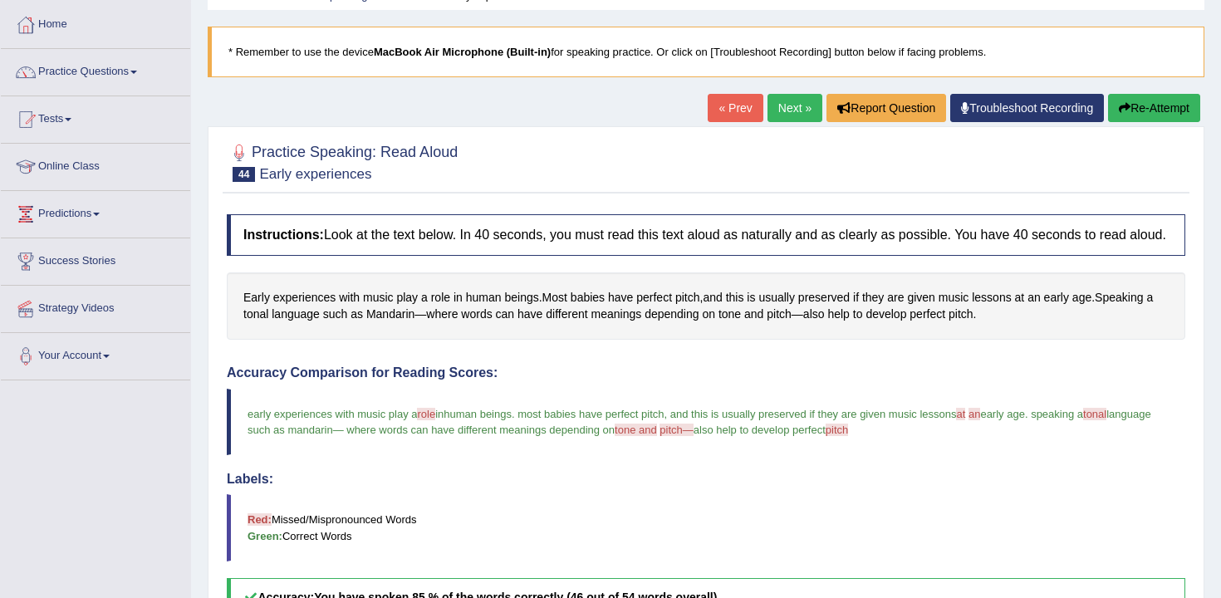
click at [1129, 110] on button "Re-Attempt" at bounding box center [1154, 108] width 92 height 28
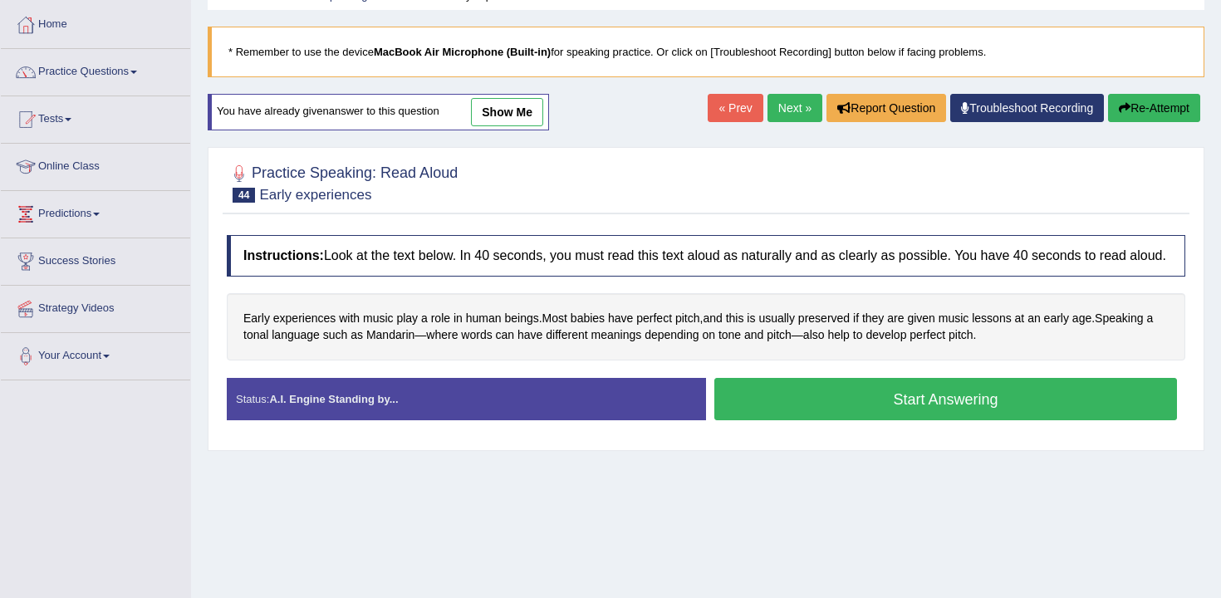
click at [770, 420] on button "Start Answering" at bounding box center [945, 399] width 463 height 42
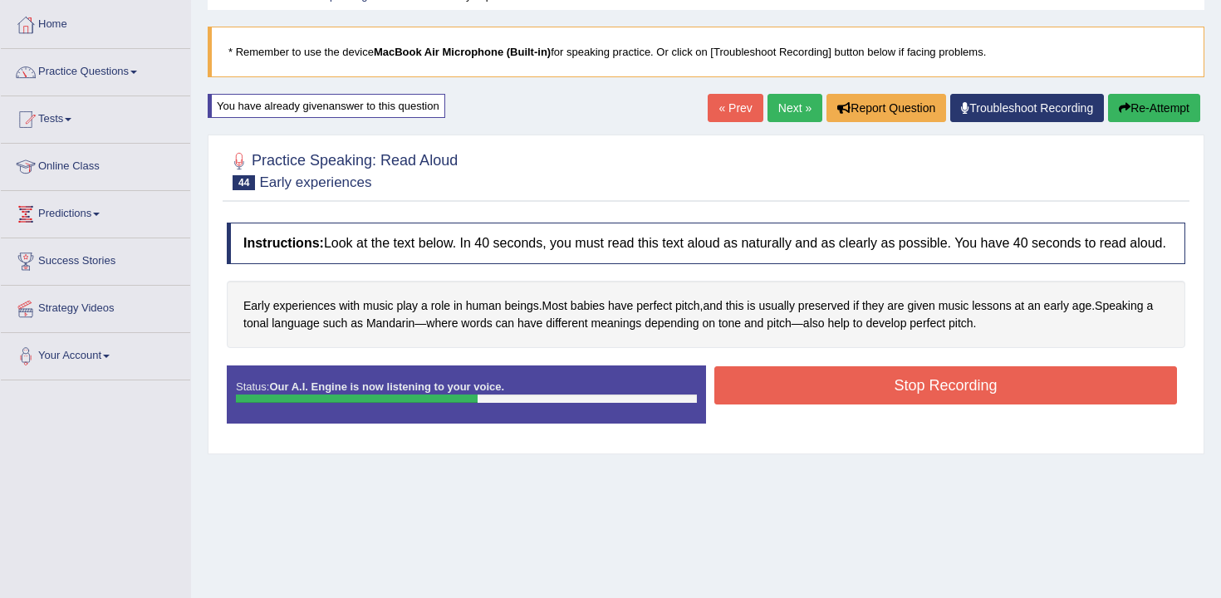
click at [780, 402] on button "Stop Recording" at bounding box center [945, 385] width 463 height 38
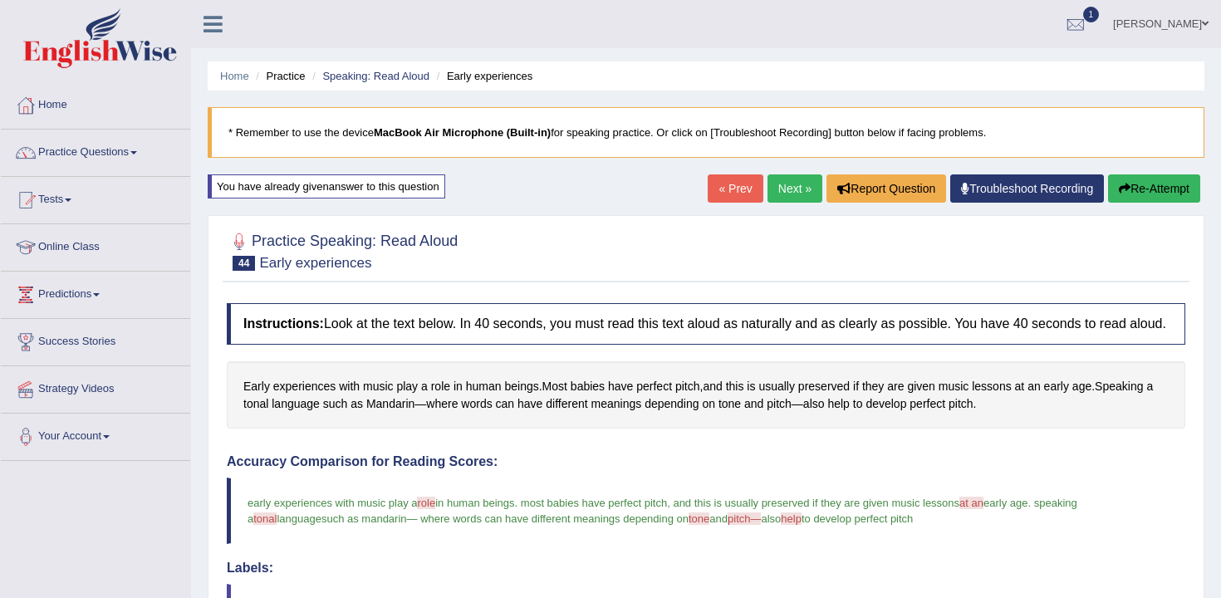
click at [795, 187] on link "Next »" at bounding box center [795, 188] width 55 height 28
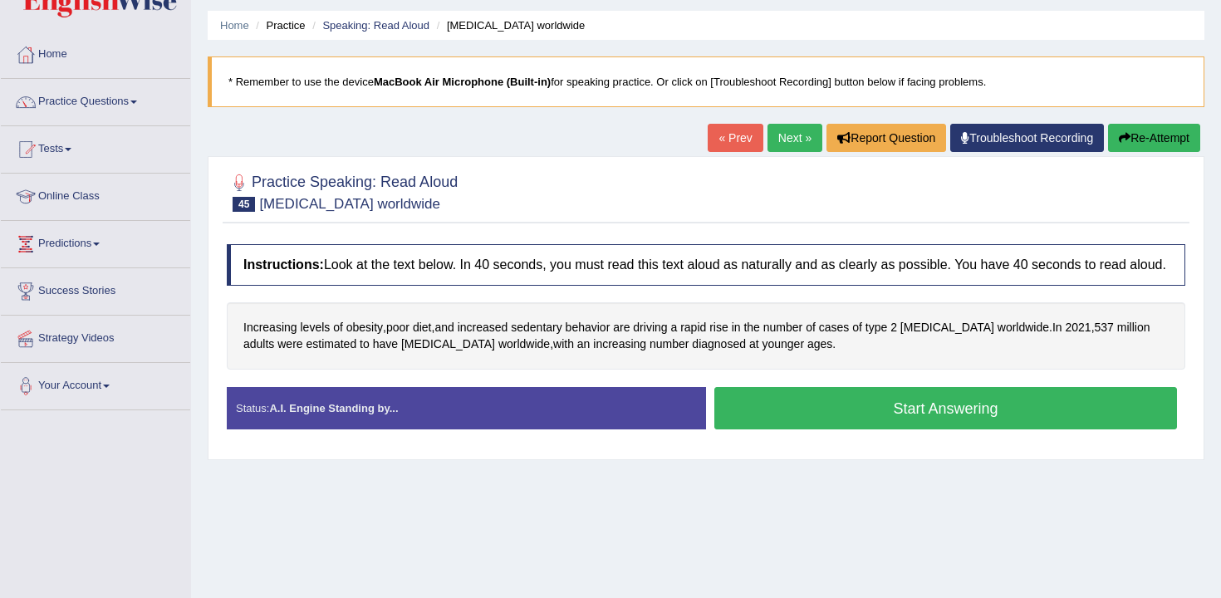
scroll to position [88, 0]
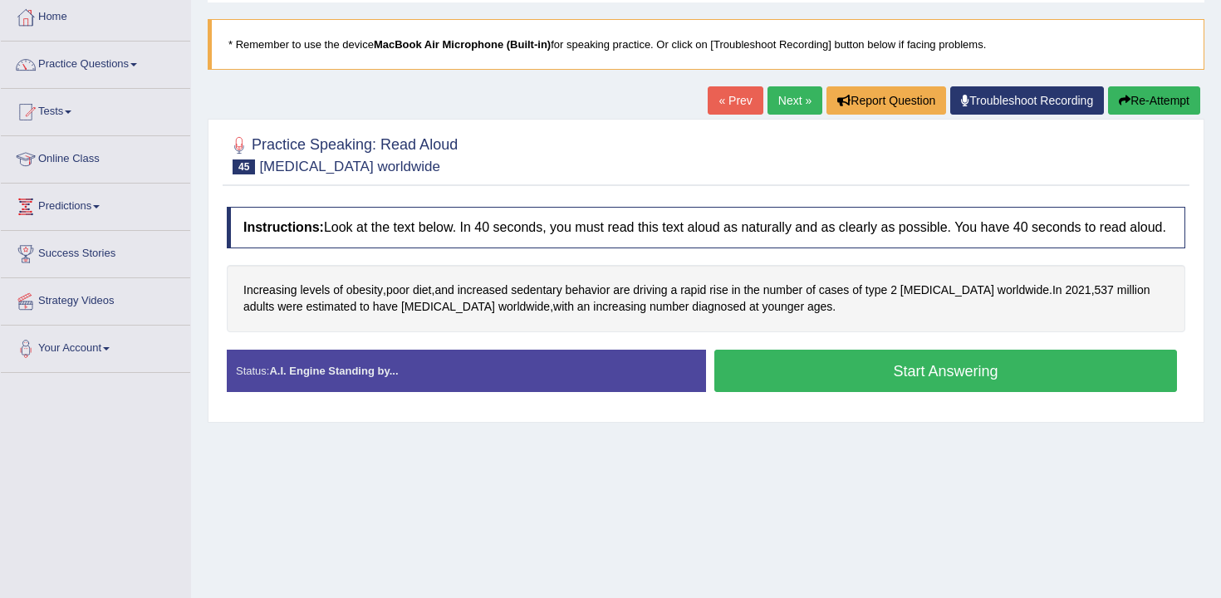
click at [733, 392] on button "Start Answering" at bounding box center [945, 371] width 463 height 42
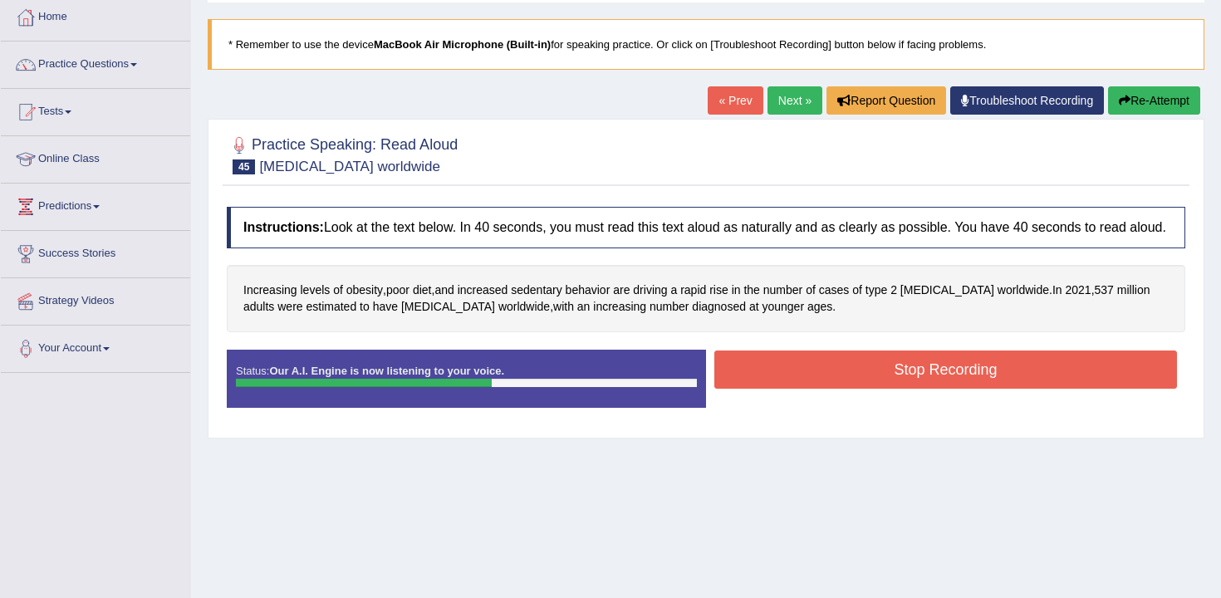
click at [733, 389] on button "Stop Recording" at bounding box center [945, 370] width 463 height 38
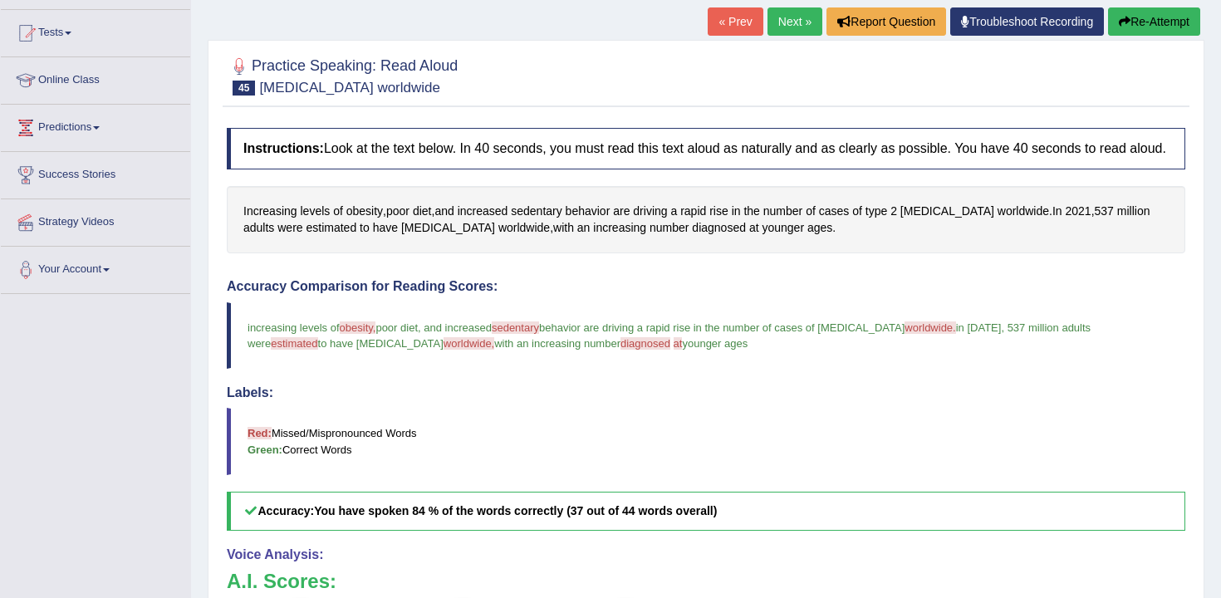
scroll to position [0, 0]
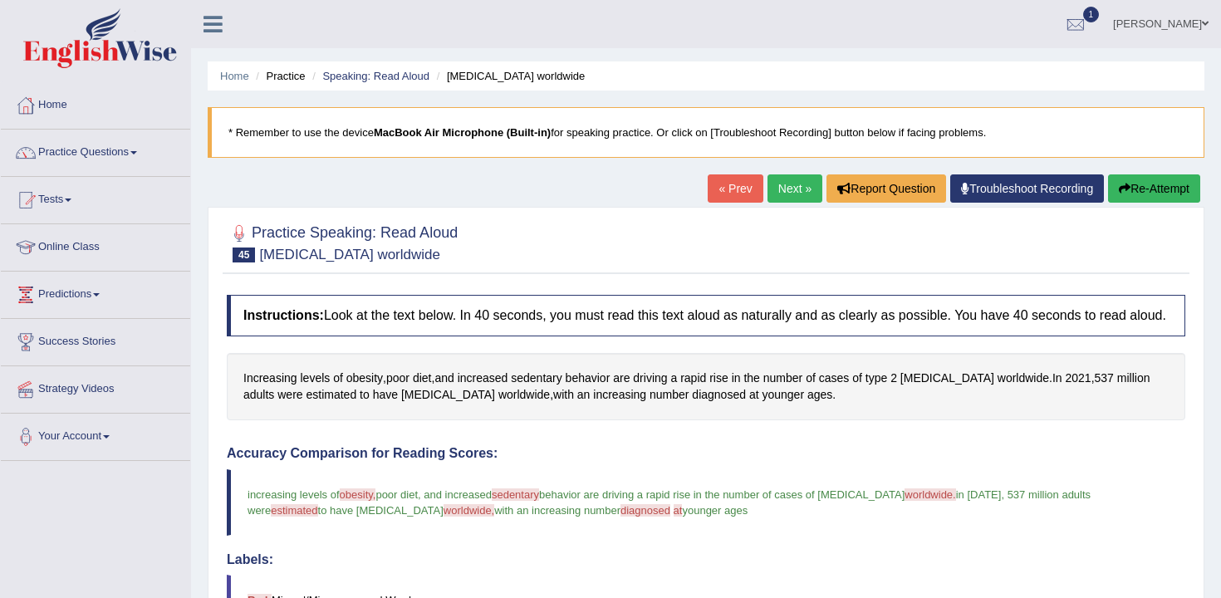
click at [787, 180] on link "Next »" at bounding box center [795, 188] width 55 height 28
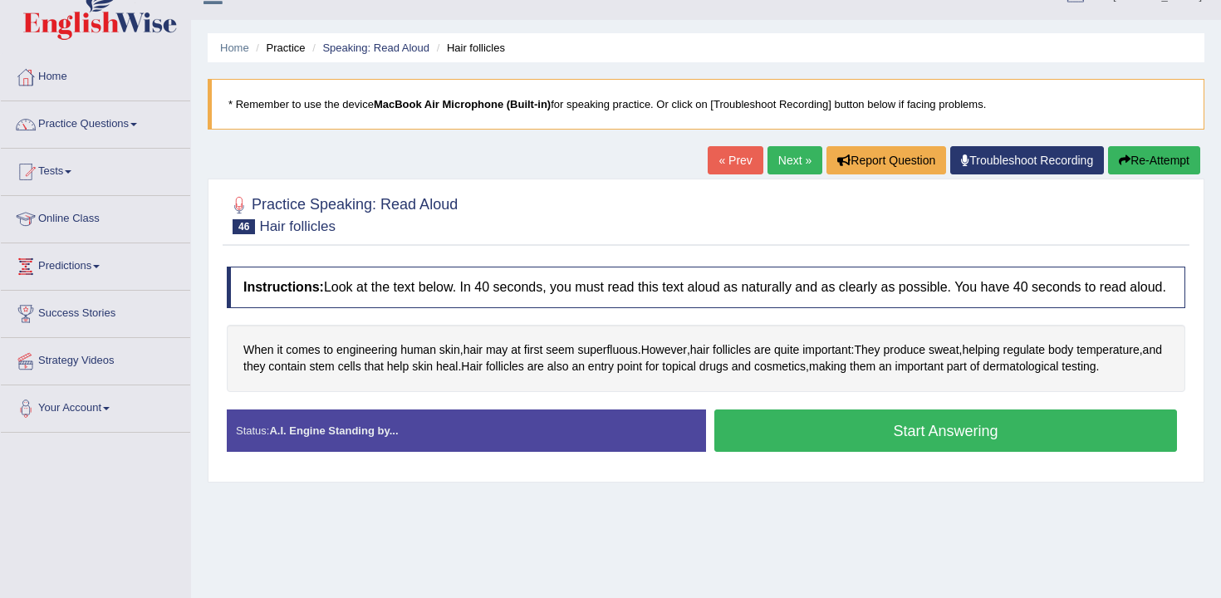
scroll to position [48, 0]
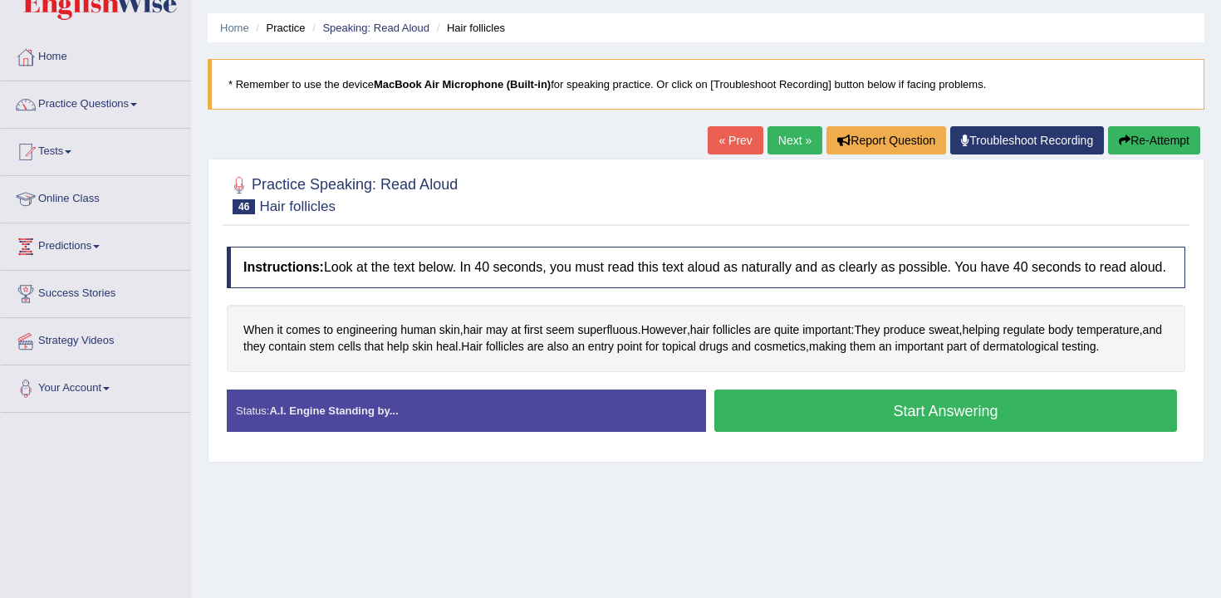
click at [787, 411] on button "Start Answering" at bounding box center [945, 411] width 463 height 42
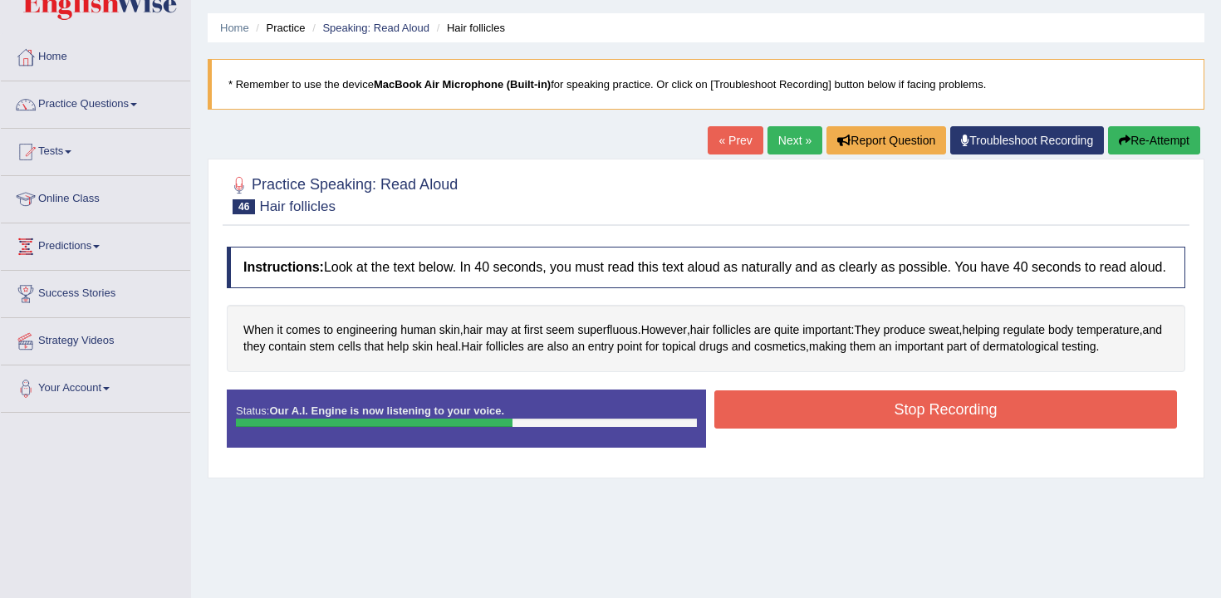
click at [788, 414] on button "Stop Recording" at bounding box center [945, 409] width 463 height 38
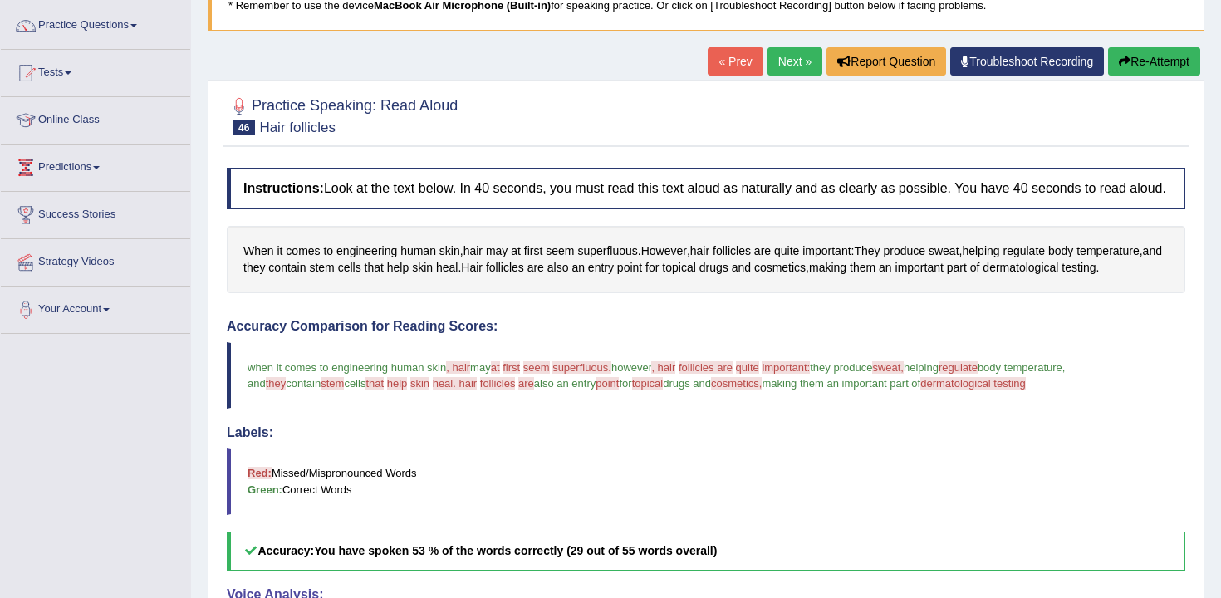
scroll to position [27, 0]
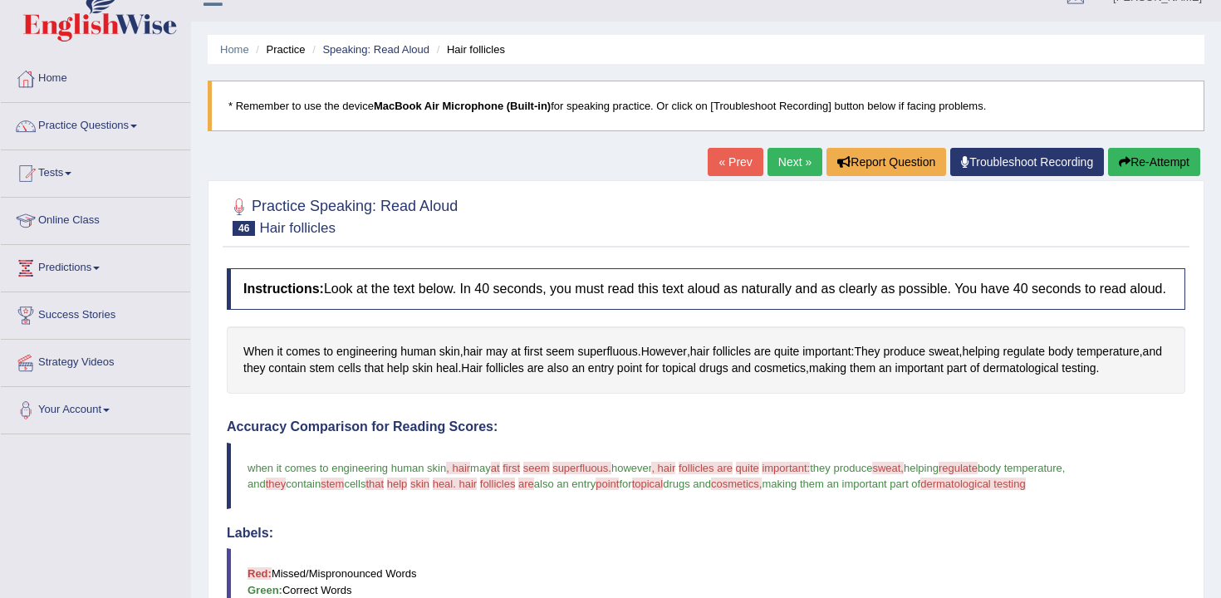
click at [1158, 164] on button "Re-Attempt" at bounding box center [1154, 162] width 92 height 28
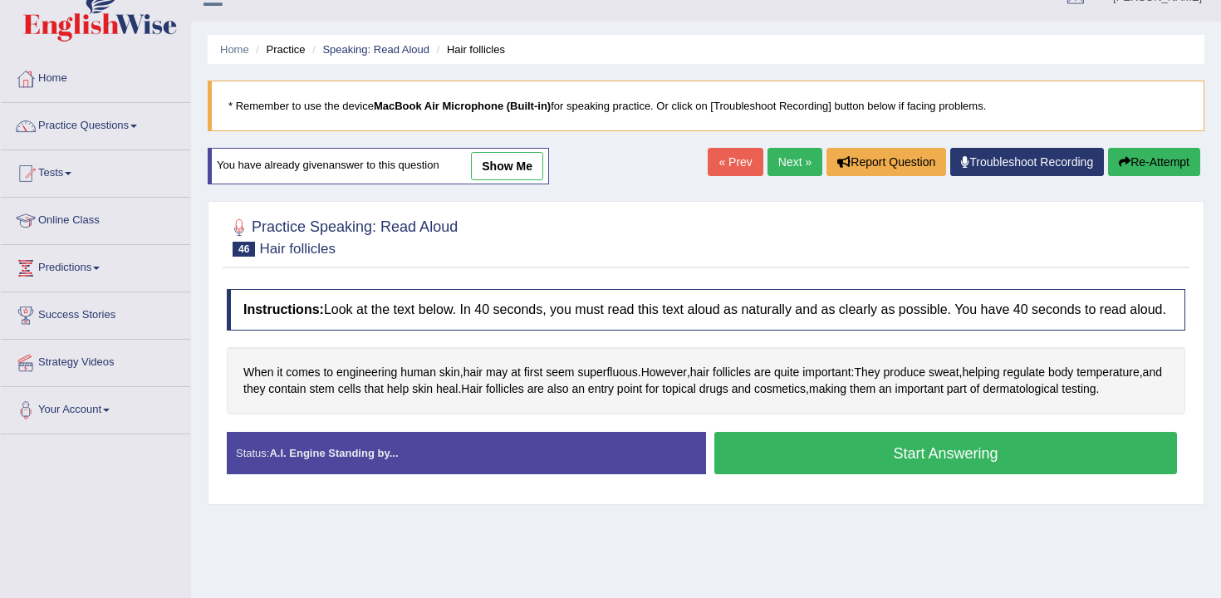
click at [803, 452] on button "Start Answering" at bounding box center [945, 453] width 463 height 42
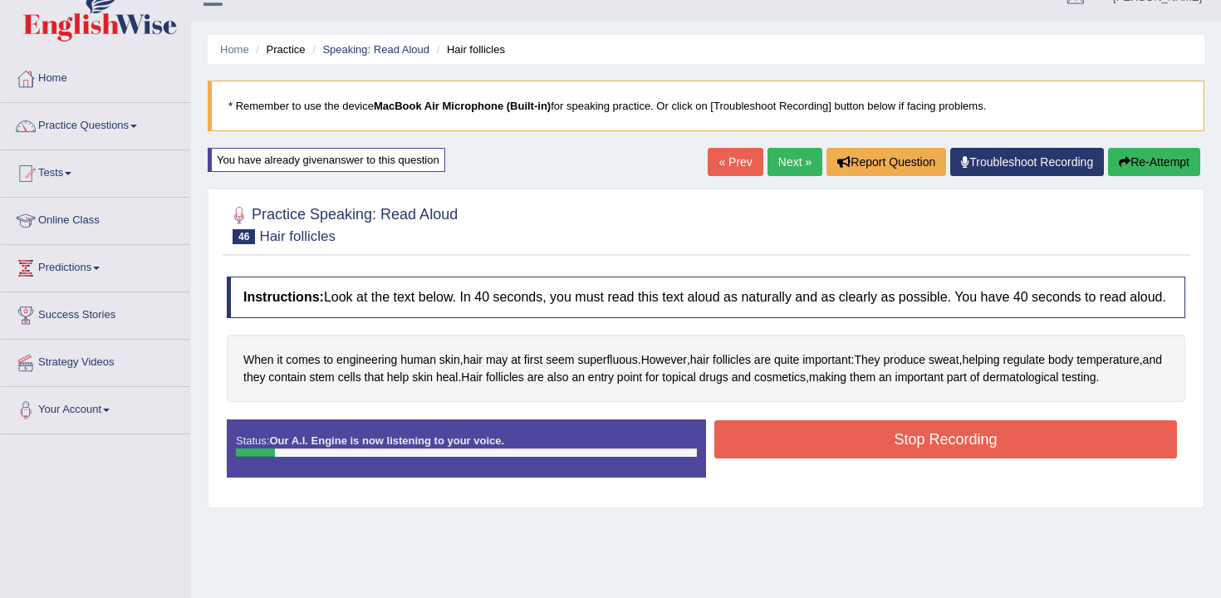
click at [1143, 163] on button "Re-Attempt" at bounding box center [1154, 162] width 92 height 28
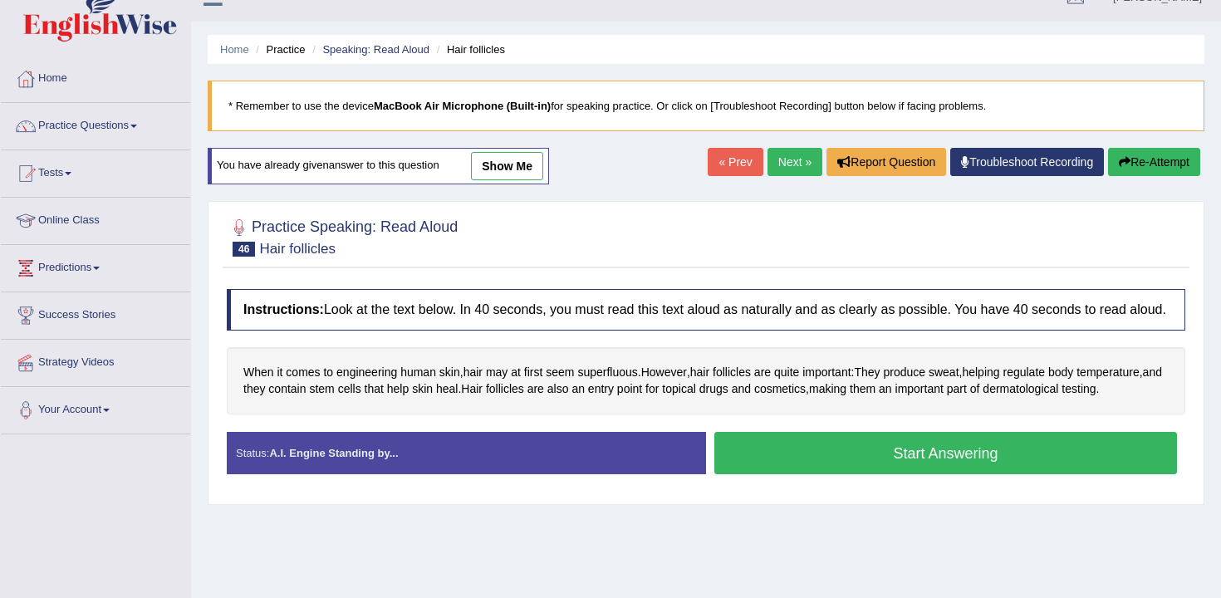
click at [807, 474] on button "Start Answering" at bounding box center [945, 453] width 463 height 42
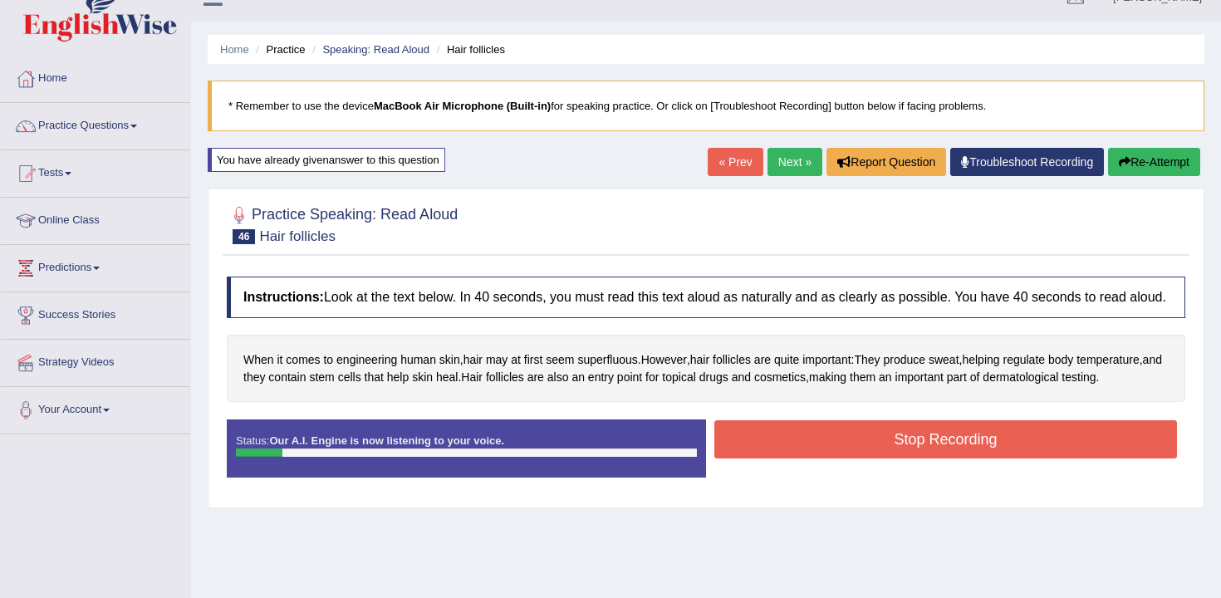
click at [1120, 161] on icon "button" at bounding box center [1125, 162] width 12 height 12
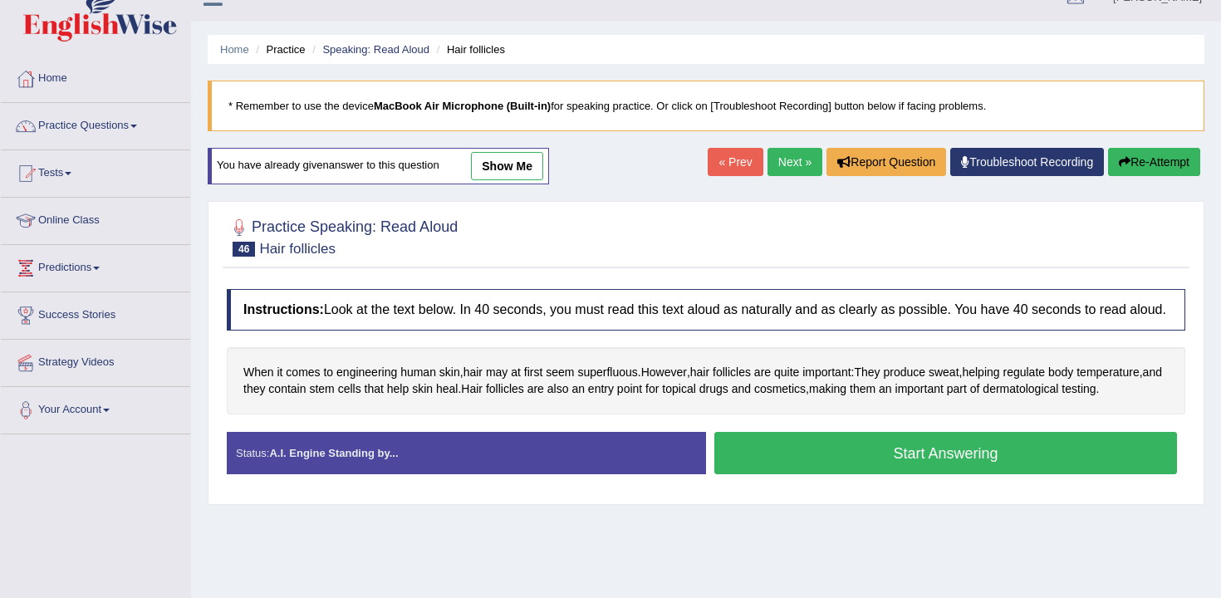
click at [881, 415] on div "When it comes to engineering human skin , hair may at first seem superfluous . …" at bounding box center [706, 380] width 959 height 67
click at [893, 456] on button "Start Answering" at bounding box center [945, 453] width 463 height 42
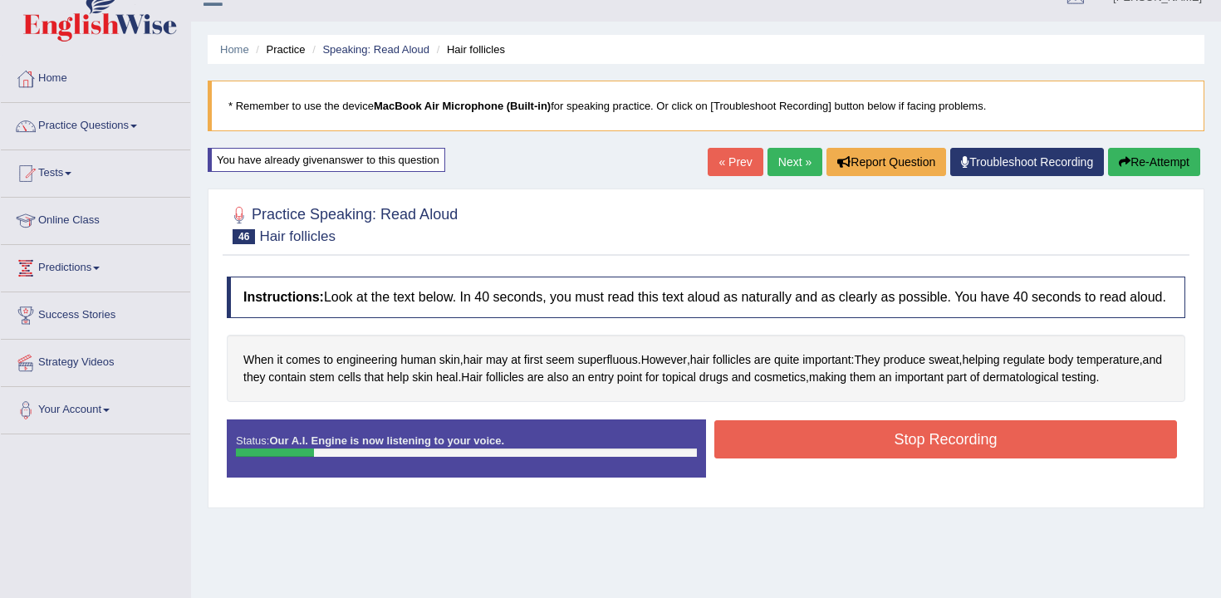
click at [1143, 164] on button "Re-Attempt" at bounding box center [1154, 162] width 92 height 28
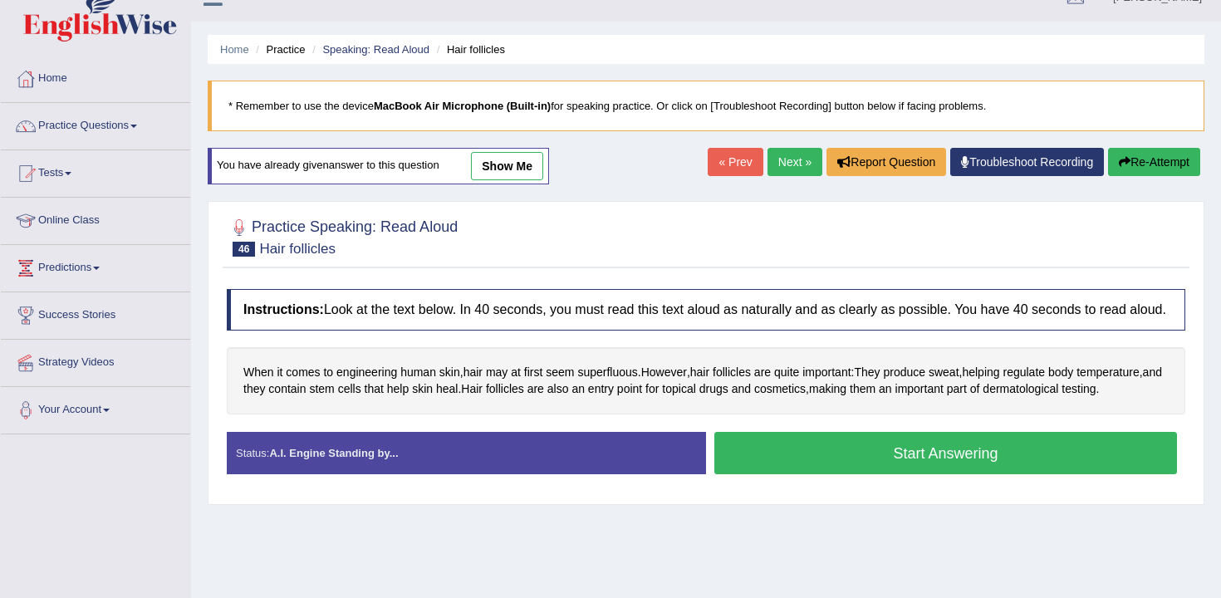
click at [1016, 464] on button "Start Answering" at bounding box center [945, 453] width 463 height 42
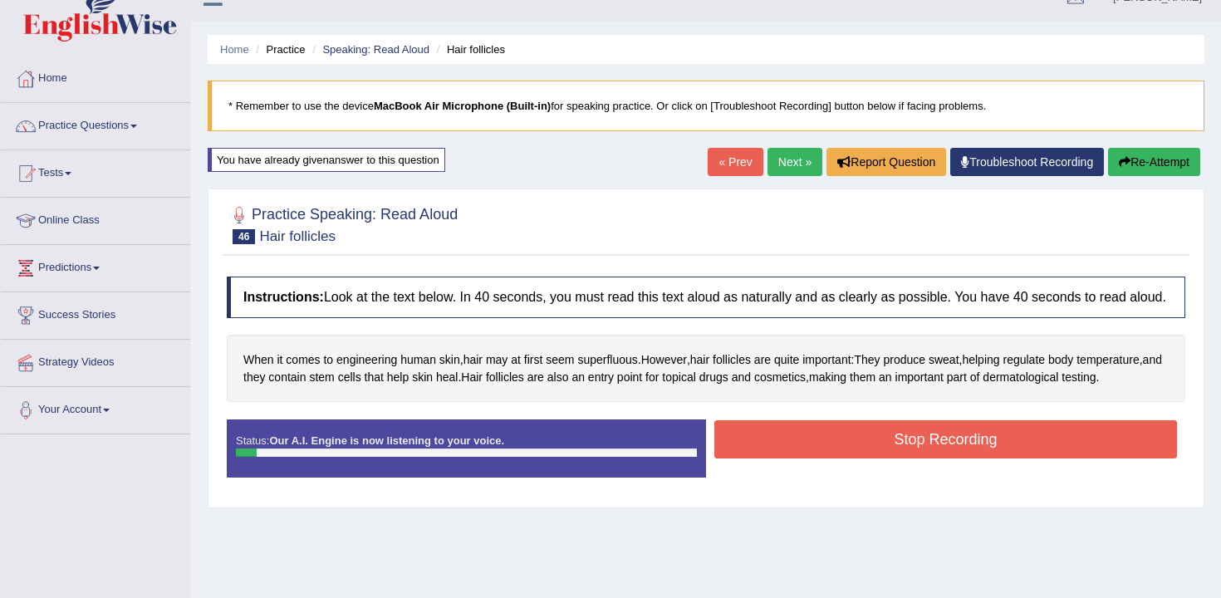
click at [948, 459] on button "Stop Recording" at bounding box center [945, 439] width 463 height 38
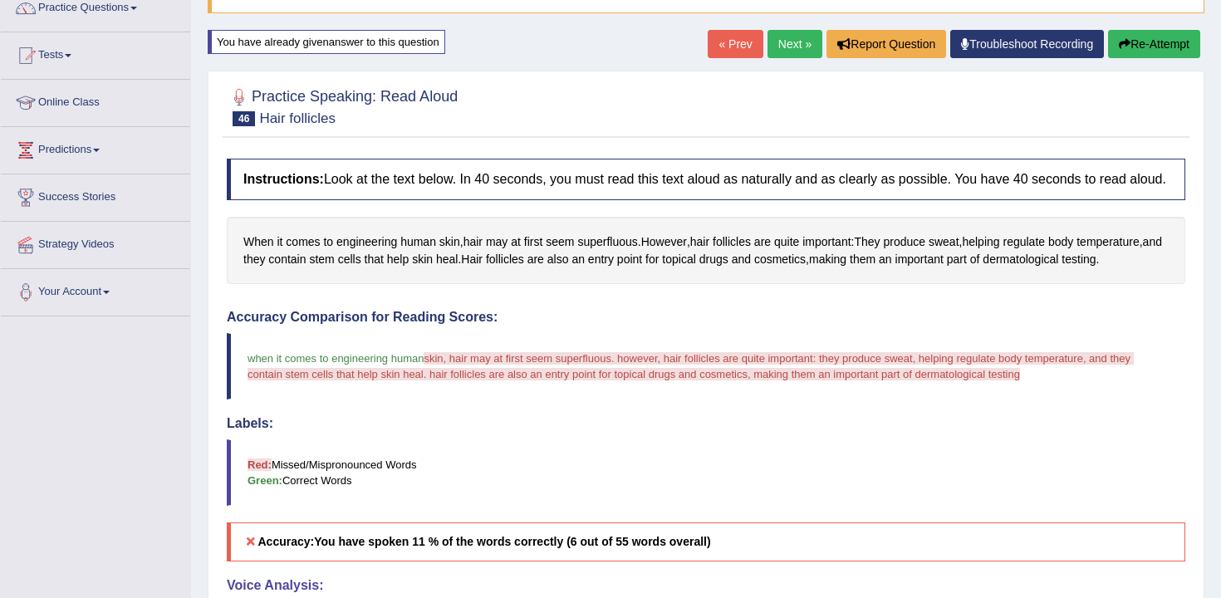
scroll to position [159, 0]
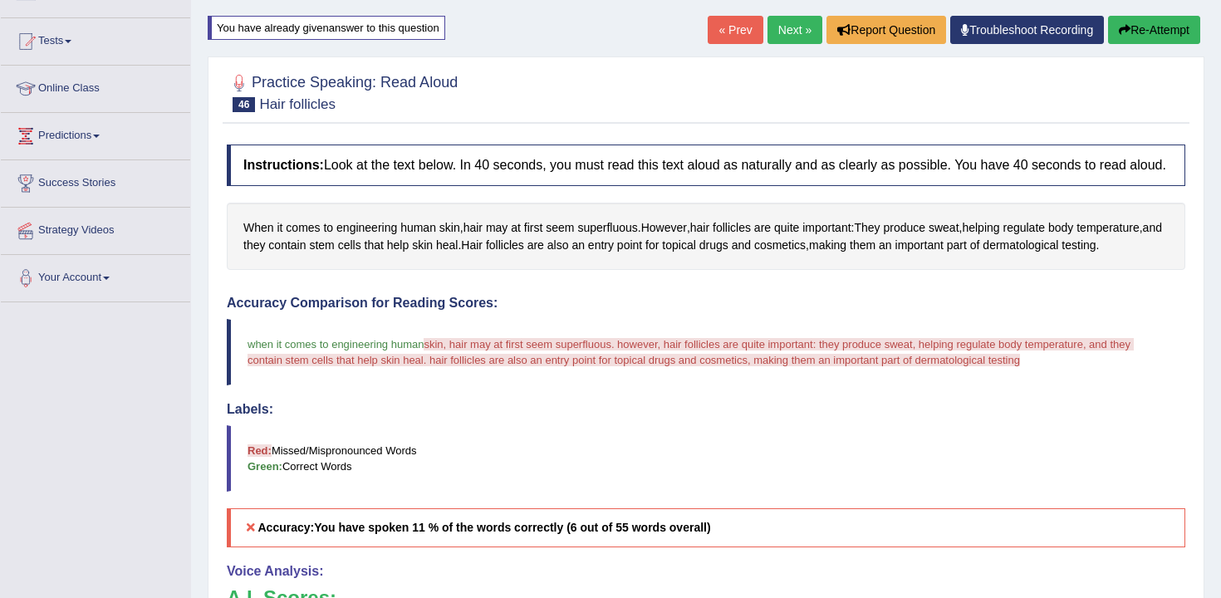
click at [1168, 37] on button "Re-Attempt" at bounding box center [1154, 30] width 92 height 28
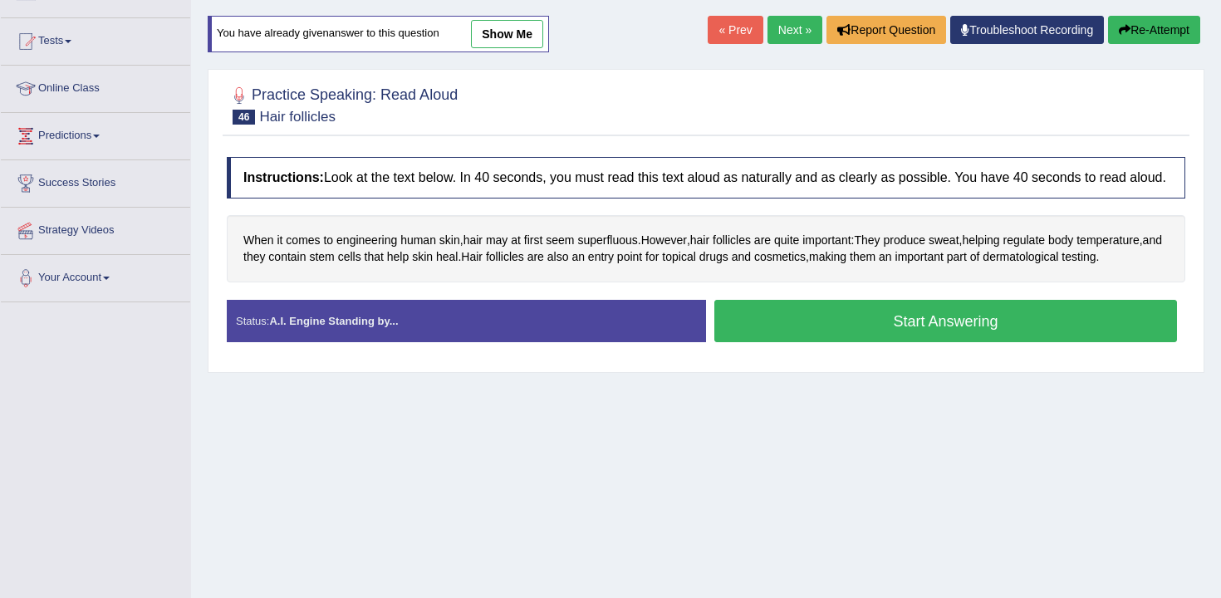
click at [989, 327] on button "Start Answering" at bounding box center [945, 321] width 463 height 42
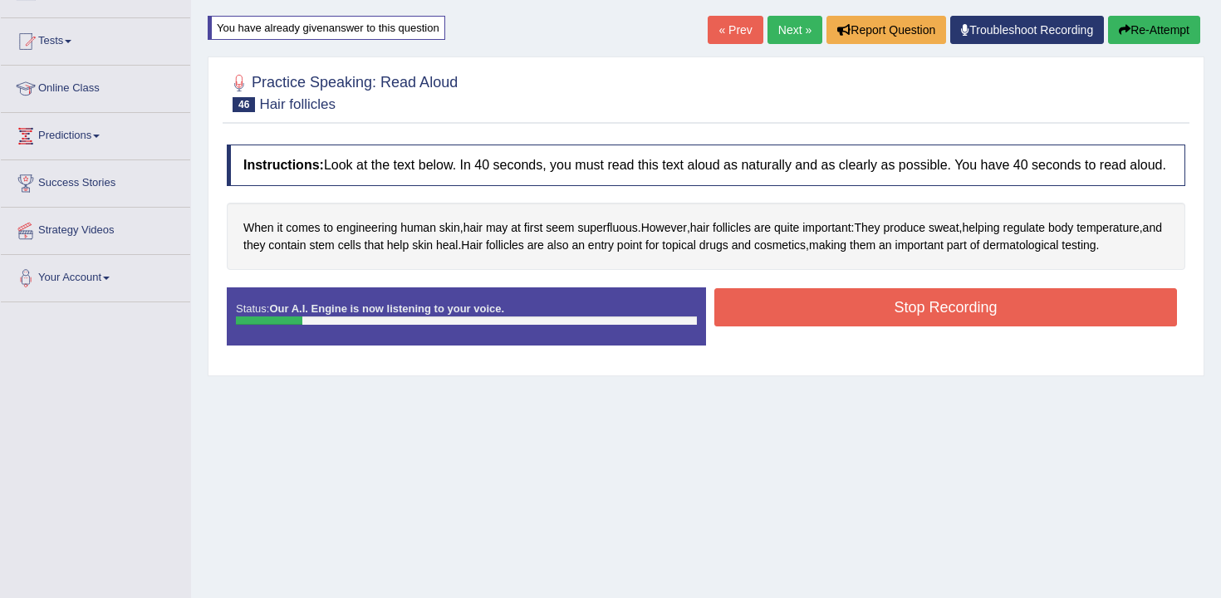
click at [989, 326] on button "Stop Recording" at bounding box center [945, 307] width 463 height 38
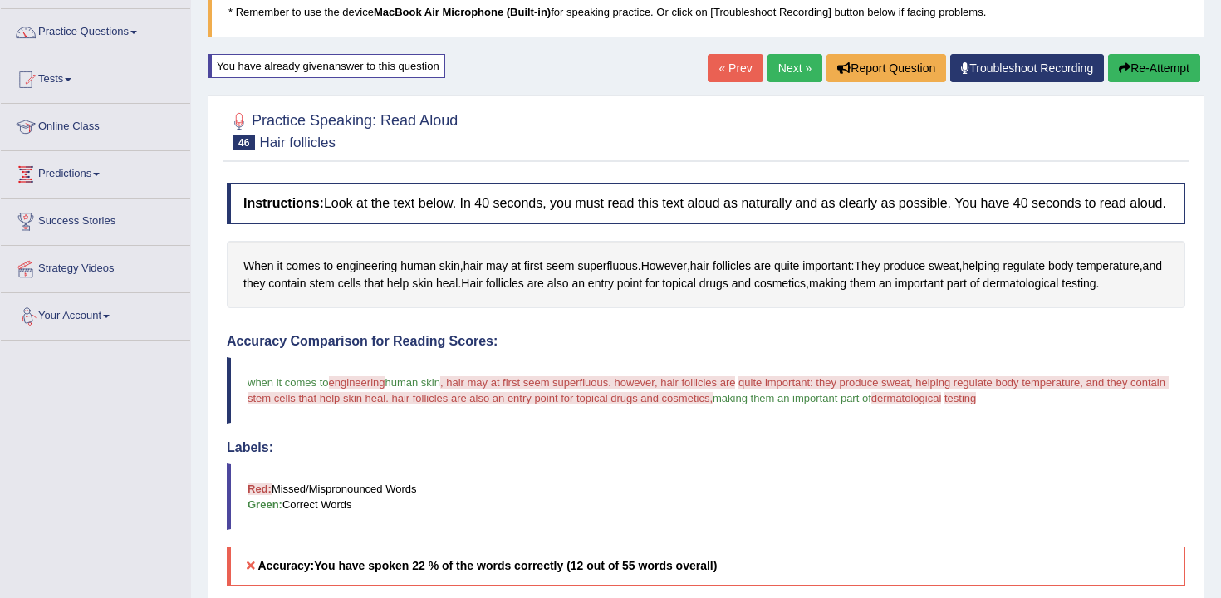
scroll to position [102, 0]
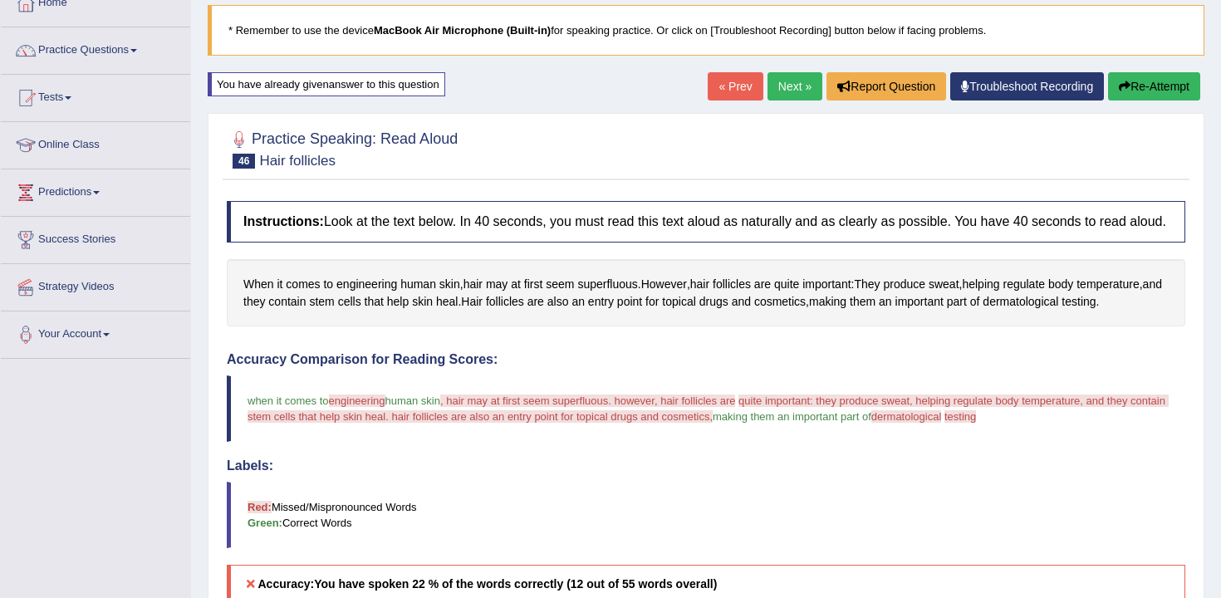
click at [1112, 78] on button "Re-Attempt" at bounding box center [1154, 86] width 92 height 28
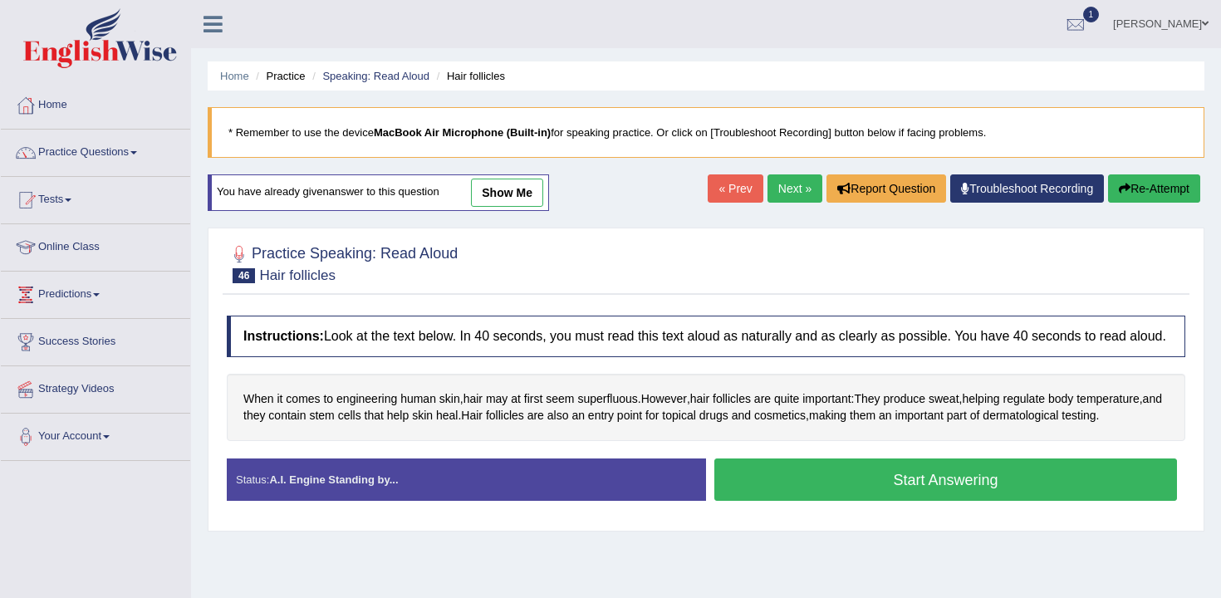
scroll to position [102, 0]
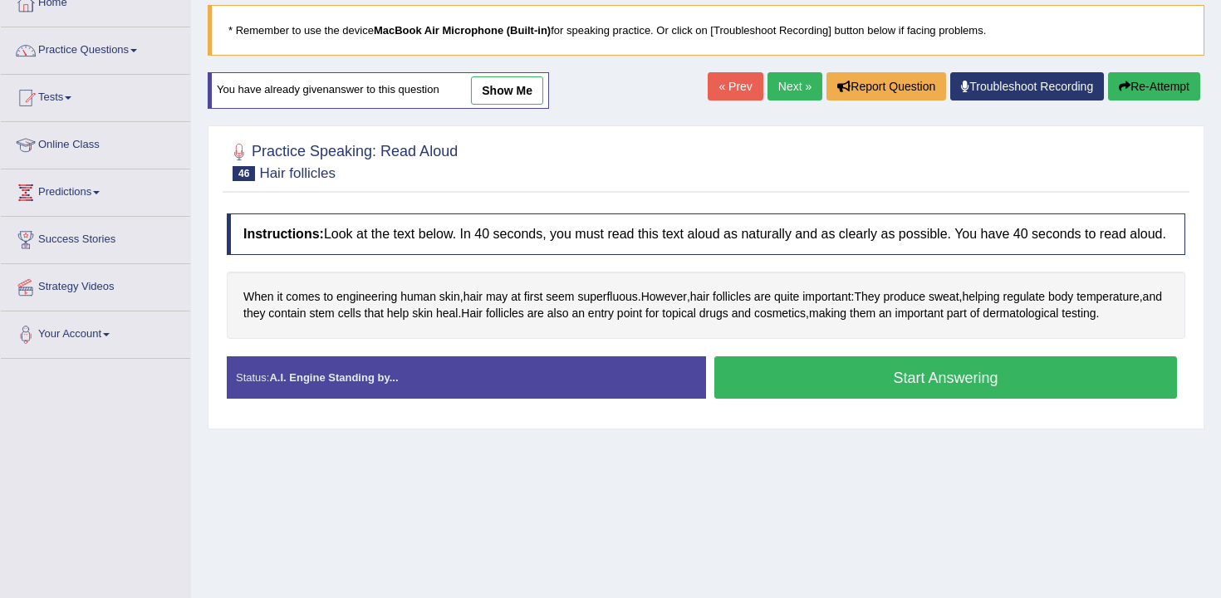
click at [727, 395] on button "Start Answering" at bounding box center [945, 377] width 463 height 42
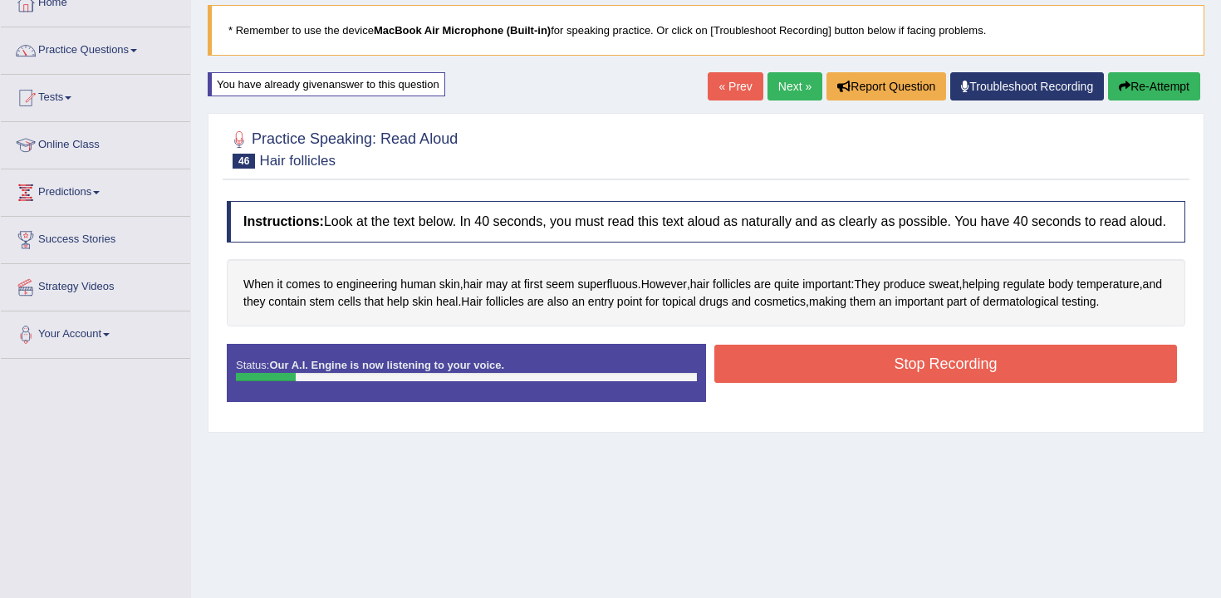
click at [740, 383] on button "Stop Recording" at bounding box center [945, 364] width 463 height 38
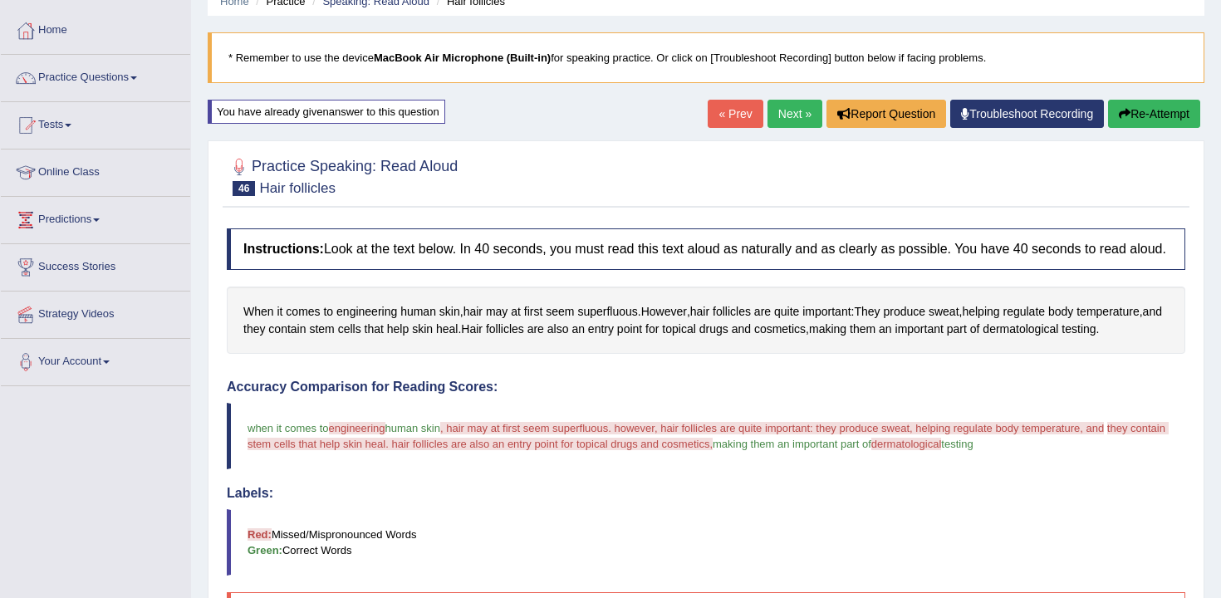
scroll to position [9, 0]
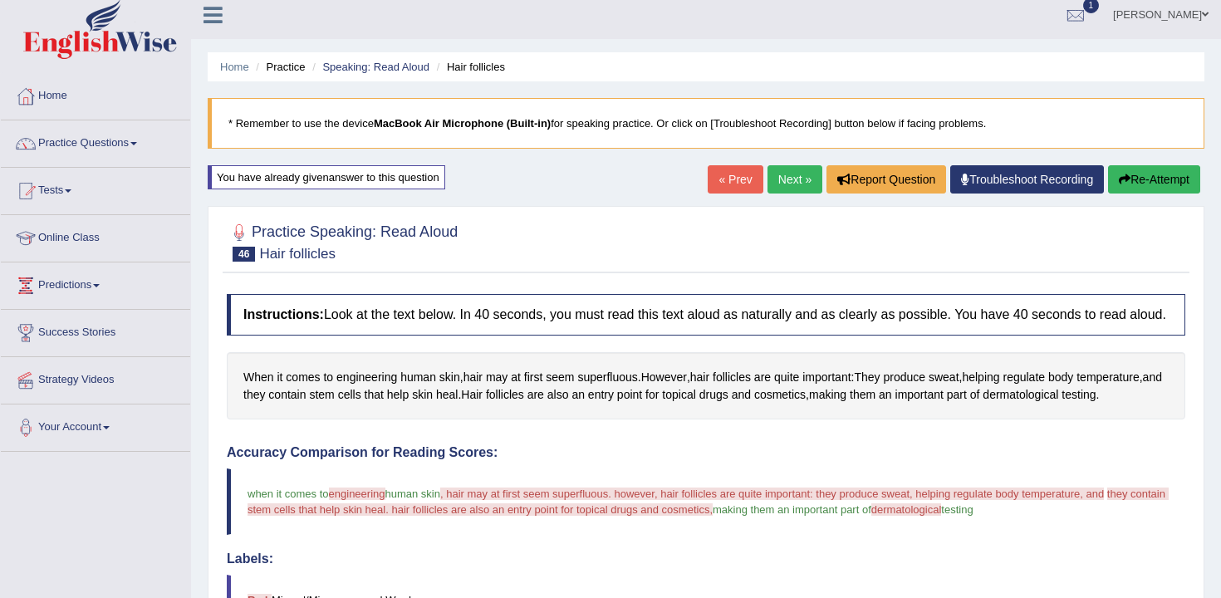
click at [1163, 177] on button "Re-Attempt" at bounding box center [1154, 179] width 92 height 28
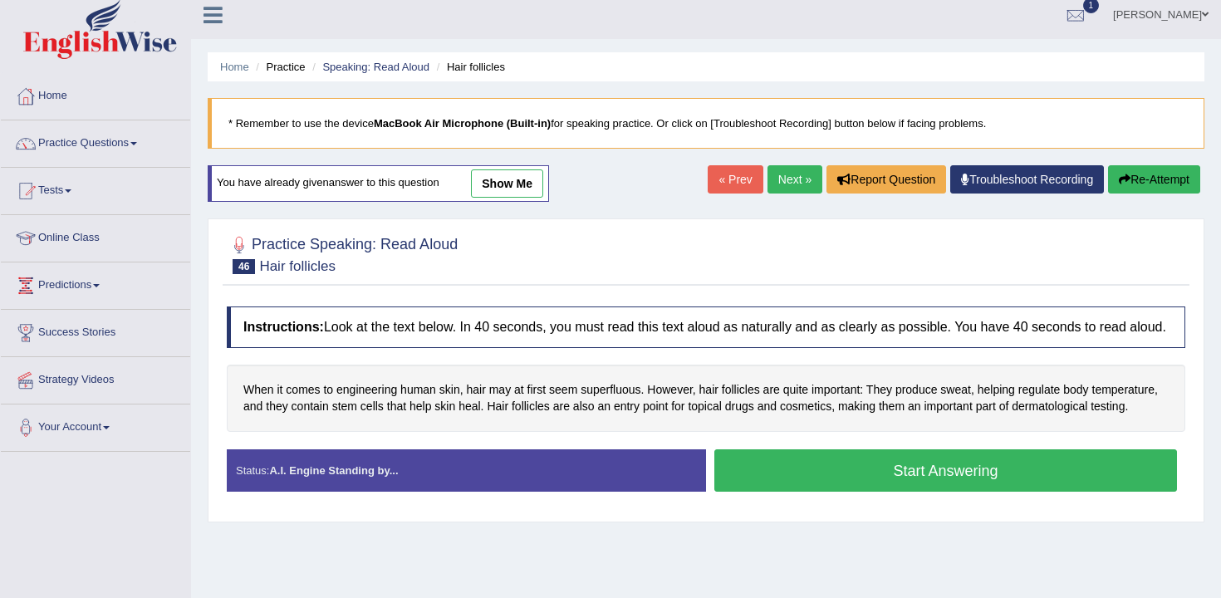
scroll to position [9, 0]
click at [801, 492] on button "Start Answering" at bounding box center [945, 470] width 463 height 42
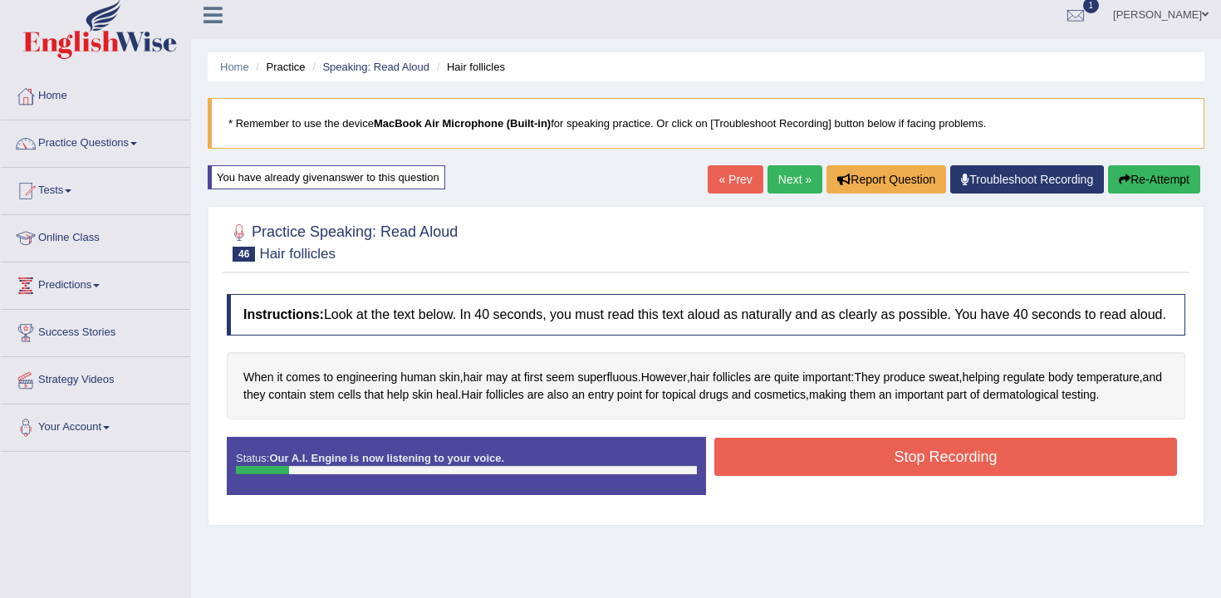
click at [1137, 195] on div "« Prev Next » Report Question Troubleshoot Recording Re-Attempt" at bounding box center [956, 181] width 497 height 32
click at [1124, 181] on icon "button" at bounding box center [1125, 180] width 12 height 12
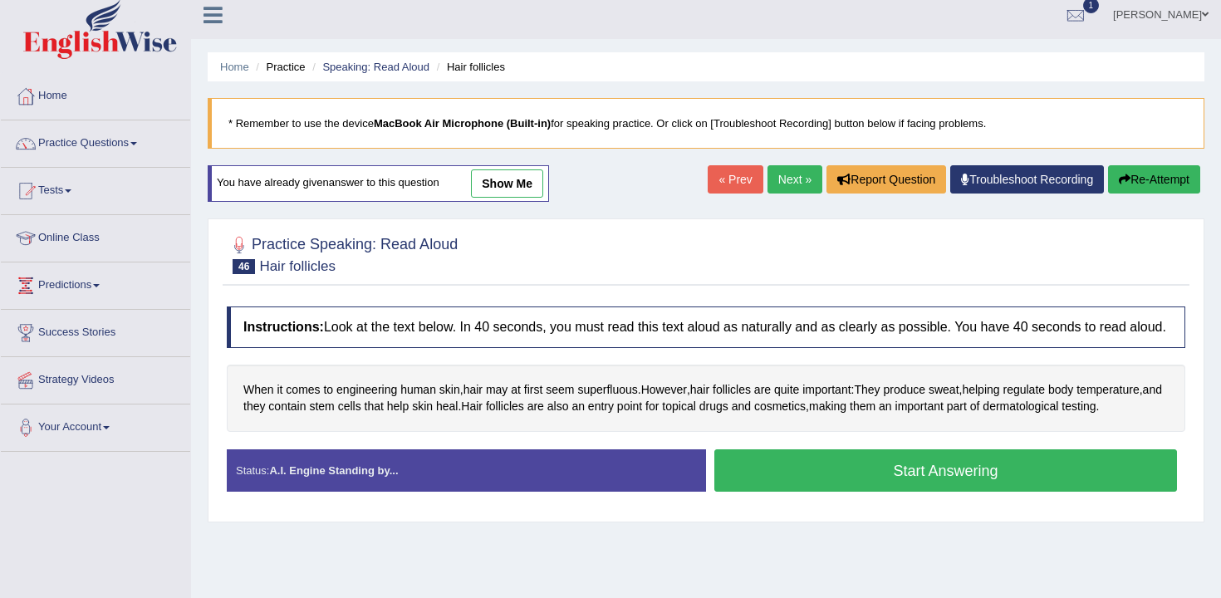
click at [909, 477] on button "Start Answering" at bounding box center [945, 470] width 463 height 42
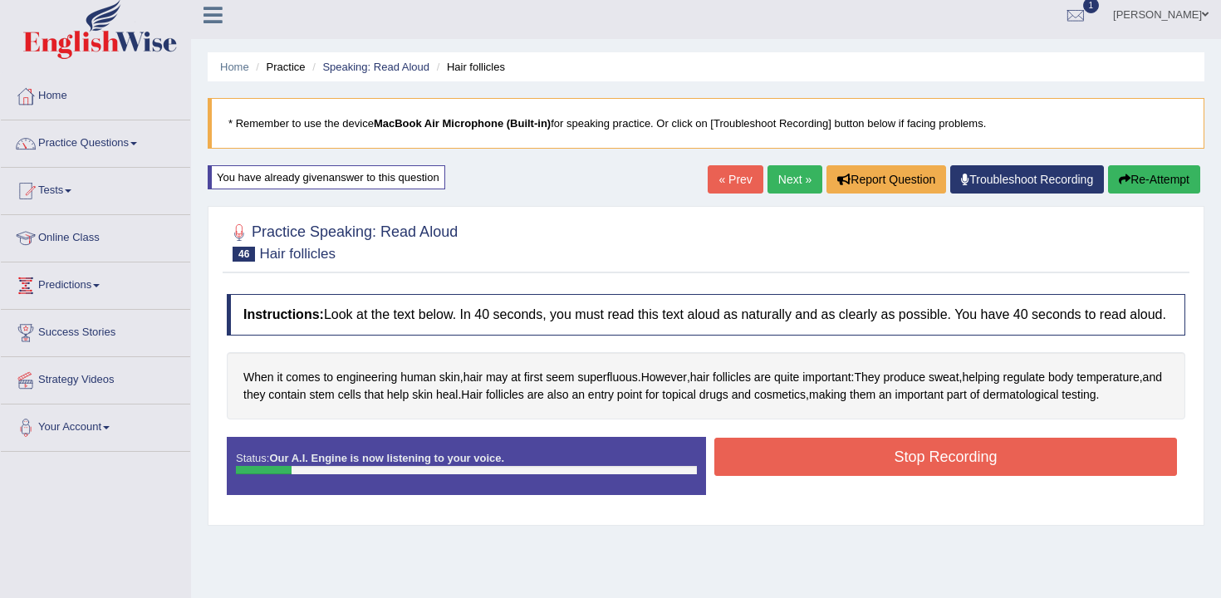
click at [954, 471] on button "Stop Recording" at bounding box center [945, 457] width 463 height 38
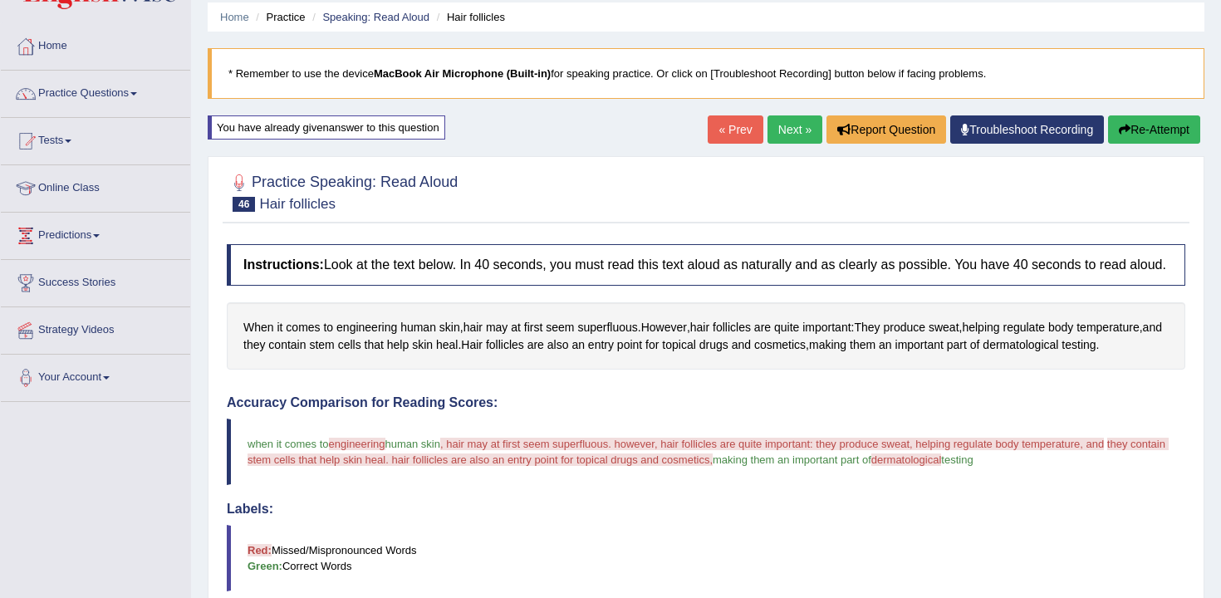
scroll to position [5, 0]
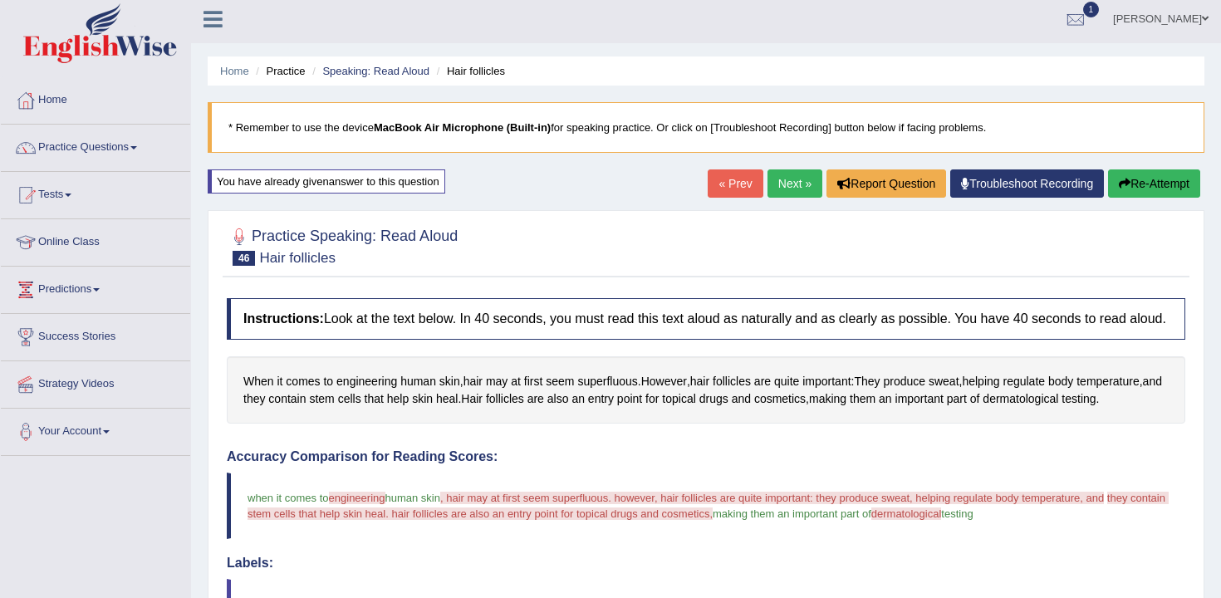
click at [1134, 196] on button "Re-Attempt" at bounding box center [1154, 183] width 92 height 28
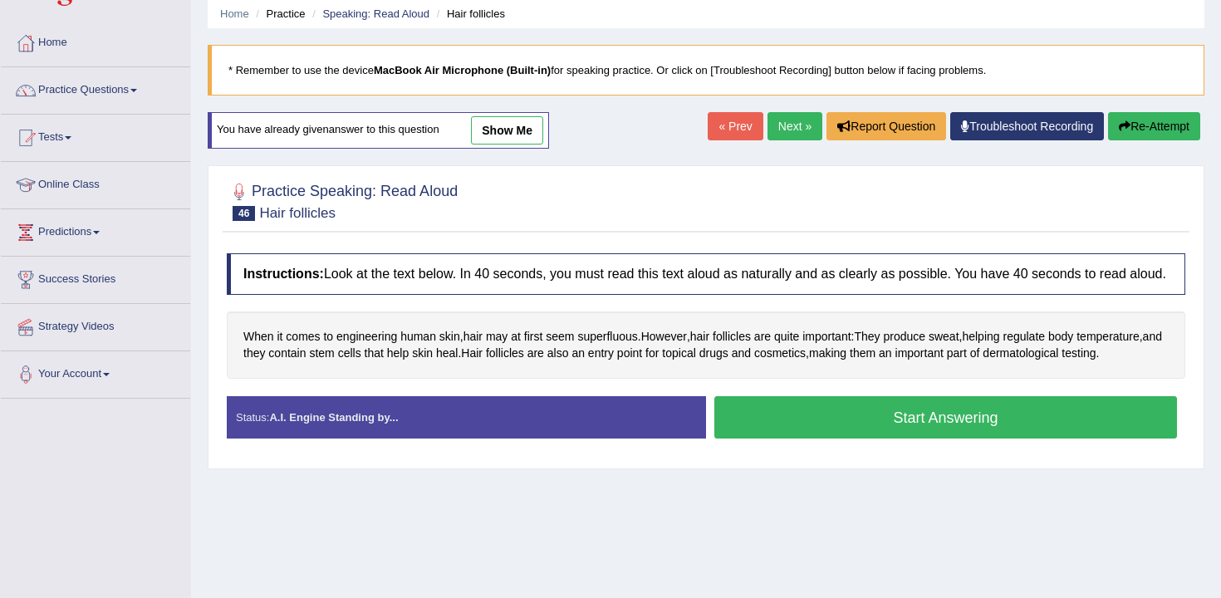
scroll to position [67, 0]
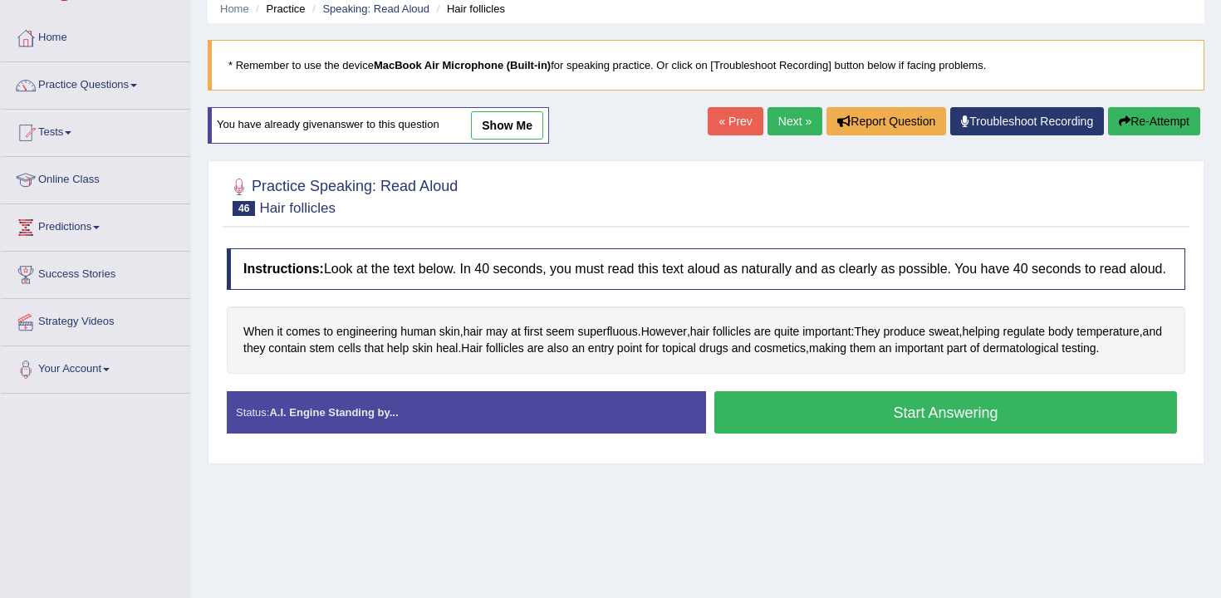
click at [895, 434] on button "Start Answering" at bounding box center [945, 412] width 463 height 42
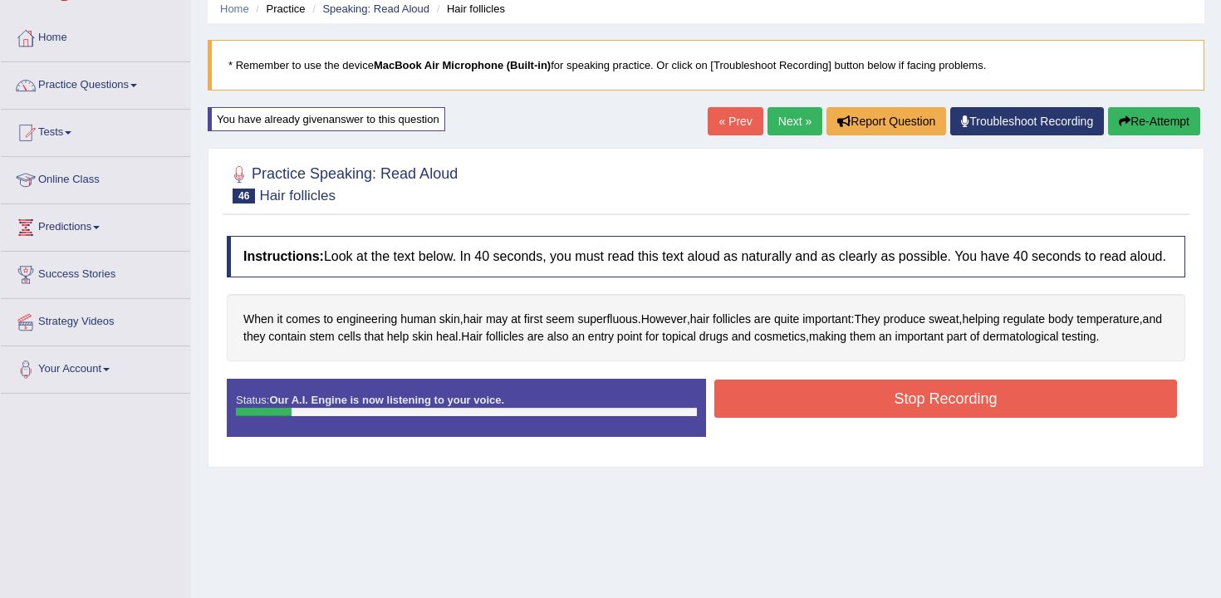
click at [905, 418] on button "Stop Recording" at bounding box center [945, 399] width 463 height 38
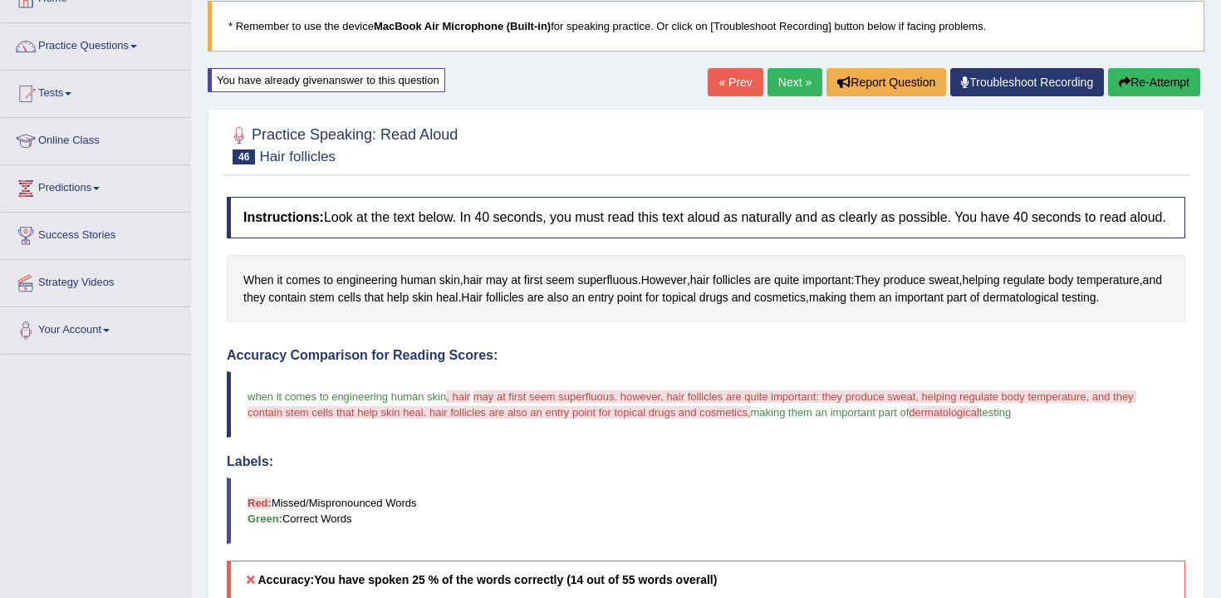
scroll to position [86, 0]
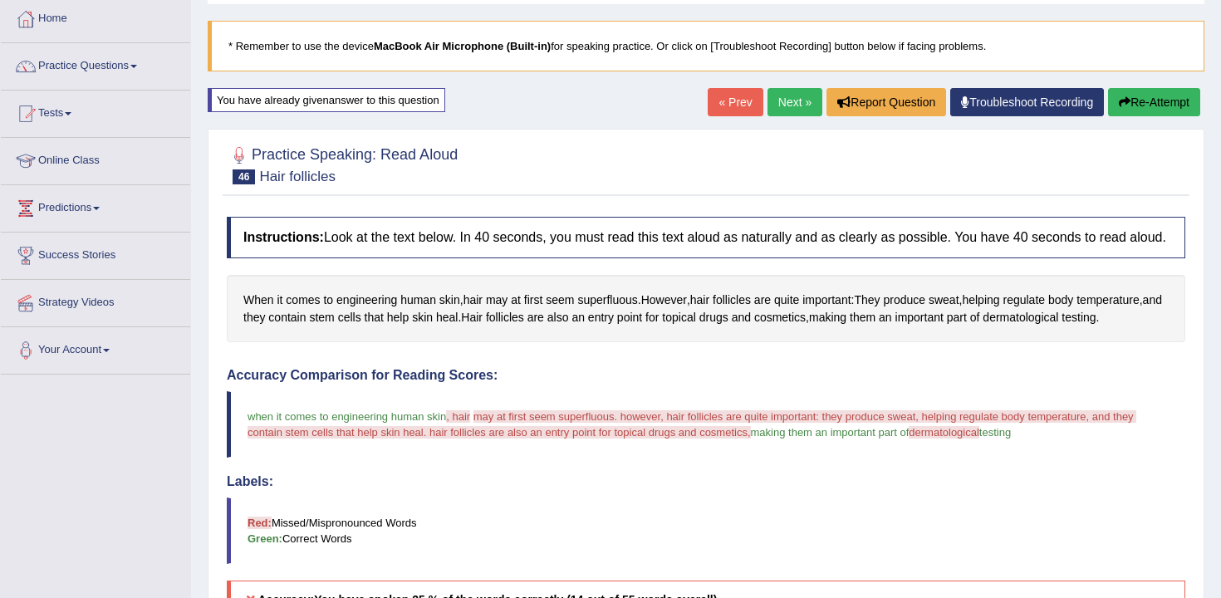
click at [1130, 100] on button "Re-Attempt" at bounding box center [1154, 102] width 92 height 28
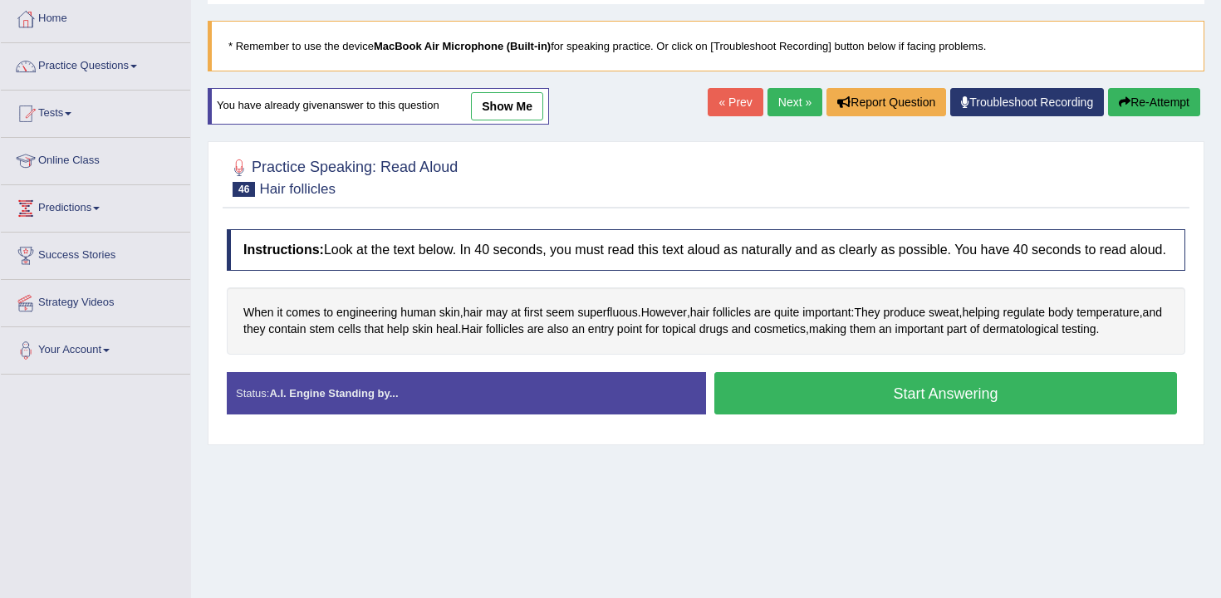
click at [872, 415] on button "Start Answering" at bounding box center [945, 393] width 463 height 42
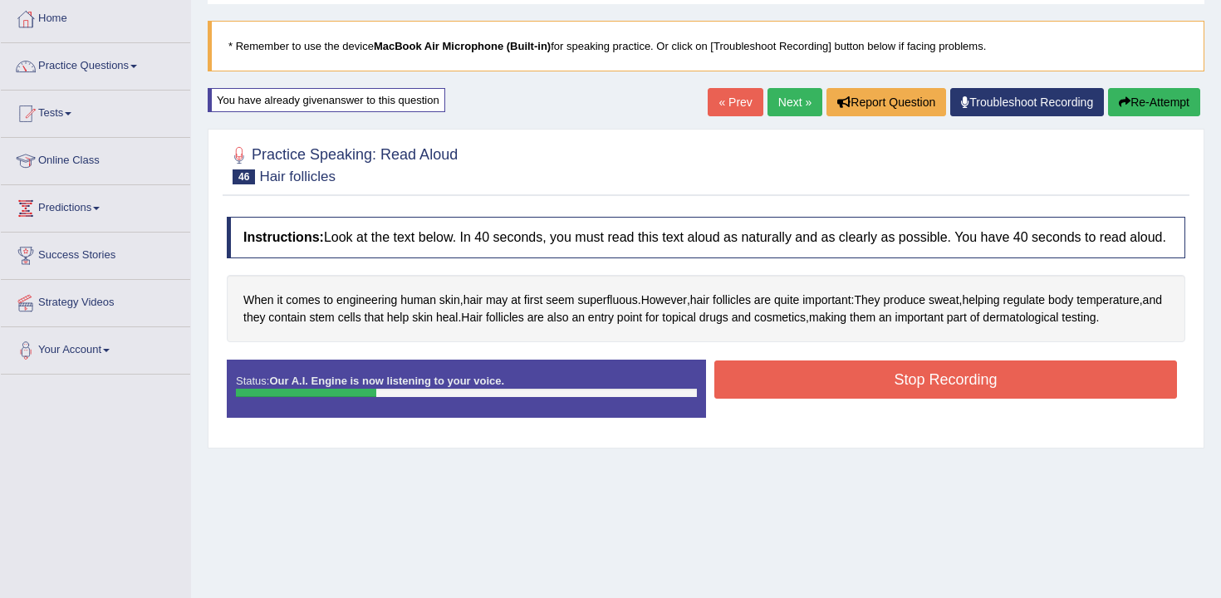
click at [964, 399] on button "Stop Recording" at bounding box center [945, 380] width 463 height 38
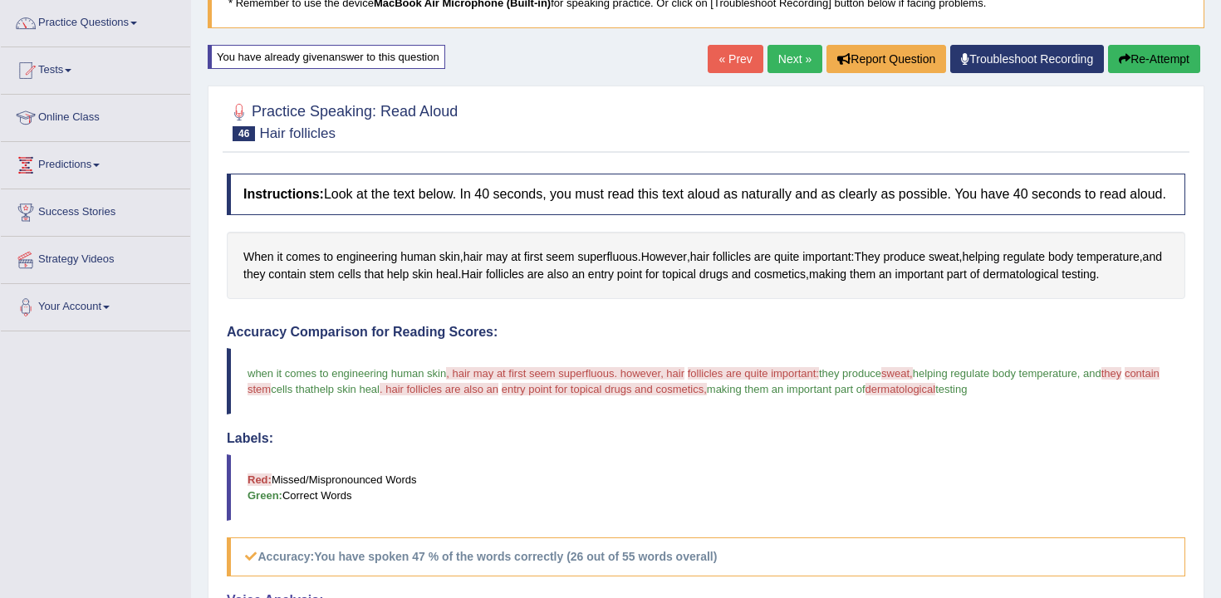
scroll to position [136, 0]
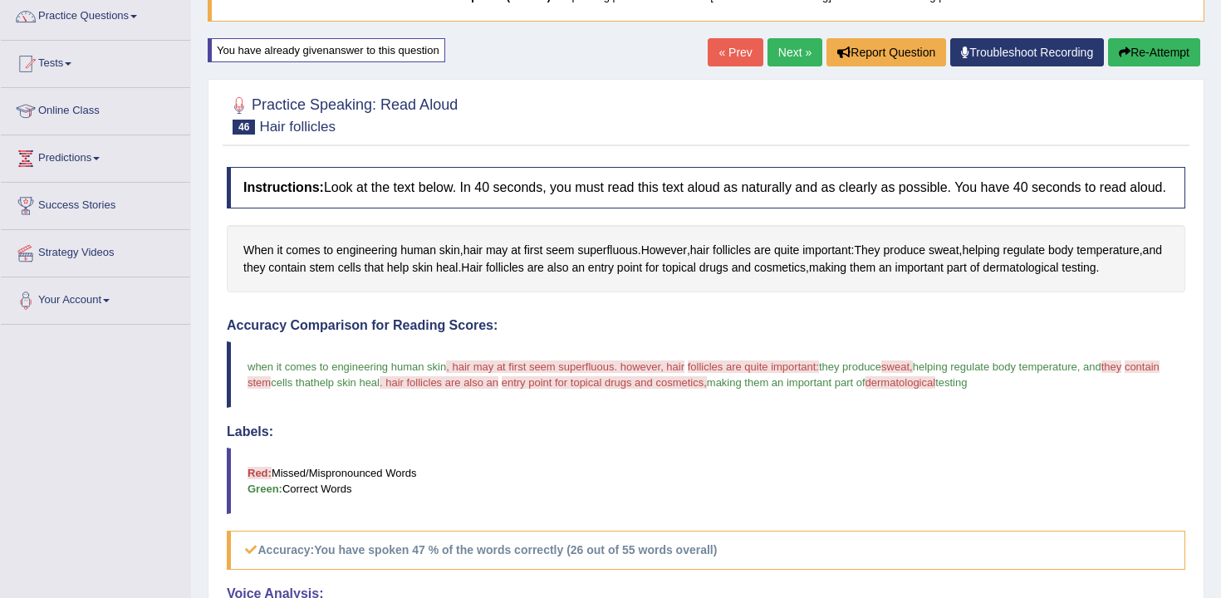
click at [781, 81] on div "Practice Speaking: Read Aloud 46 Hair follicles Instructions: Look at the text …" at bounding box center [706, 492] width 997 height 826
click at [783, 61] on link "Next »" at bounding box center [795, 52] width 55 height 28
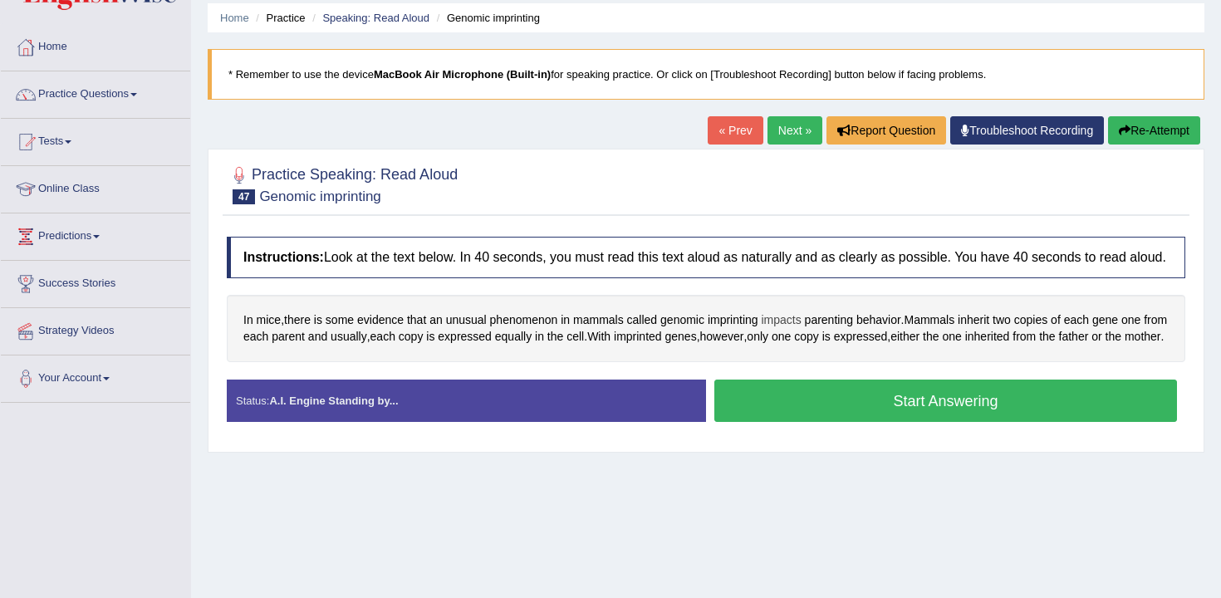
scroll to position [61, 0]
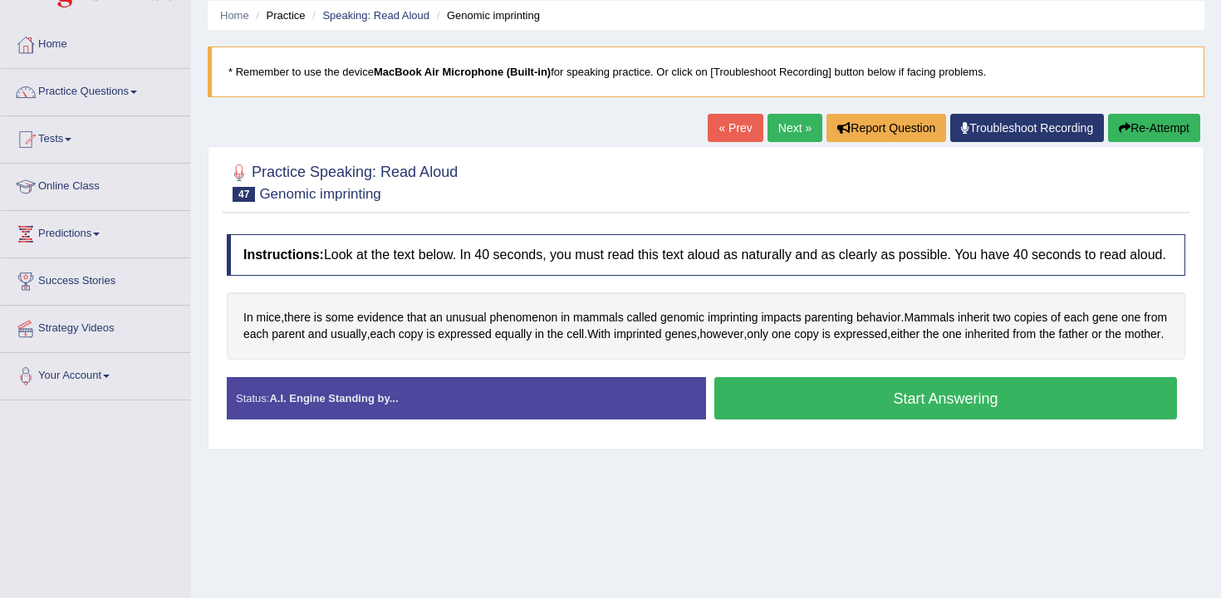
click at [795, 420] on button "Start Answering" at bounding box center [945, 398] width 463 height 42
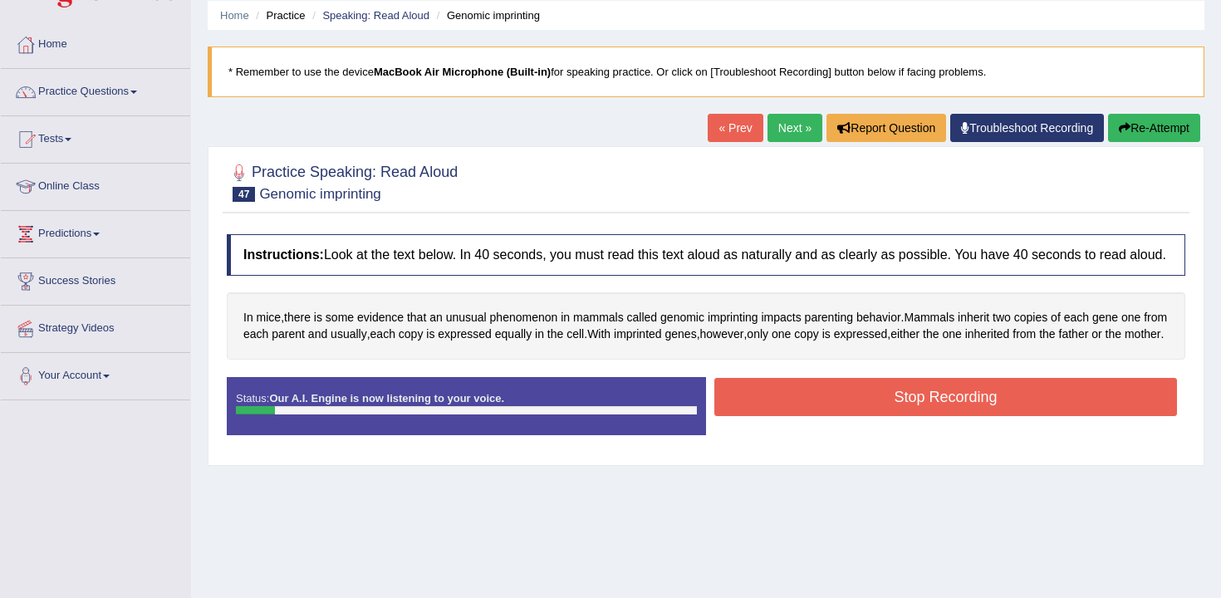
click at [1120, 131] on icon "button" at bounding box center [1125, 128] width 12 height 12
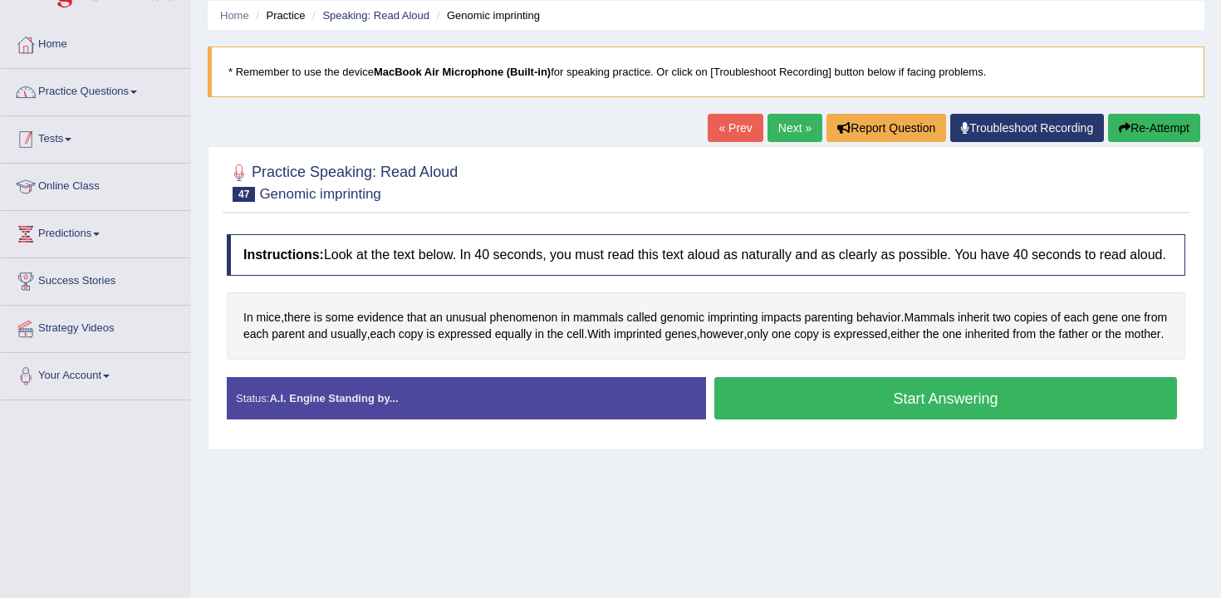
click at [124, 93] on link "Practice Questions" at bounding box center [95, 90] width 189 height 42
